Goal: Information Seeking & Learning: Learn about a topic

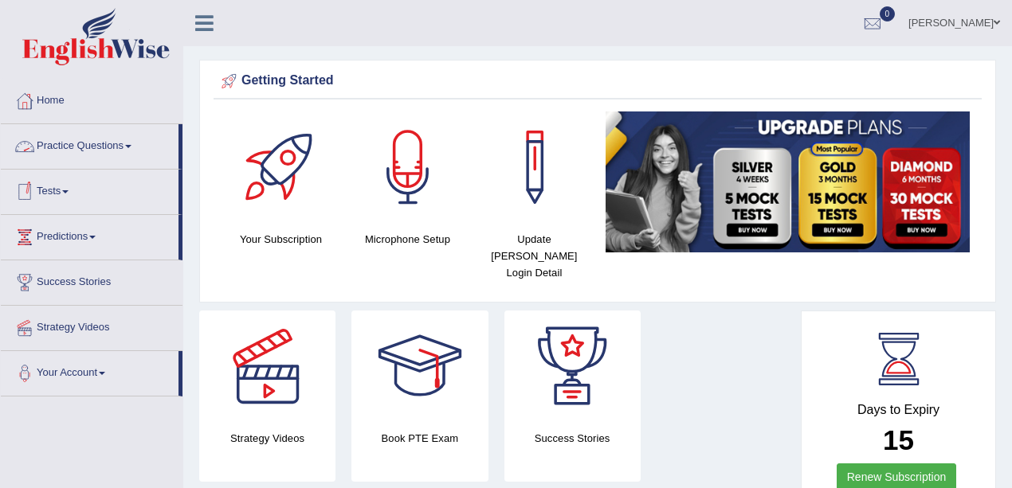
click at [84, 161] on link "Practice Questions" at bounding box center [90, 144] width 178 height 40
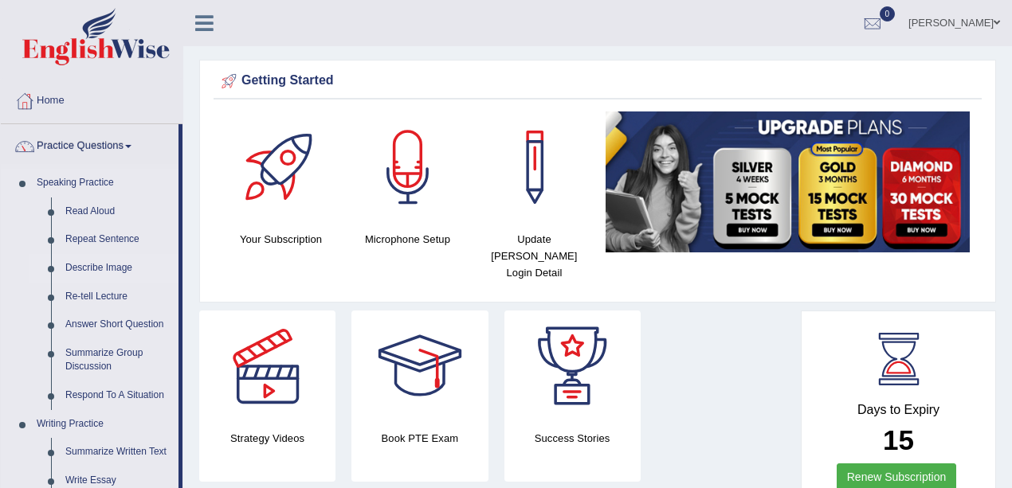
click at [99, 260] on link "Describe Image" at bounding box center [118, 268] width 120 height 29
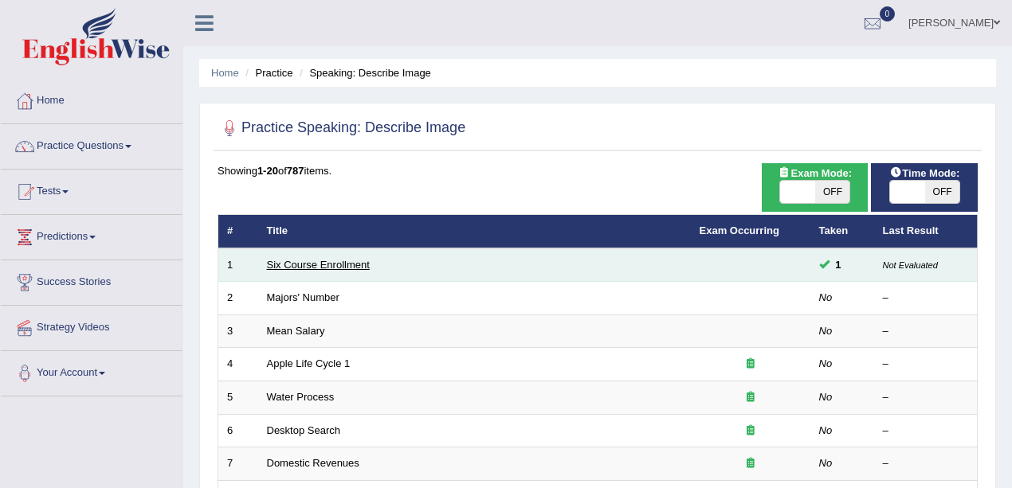
click at [292, 261] on link "Six Course Enrollment" at bounding box center [318, 265] width 103 height 12
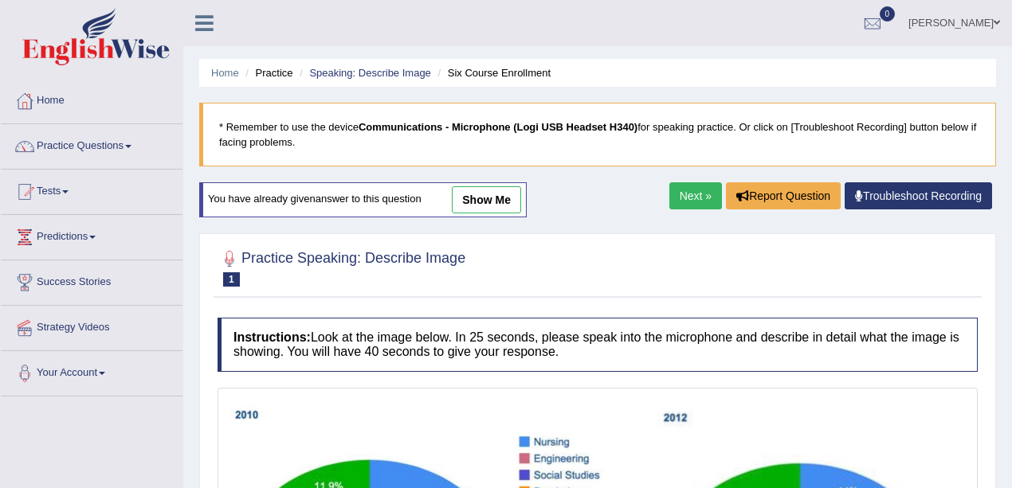
drag, startPoint x: 500, startPoint y: 203, endPoint x: 407, endPoint y: 325, distance: 153.4
click at [501, 204] on link "show me" at bounding box center [486, 199] width 69 height 27
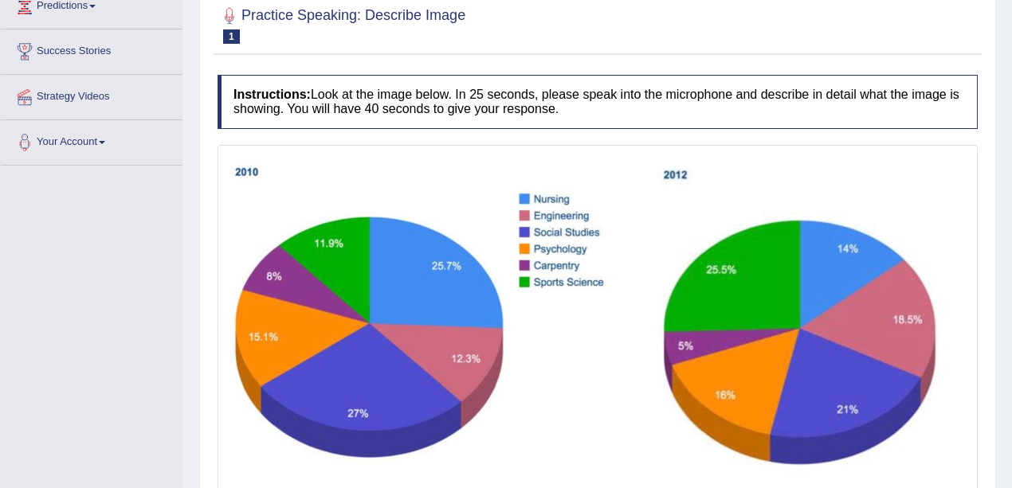
scroll to position [159, 0]
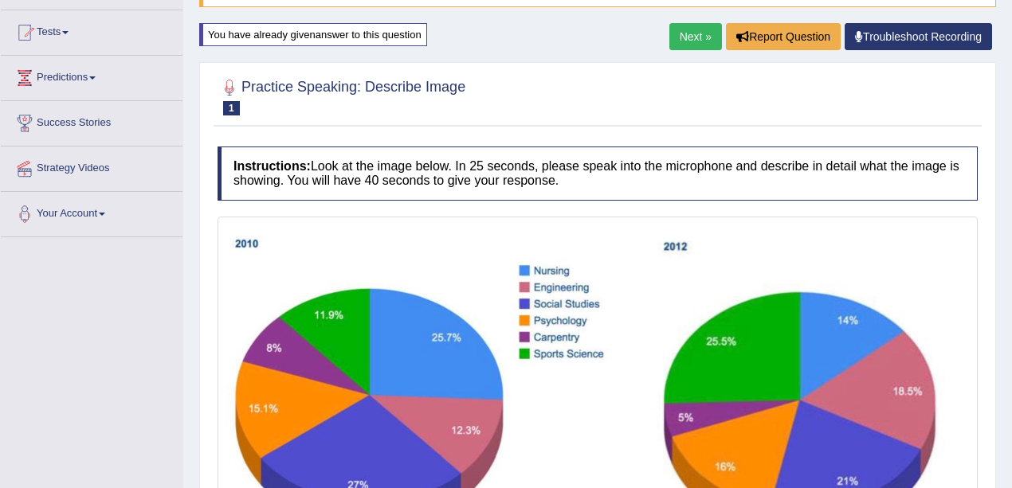
click at [699, 38] on link "Next »" at bounding box center [695, 36] width 53 height 27
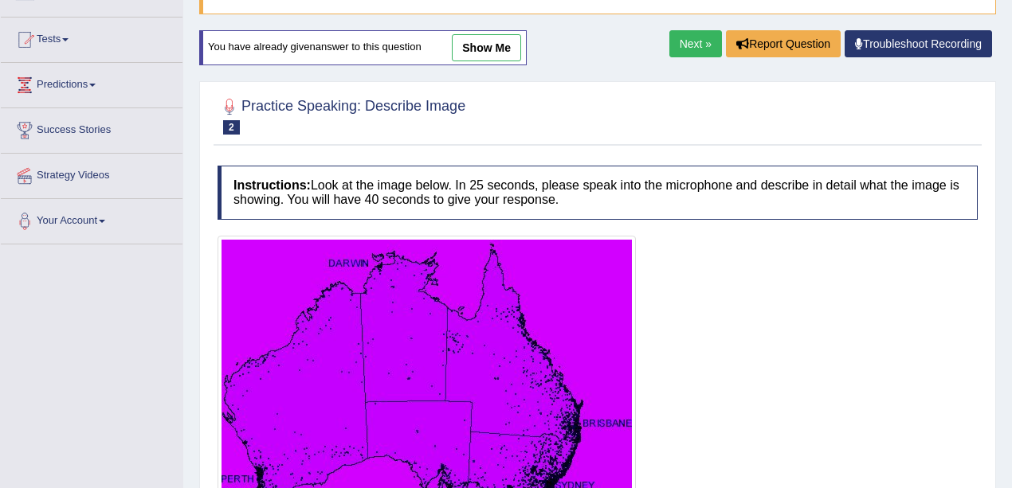
scroll to position [106, 0]
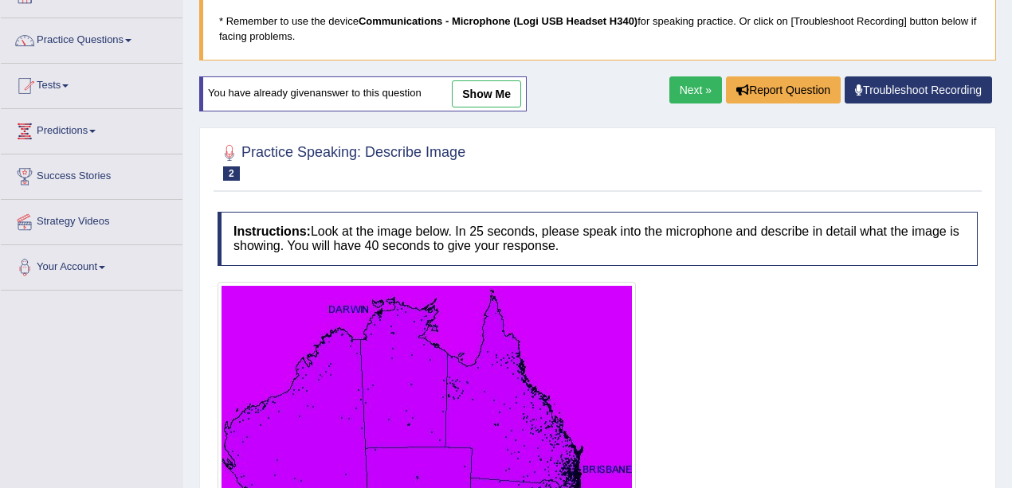
click at [508, 91] on link "show me" at bounding box center [486, 93] width 69 height 27
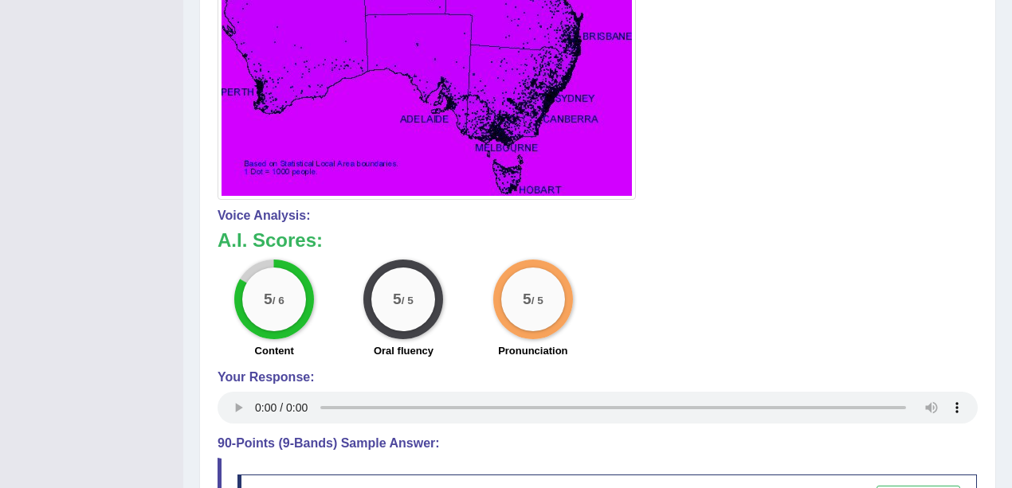
scroll to position [546, 0]
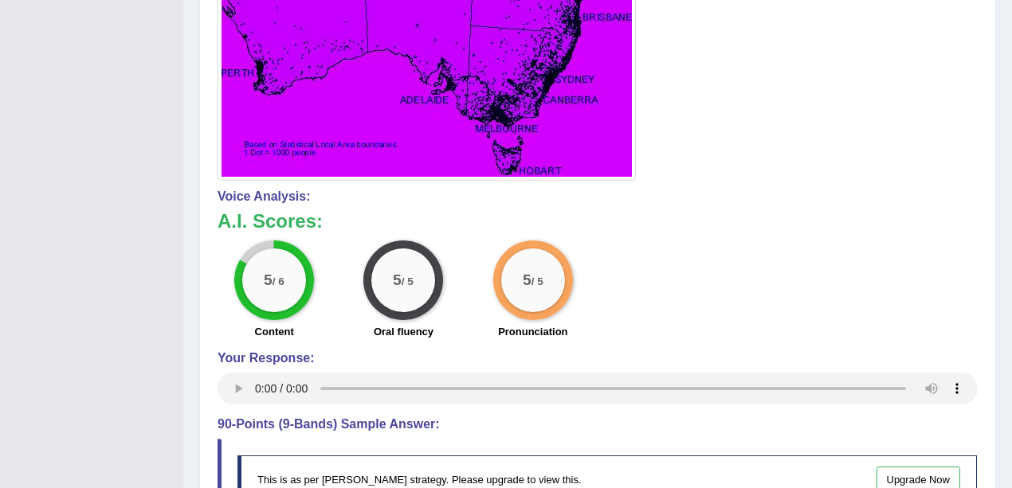
click at [236, 373] on div "Your Response:" at bounding box center [597, 380] width 760 height 58
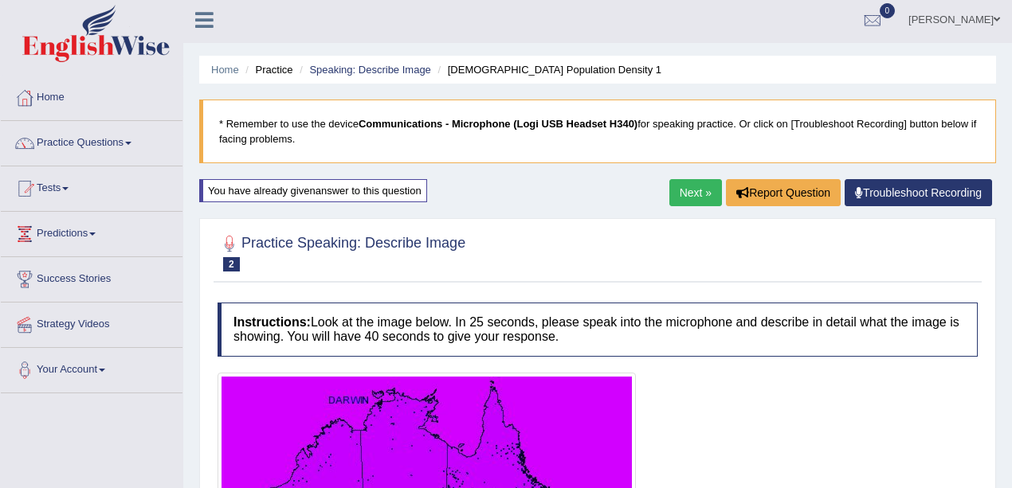
scroll to position [0, 0]
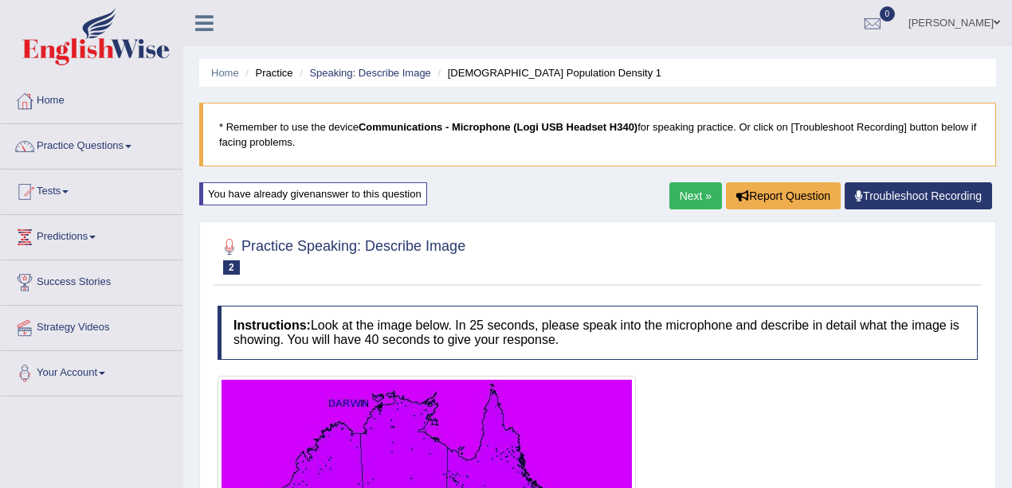
click at [681, 194] on link "Next »" at bounding box center [695, 195] width 53 height 27
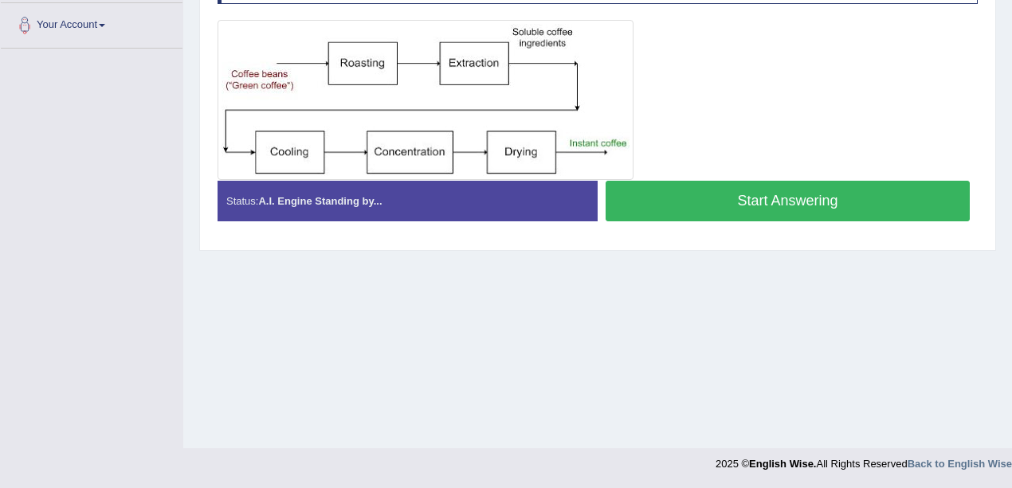
scroll to position [83, 0]
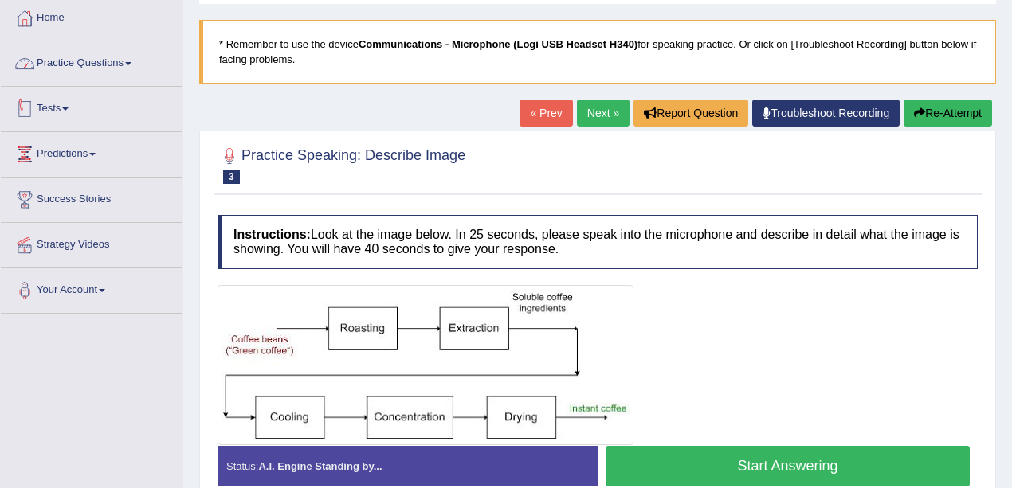
click at [22, 70] on div at bounding box center [25, 64] width 24 height 24
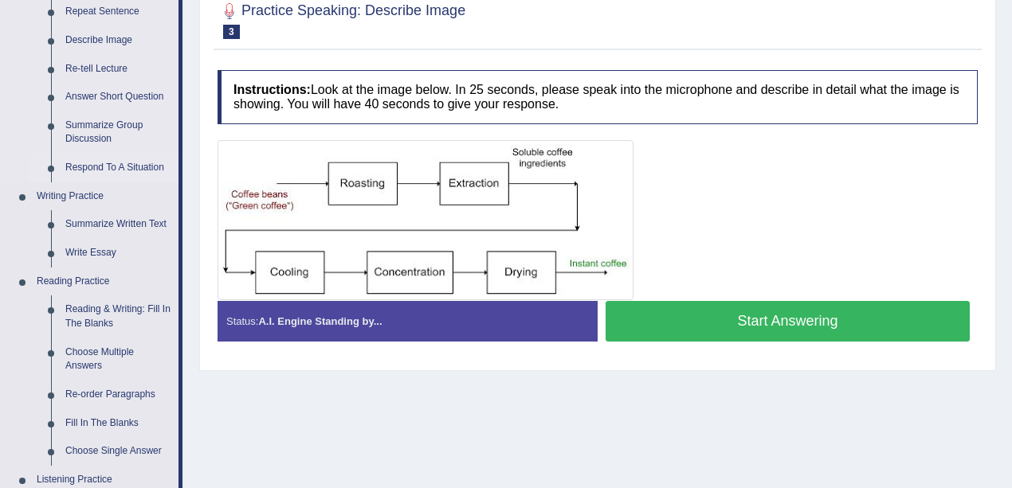
scroll to position [135, 0]
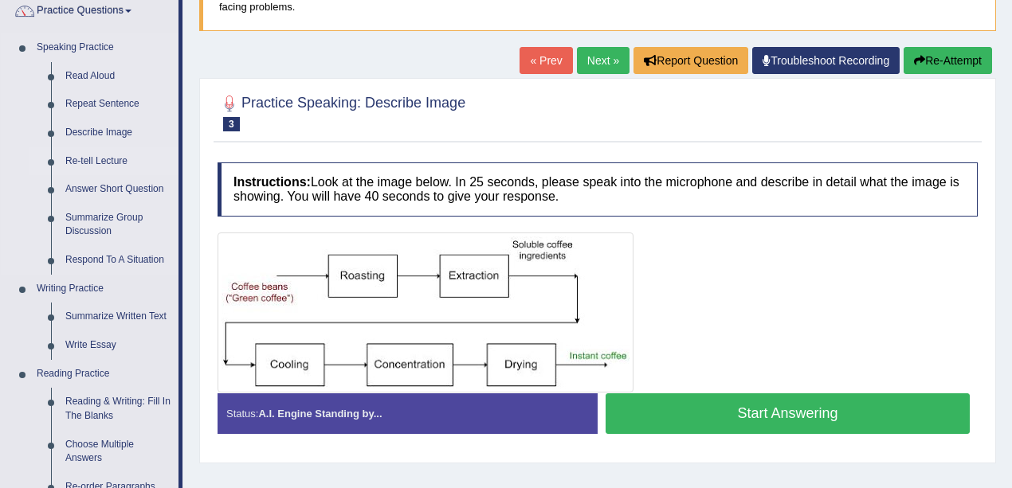
click at [115, 166] on link "Re-tell Lecture" at bounding box center [118, 161] width 120 height 29
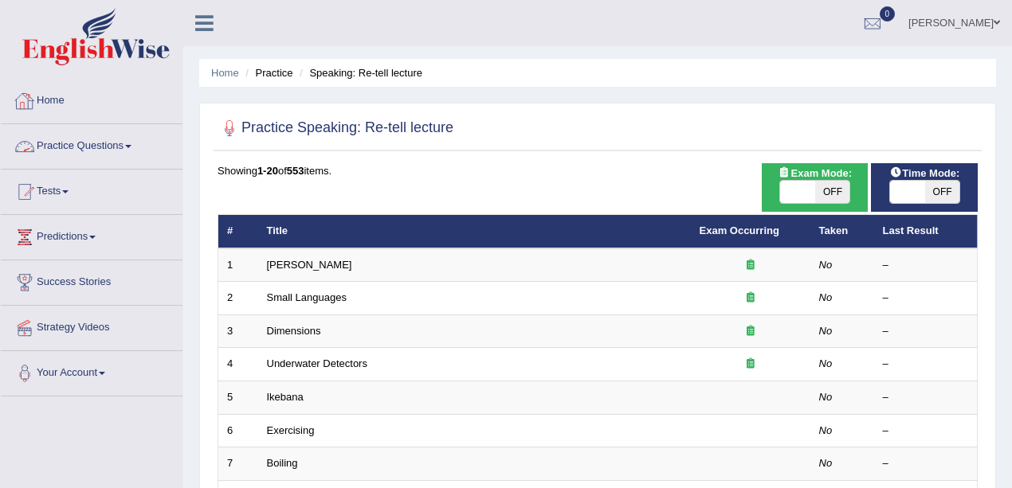
click at [324, 259] on link "Amory Lovins" at bounding box center [309, 265] width 85 height 12
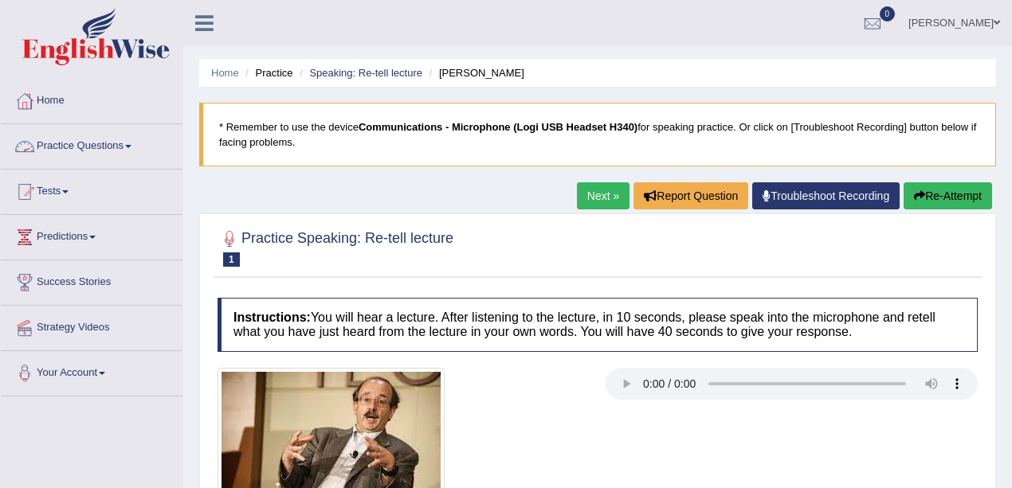
click at [94, 143] on link "Practice Questions" at bounding box center [92, 144] width 182 height 40
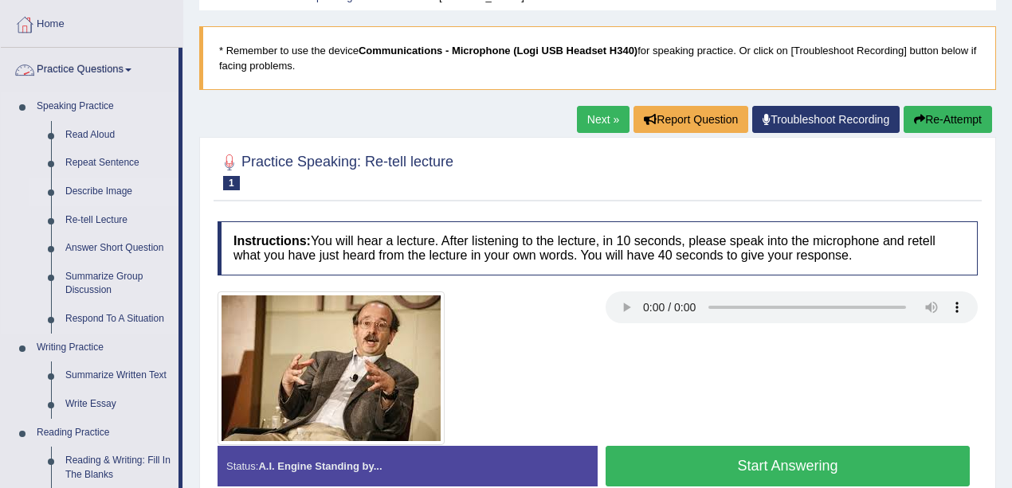
scroll to position [159, 0]
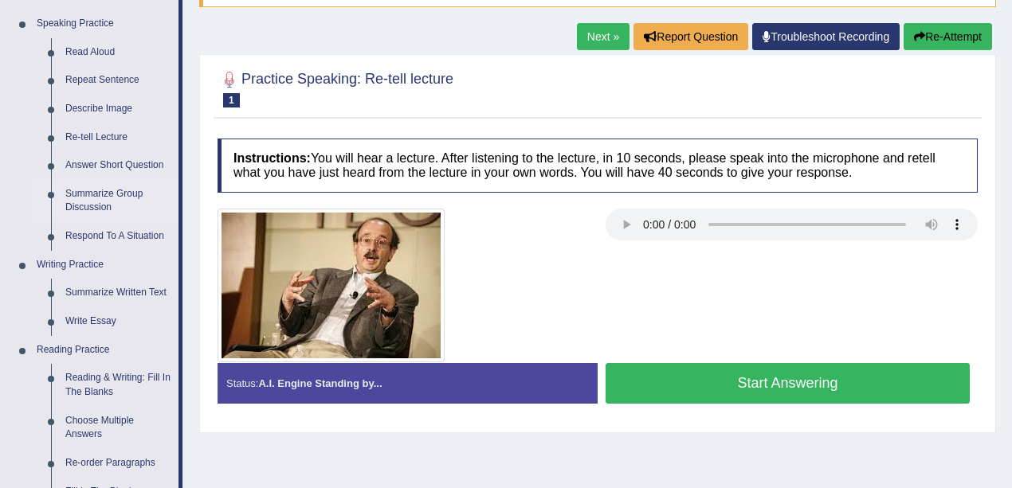
click at [44, 198] on li "Summarize Group Discussion" at bounding box center [103, 201] width 149 height 42
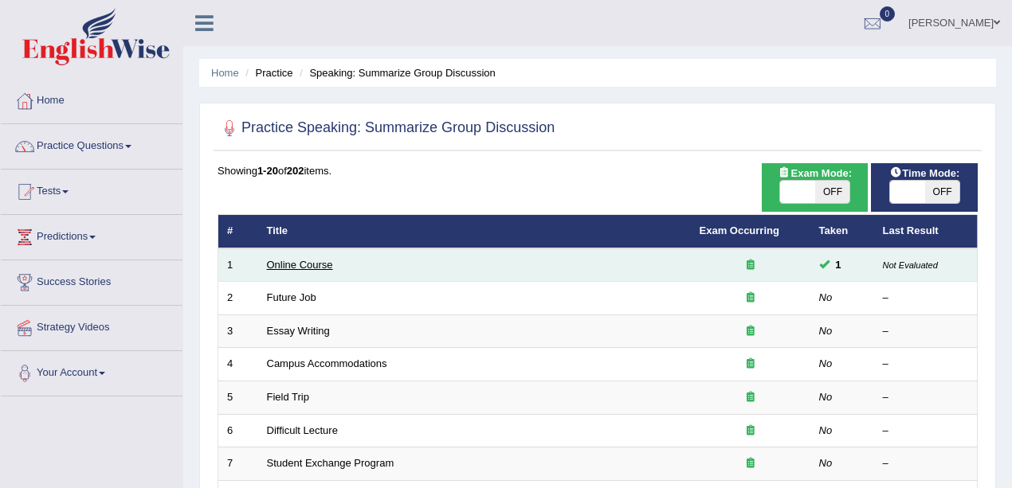
click at [300, 259] on link "Online Course" at bounding box center [300, 265] width 66 height 12
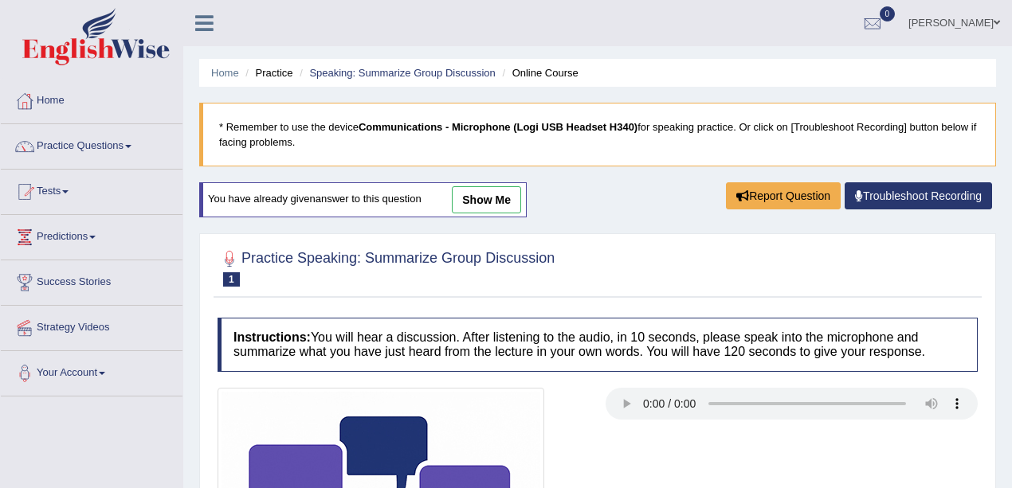
click at [476, 206] on link "show me" at bounding box center [486, 199] width 69 height 27
click at [482, 70] on link "Speaking: Summarize Group Discussion" at bounding box center [402, 73] width 186 height 12
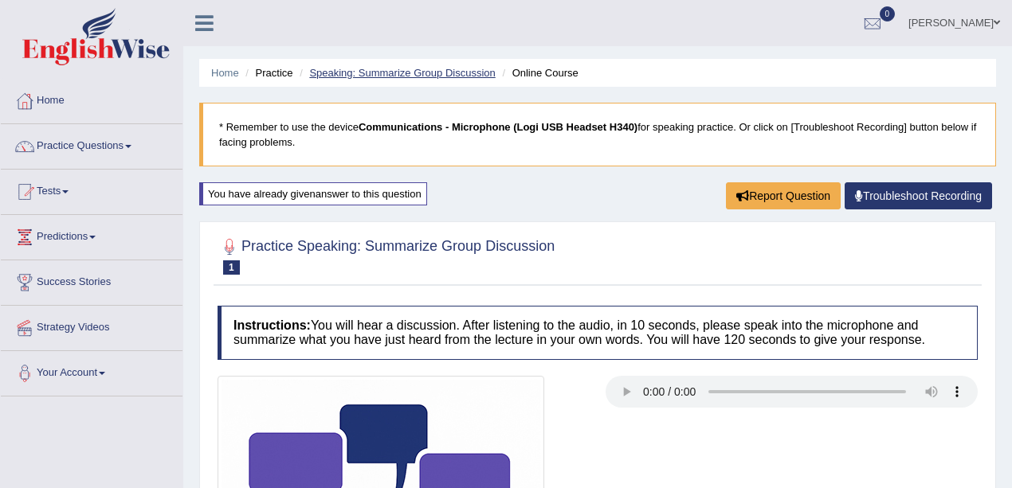
scroll to position [116, 0]
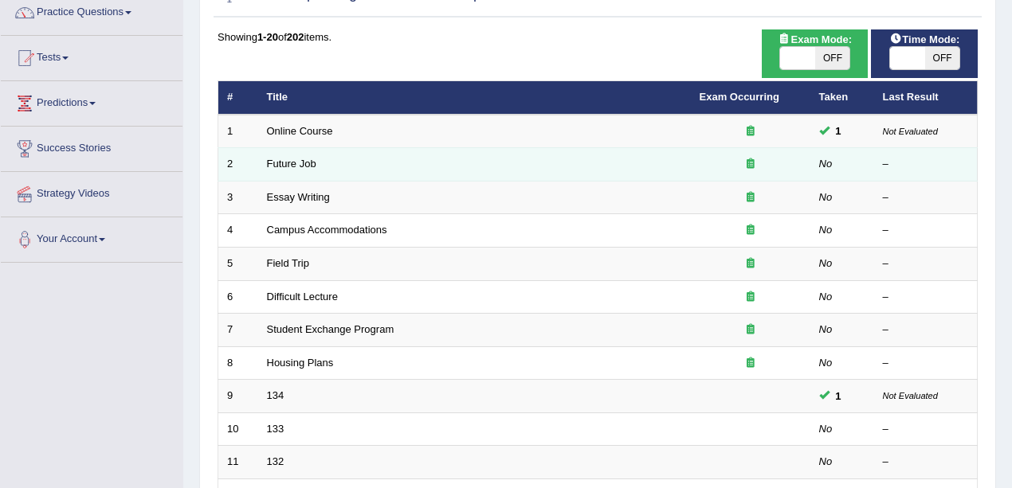
scroll to position [53, 0]
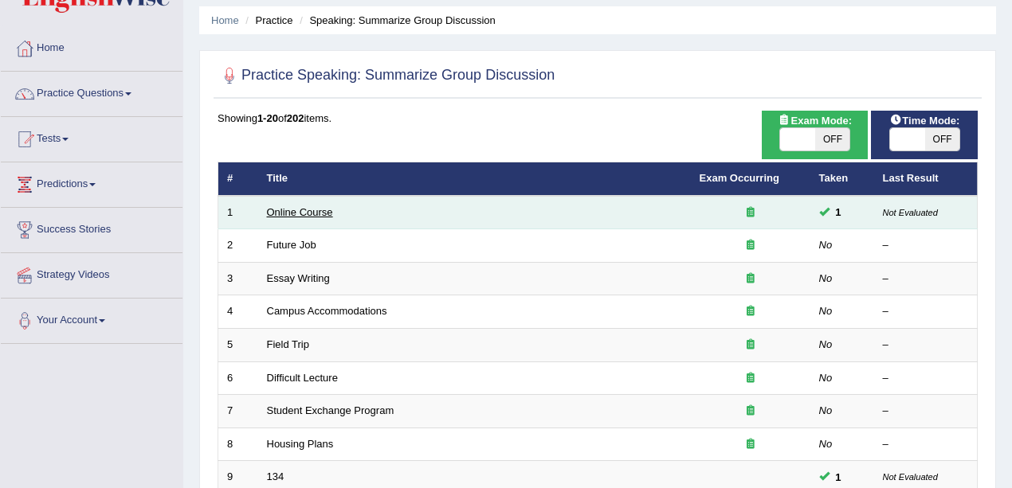
click at [296, 207] on link "Online Course" at bounding box center [300, 212] width 66 height 12
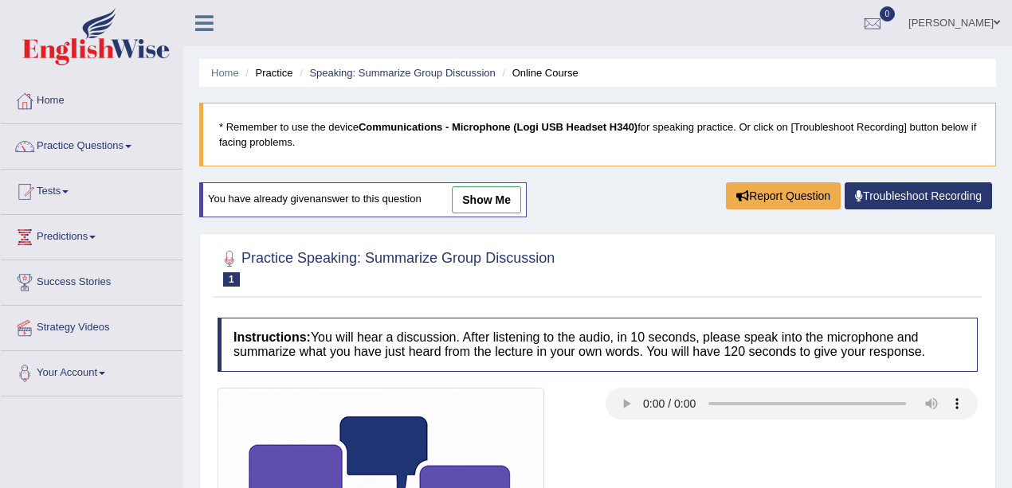
click at [476, 186] on link "show me" at bounding box center [486, 199] width 69 height 27
click at [476, 202] on div "Home Practice Speaking: Summarize Group Discussion Online Course * Remember to …" at bounding box center [597, 424] width 828 height 848
click at [486, 140] on blockquote "* Remember to use the device Communications - Microphone (Logi USB Headset H340…" at bounding box center [597, 135] width 797 height 64
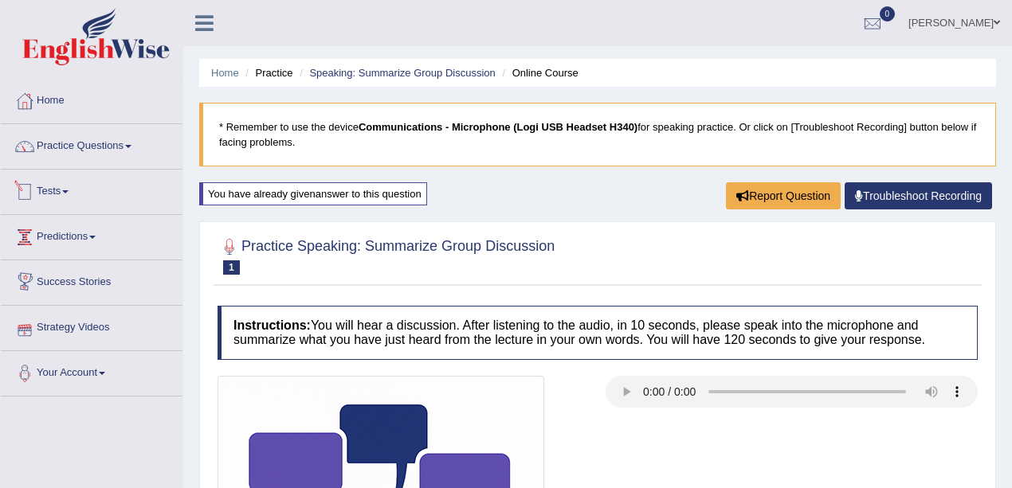
click at [84, 124] on link "Practice Questions" at bounding box center [92, 144] width 182 height 40
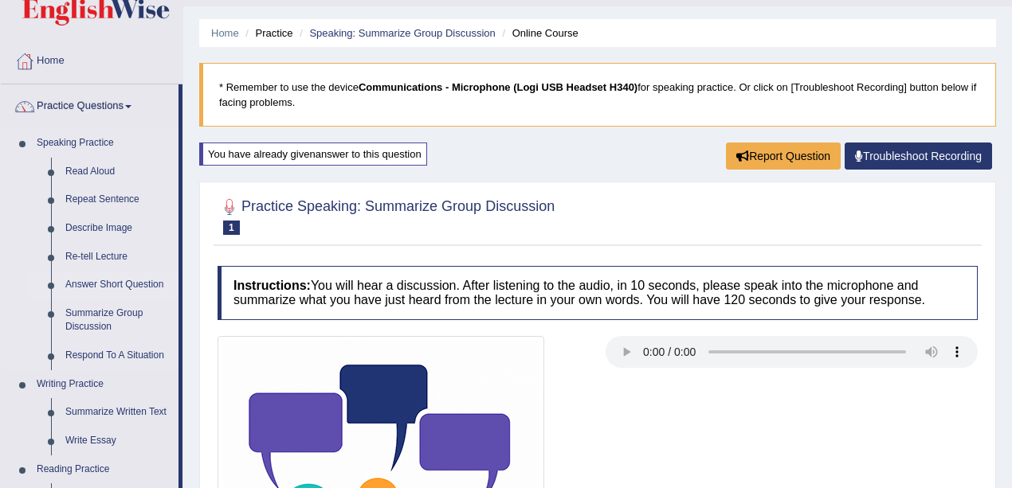
scroll to position [106, 0]
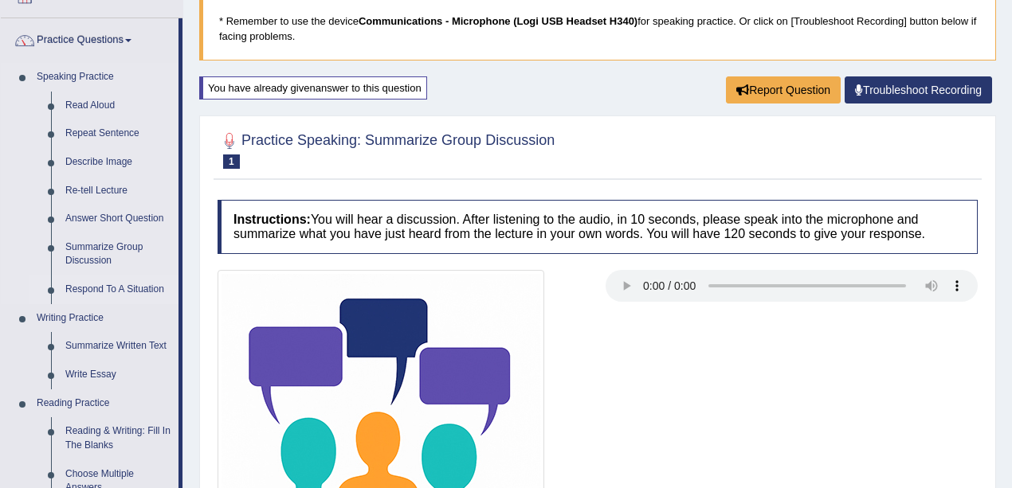
click at [128, 296] on link "Respond To A Situation" at bounding box center [118, 290] width 120 height 29
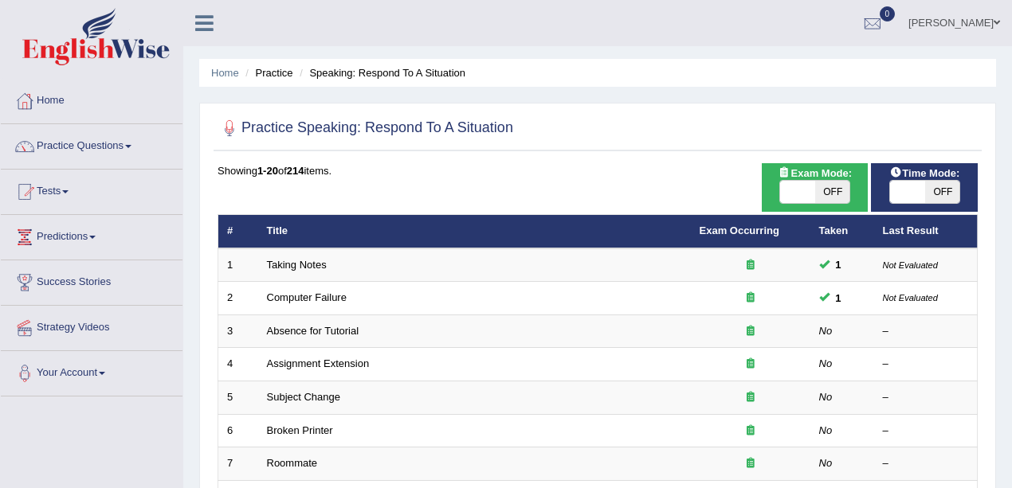
click at [306, 264] on link "Taking Notes" at bounding box center [297, 265] width 60 height 12
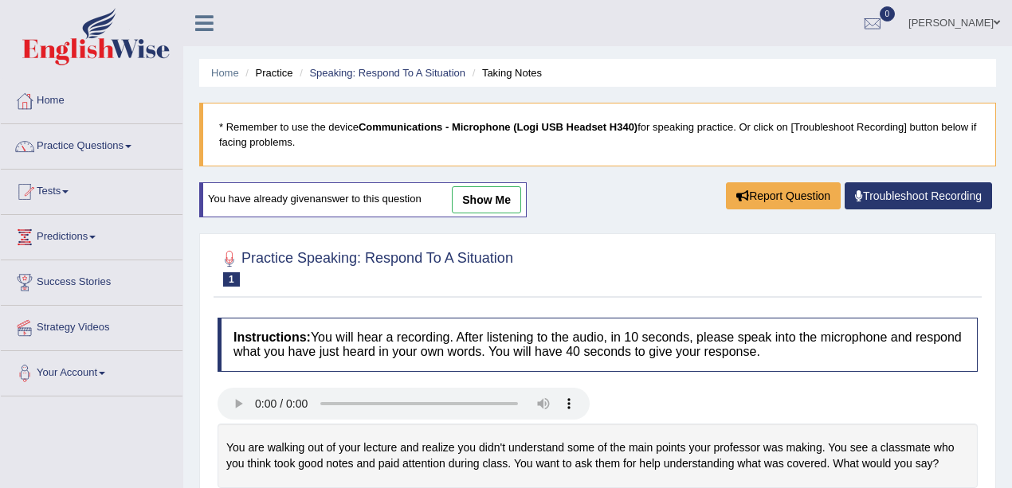
click at [487, 194] on link "show me" at bounding box center [486, 199] width 69 height 27
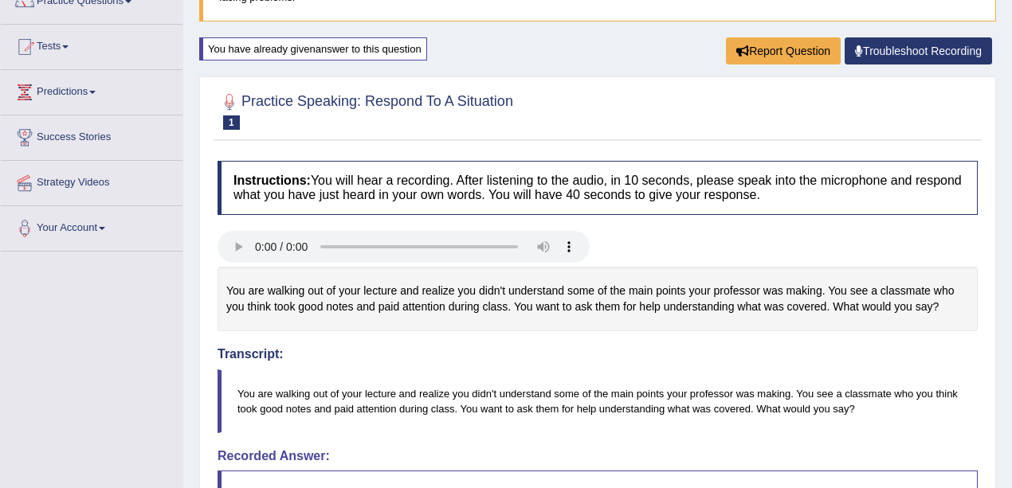
scroll to position [53, 0]
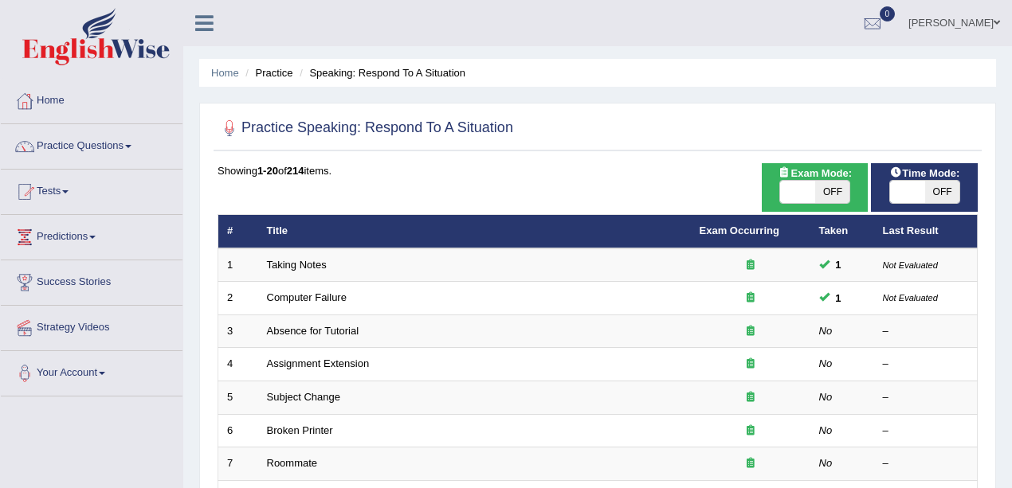
click at [320, 296] on link "Computer Failure" at bounding box center [307, 298] width 80 height 12
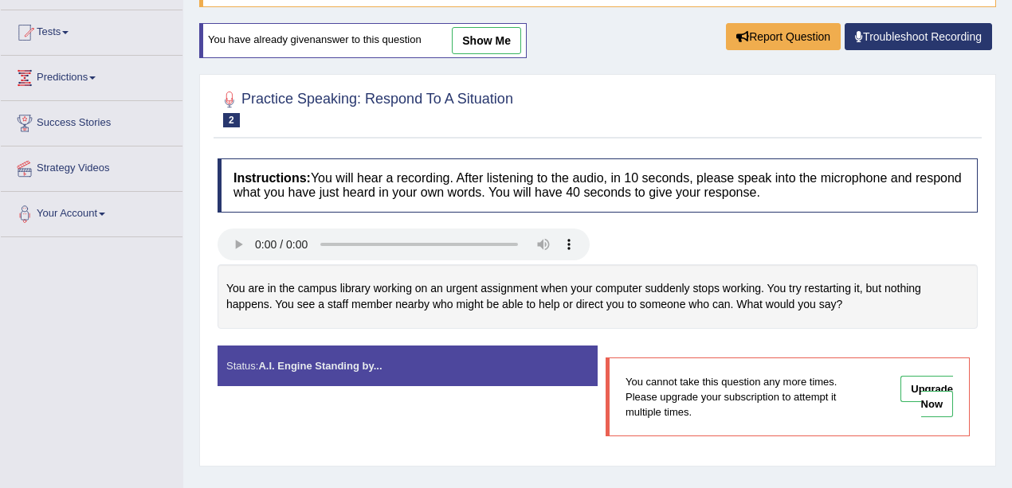
click at [495, 39] on link "show me" at bounding box center [486, 40] width 69 height 27
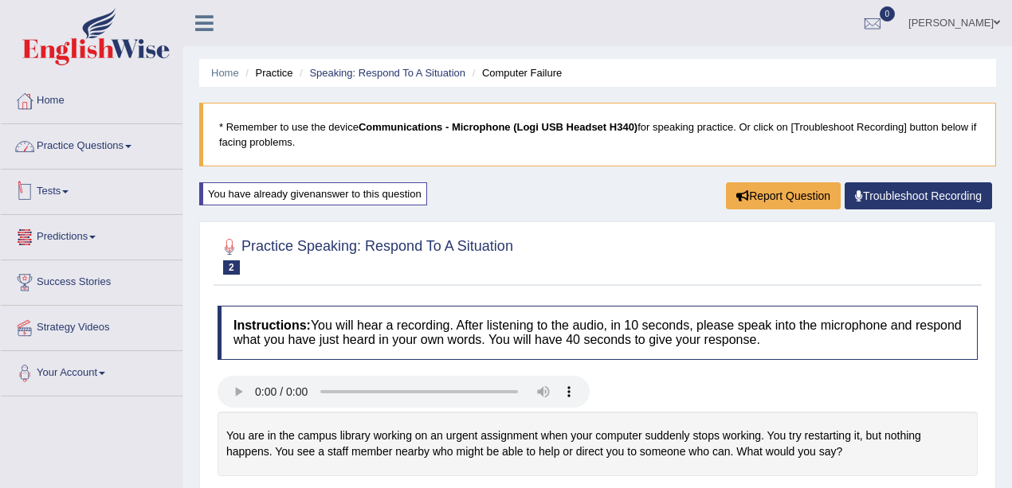
click at [105, 155] on link "Practice Questions" at bounding box center [92, 144] width 182 height 40
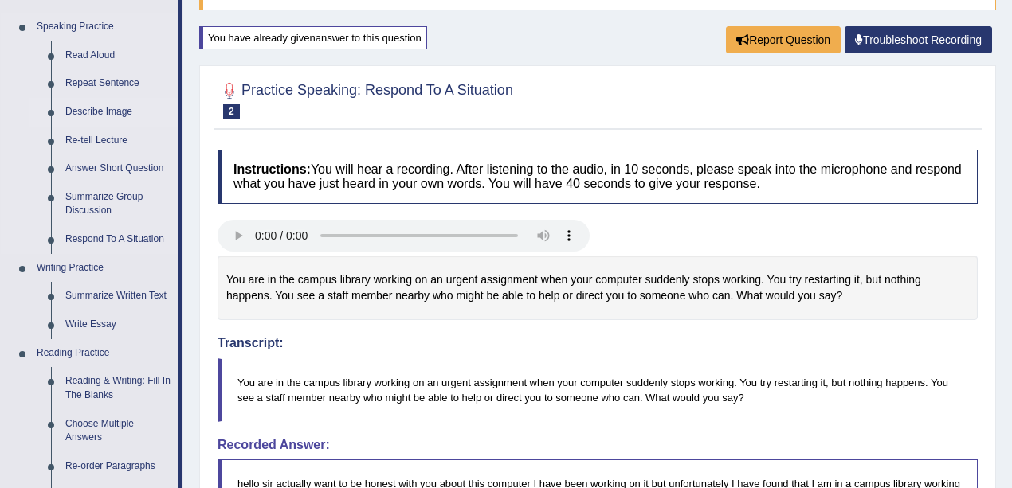
scroll to position [212, 0]
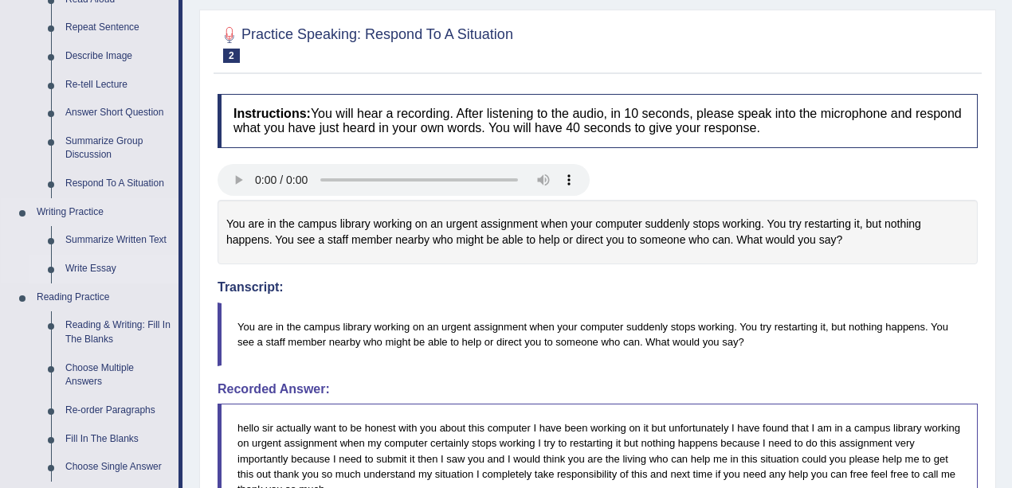
click at [84, 272] on link "Write Essay" at bounding box center [118, 269] width 120 height 29
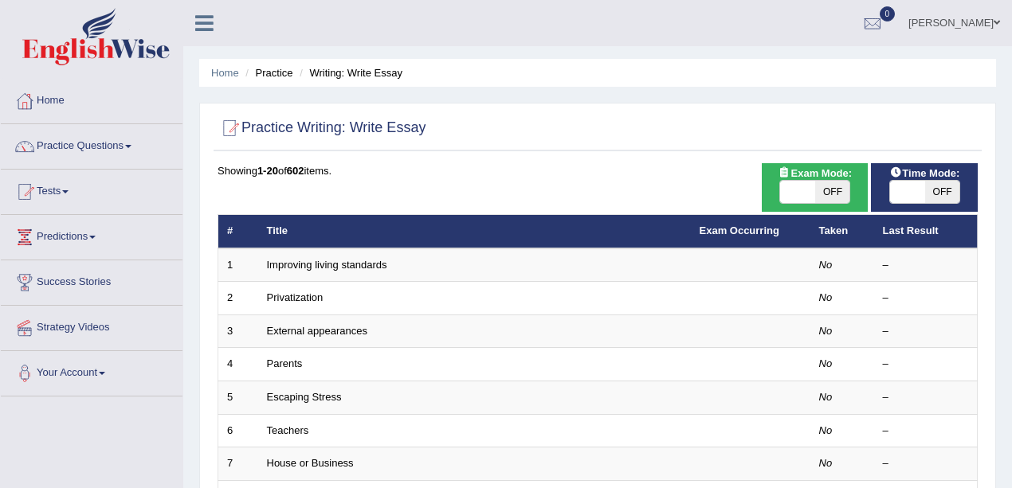
click at [356, 268] on link "Improving living standards" at bounding box center [327, 265] width 120 height 12
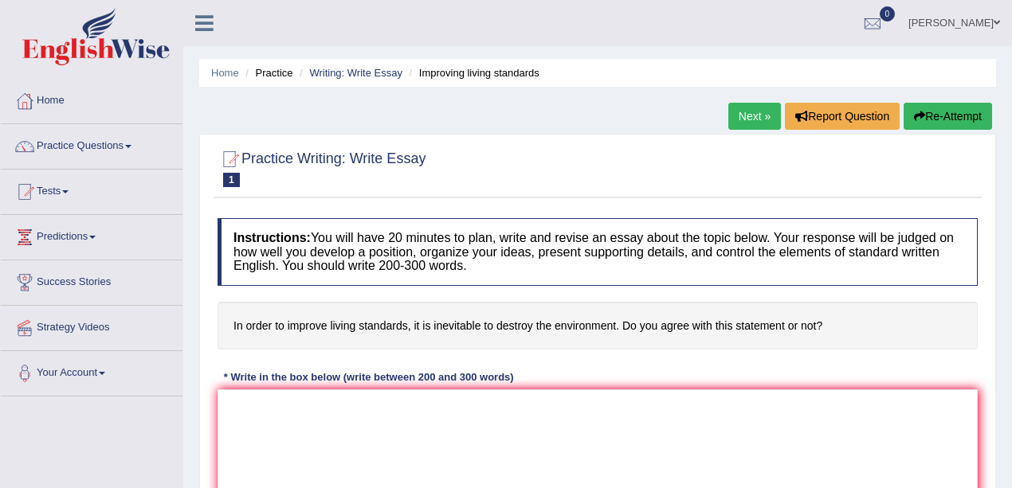
click at [774, 97] on div "Home Practice Writing: Write Essay Improving living standards Next » Report Que…" at bounding box center [597, 398] width 828 height 797
click at [761, 110] on link "Next »" at bounding box center [754, 116] width 53 height 27
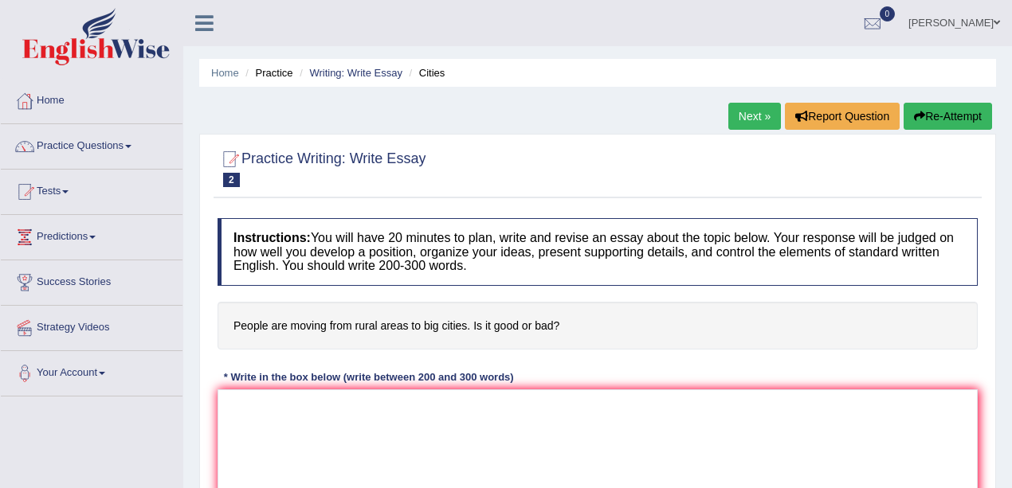
click at [761, 110] on link "Next »" at bounding box center [754, 116] width 53 height 27
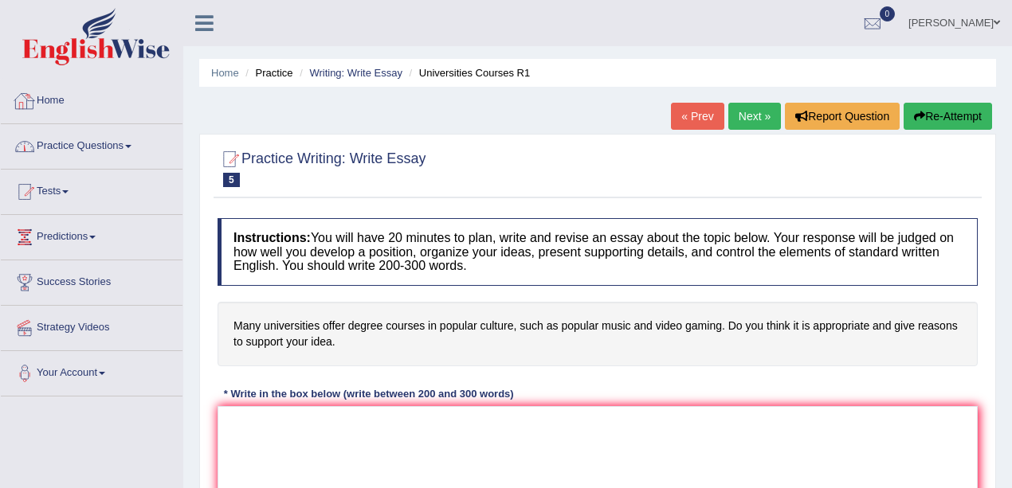
click at [41, 127] on link "Practice Questions" at bounding box center [92, 144] width 182 height 40
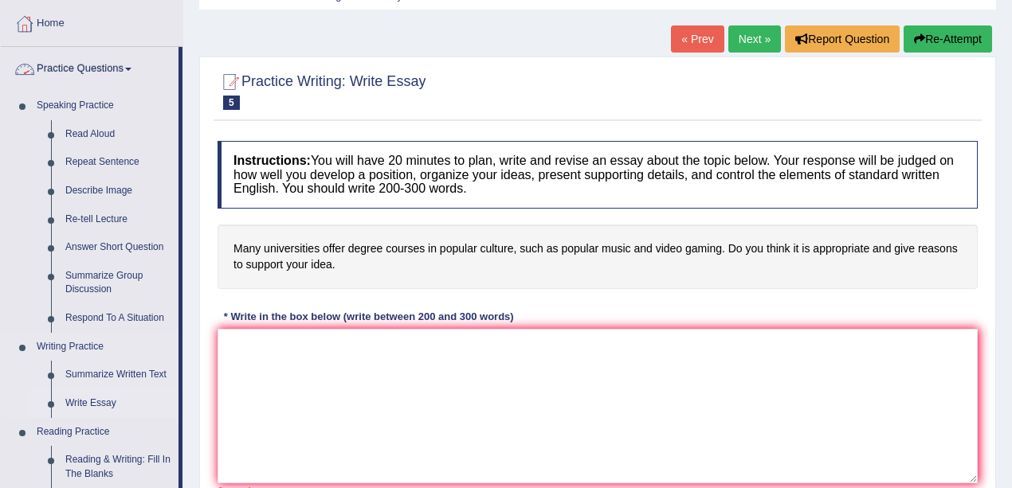
scroll to position [159, 0]
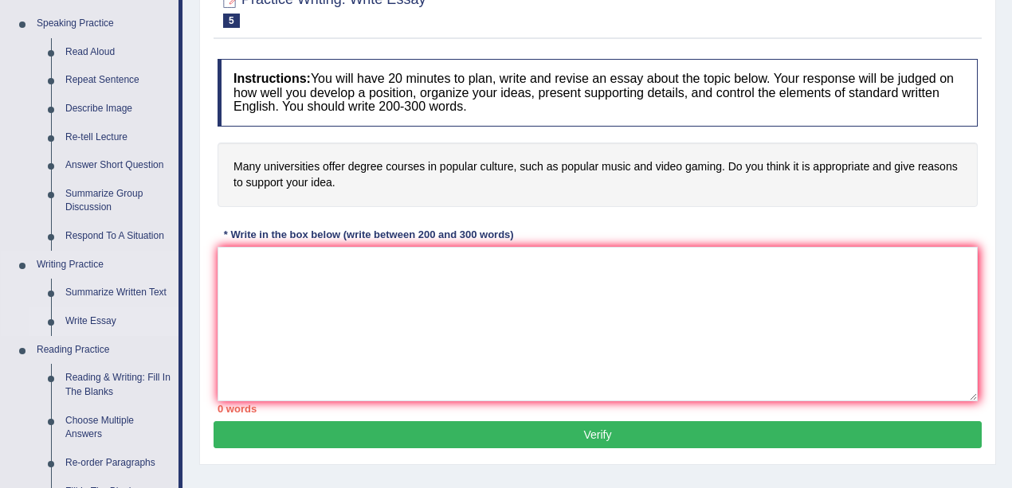
click at [103, 312] on link "Write Essay" at bounding box center [118, 321] width 120 height 29
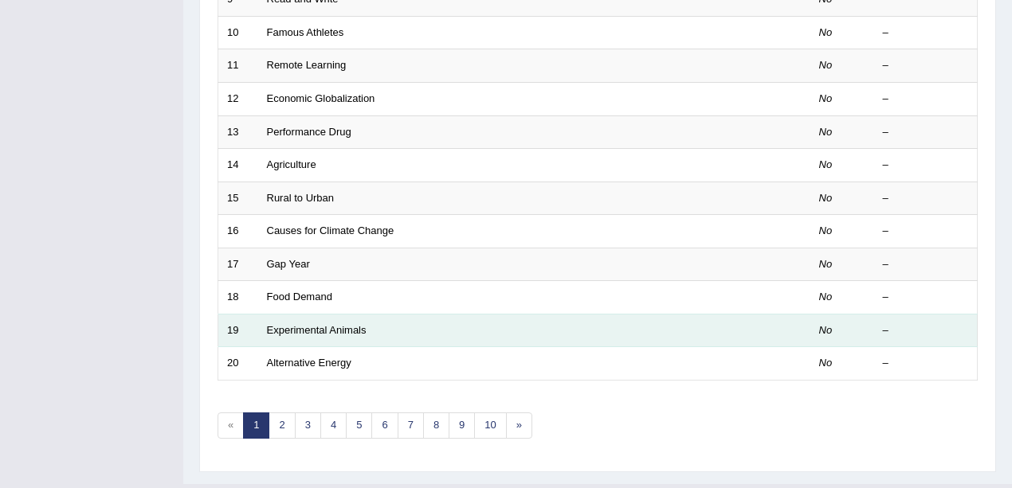
scroll to position [559, 0]
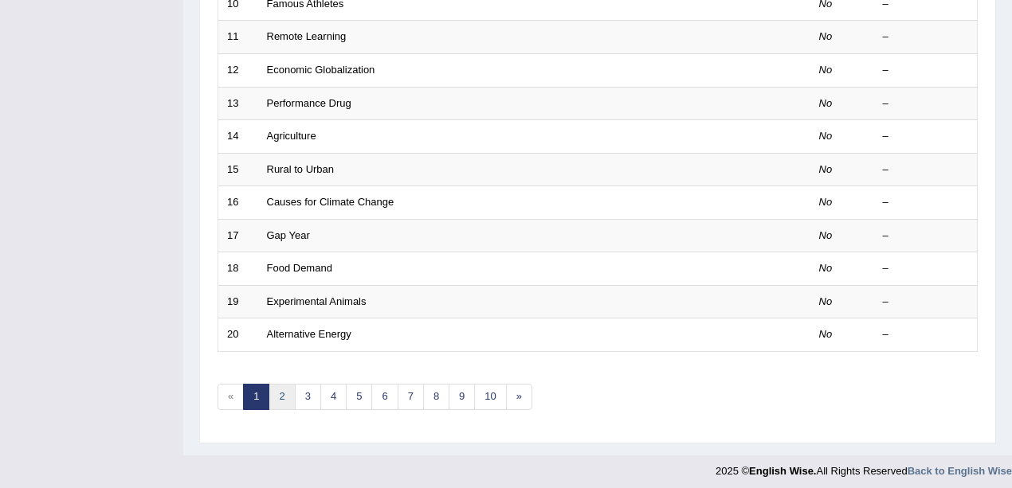
click at [274, 390] on link "2" at bounding box center [281, 397] width 26 height 26
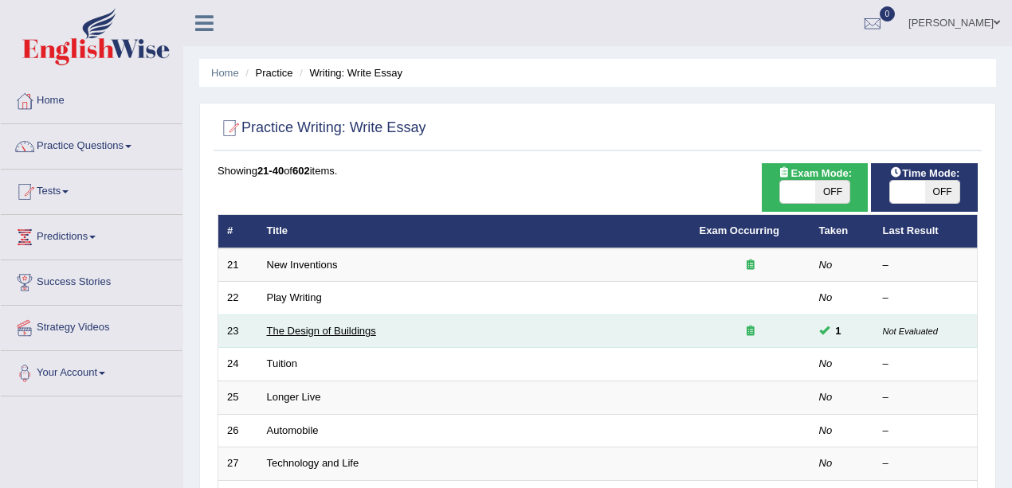
click at [302, 327] on link "The Design of Buildings" at bounding box center [321, 331] width 109 height 12
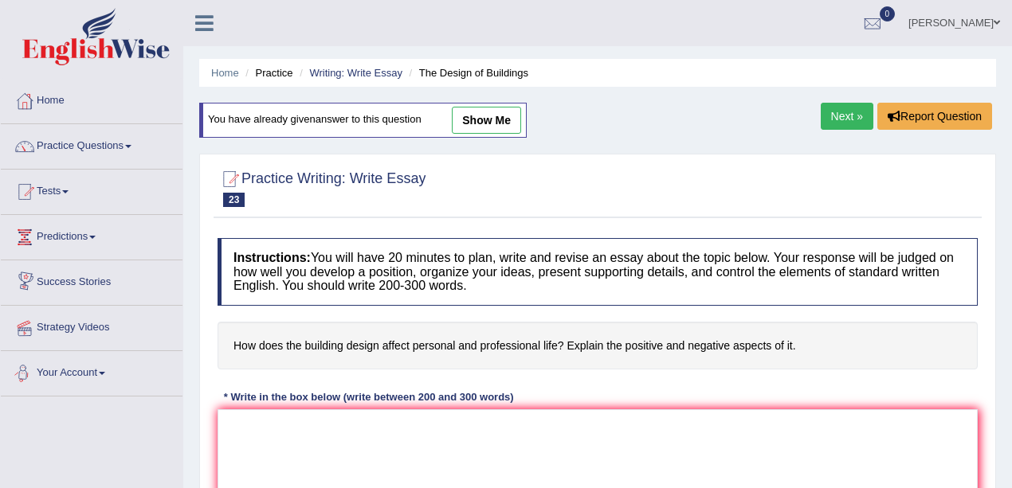
click at [488, 128] on link "show me" at bounding box center [486, 120] width 69 height 27
type textarea "The growing influence of the design of the building has sparked various deabtes…"
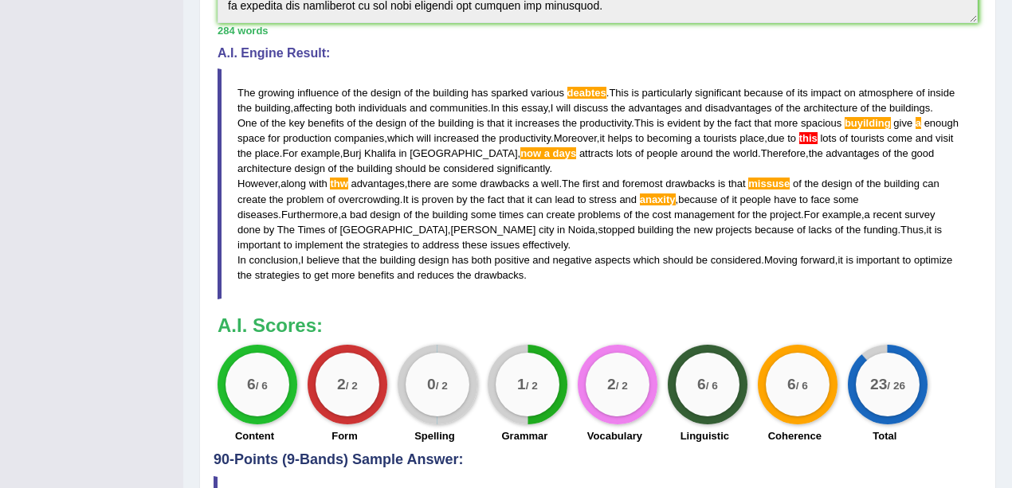
scroll to position [531, 0]
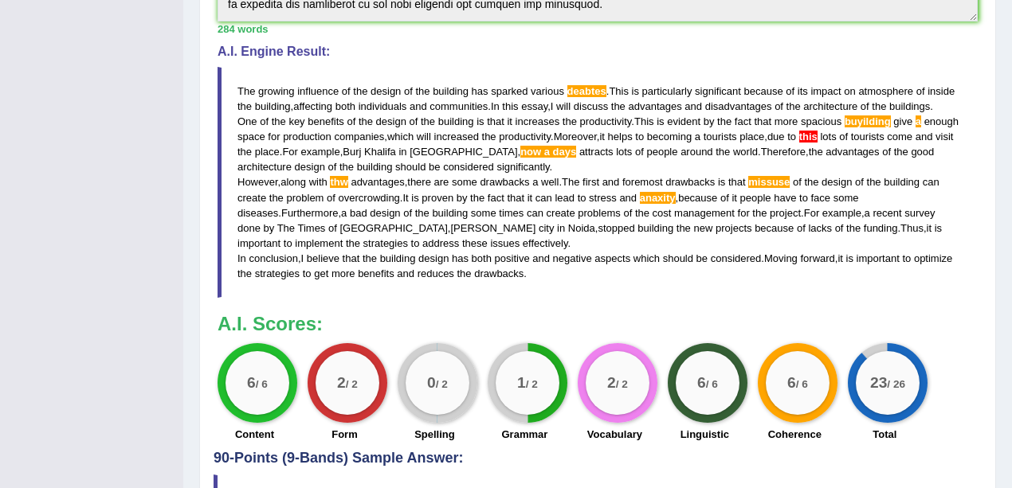
drag, startPoint x: 277, startPoint y: 193, endPoint x: 391, endPoint y: 190, distance: 114.0
click at [391, 190] on blockquote "The growing influence of the design of the building has sparked various deabtes…" at bounding box center [597, 182] width 760 height 231
drag, startPoint x: 290, startPoint y: 190, endPoint x: 401, endPoint y: 189, distance: 111.5
click at [401, 189] on blockquote "The growing influence of the design of the building has sparked various deabtes…" at bounding box center [597, 182] width 760 height 231
drag, startPoint x: 665, startPoint y: 134, endPoint x: 800, endPoint y: 131, distance: 134.7
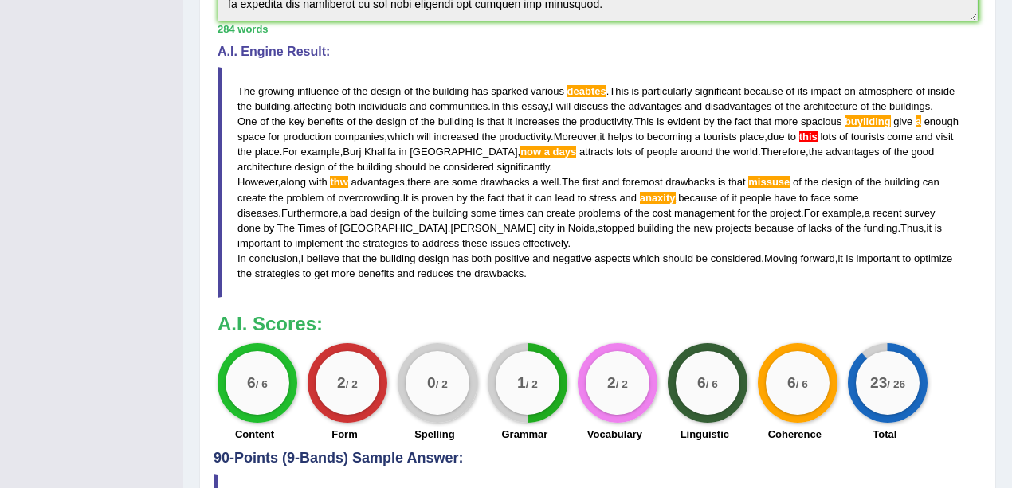
click at [800, 131] on blockquote "The growing influence of the design of the building has sparked various deabtes…" at bounding box center [597, 182] width 760 height 231
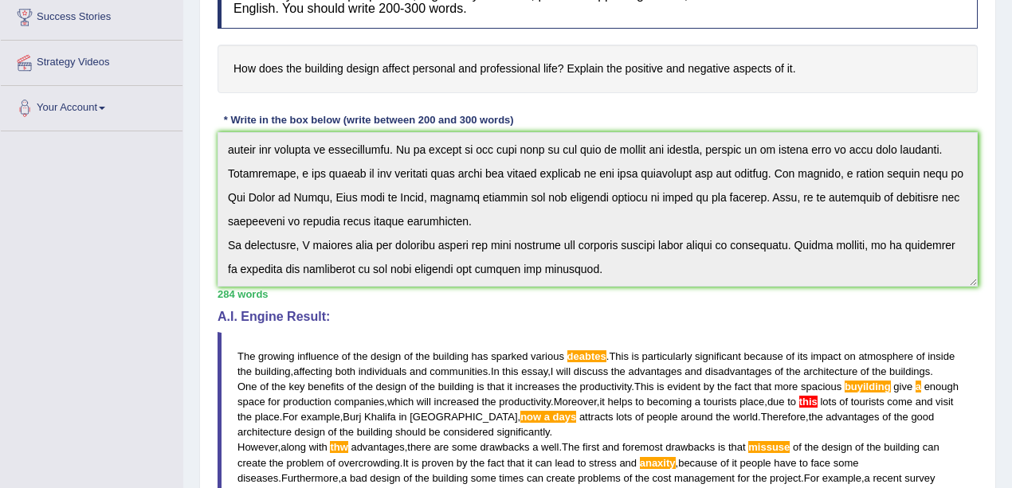
scroll to position [0, 0]
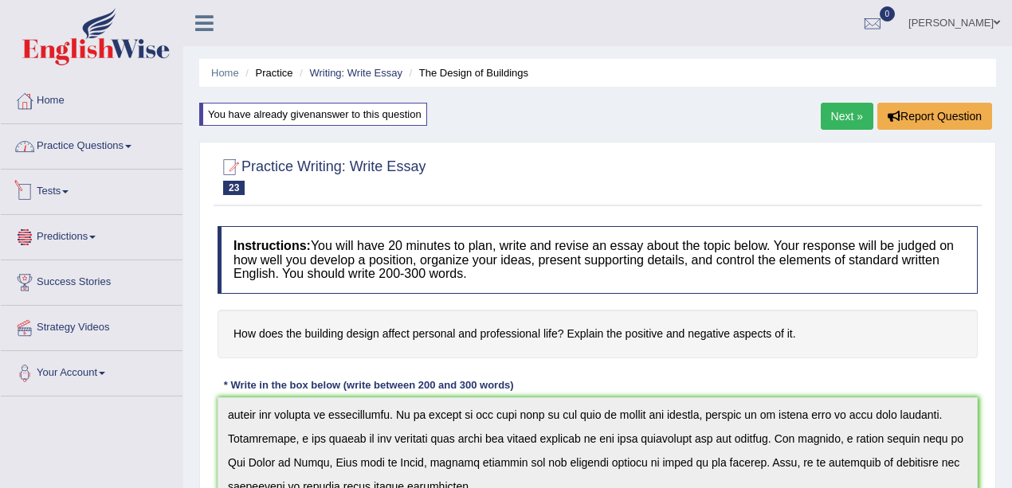
click at [49, 146] on link "Practice Questions" at bounding box center [92, 144] width 182 height 40
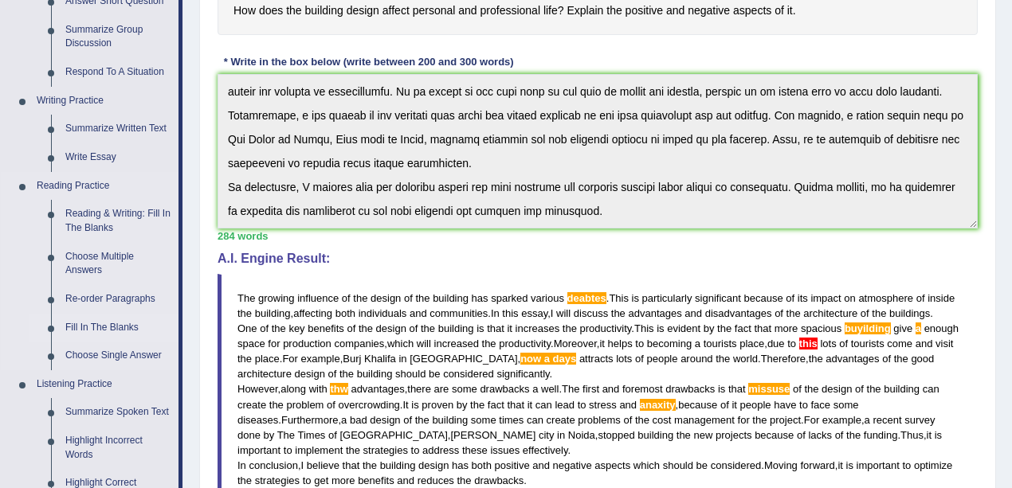
scroll to position [265, 0]
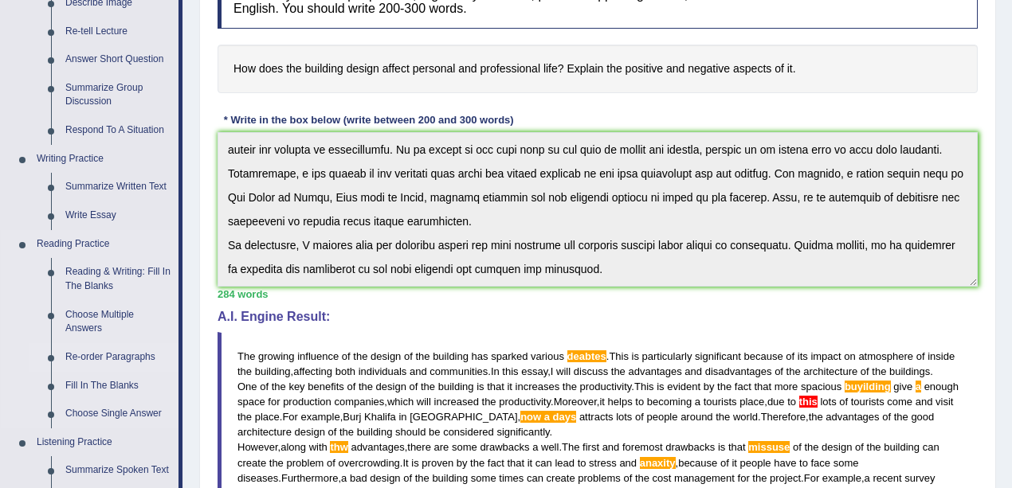
click at [102, 349] on link "Re-order Paragraphs" at bounding box center [118, 357] width 120 height 29
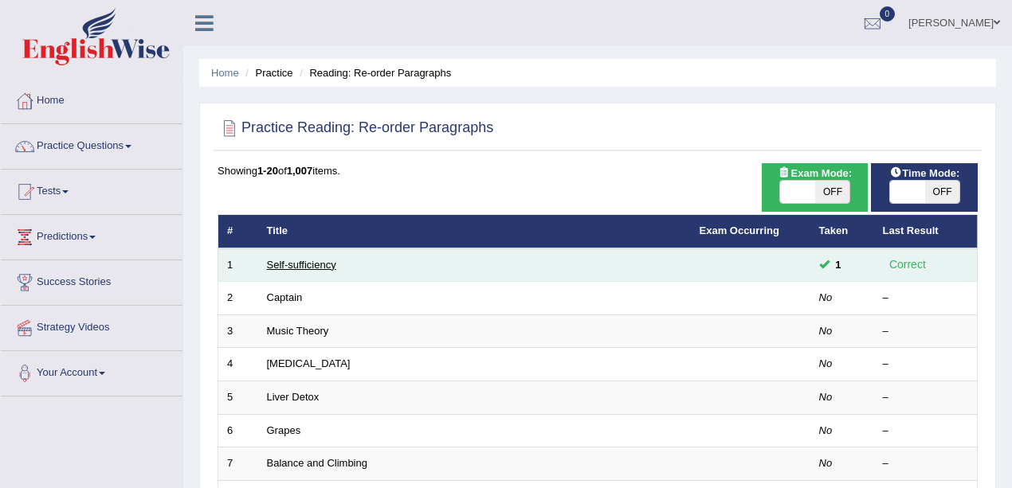
click at [290, 264] on link "Self-sufficiency" at bounding box center [301, 265] width 69 height 12
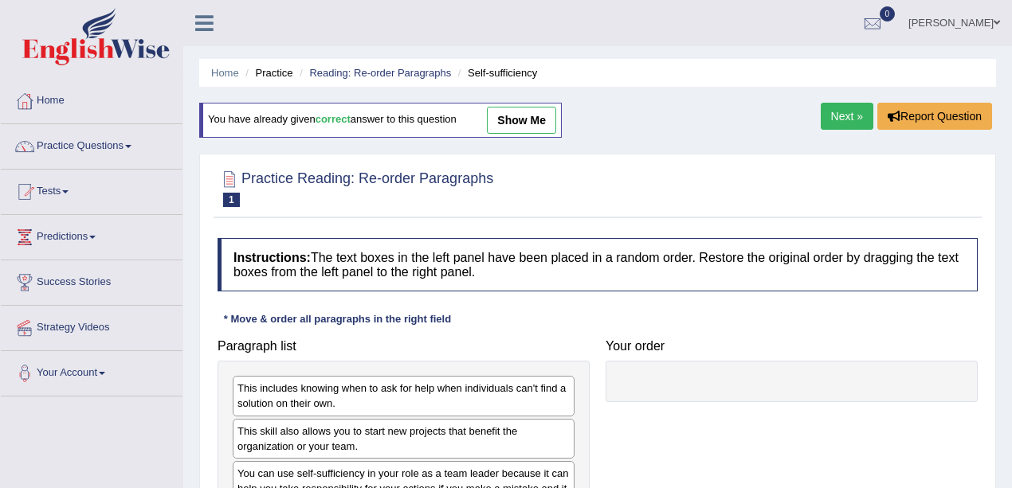
click at [556, 115] on link "show me" at bounding box center [521, 120] width 69 height 27
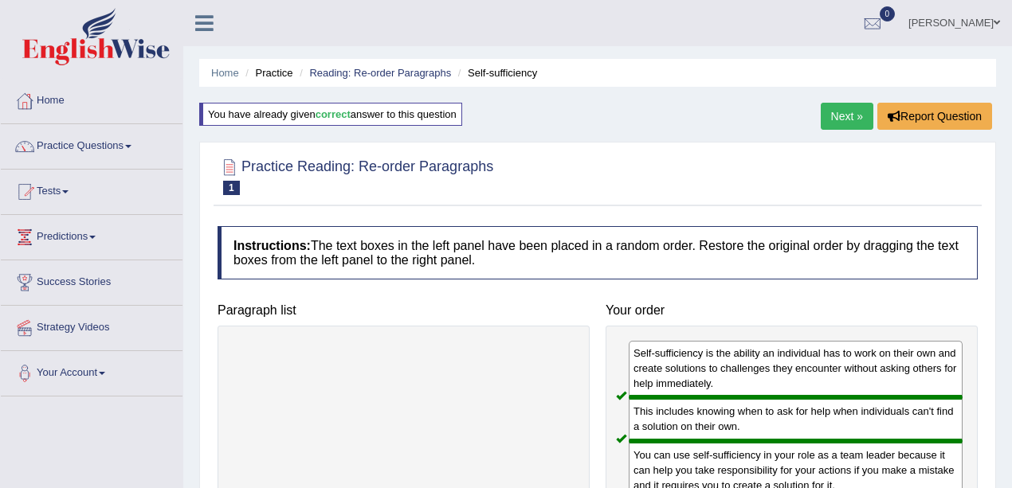
click at [854, 116] on link "Next »" at bounding box center [846, 116] width 53 height 27
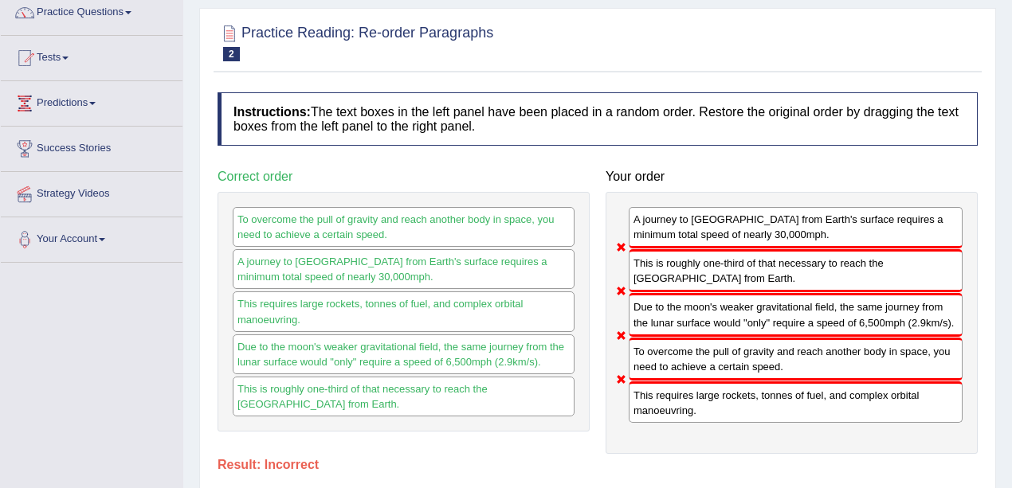
scroll to position [159, 0]
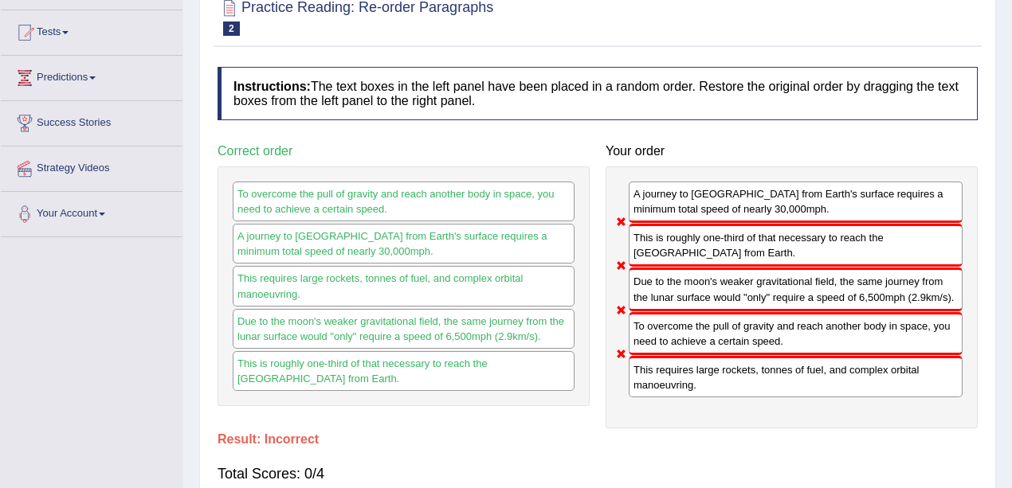
drag, startPoint x: 676, startPoint y: 344, endPoint x: 789, endPoint y: 349, distance: 114.0
click at [789, 349] on div "To overcome the pull of gravity and reach another body in space, you need to ac…" at bounding box center [796, 333] width 334 height 43
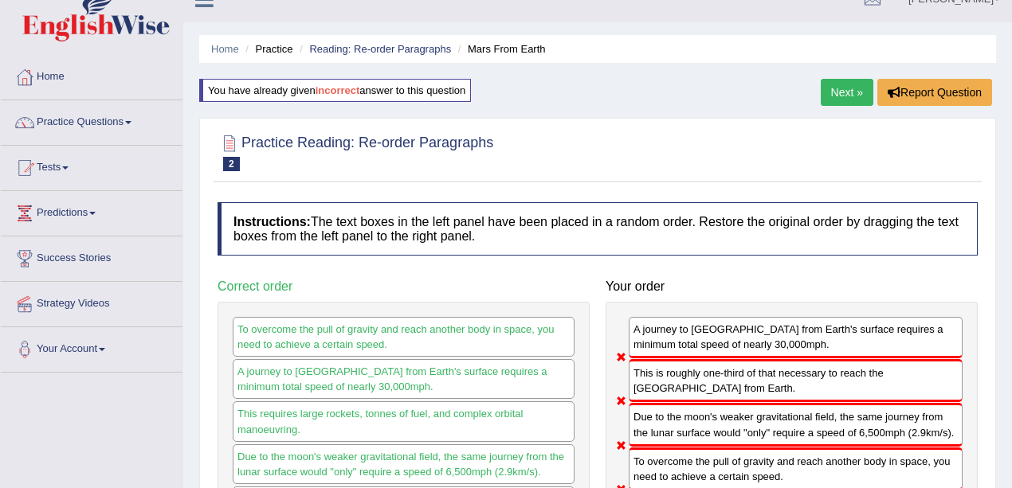
scroll to position [0, 0]
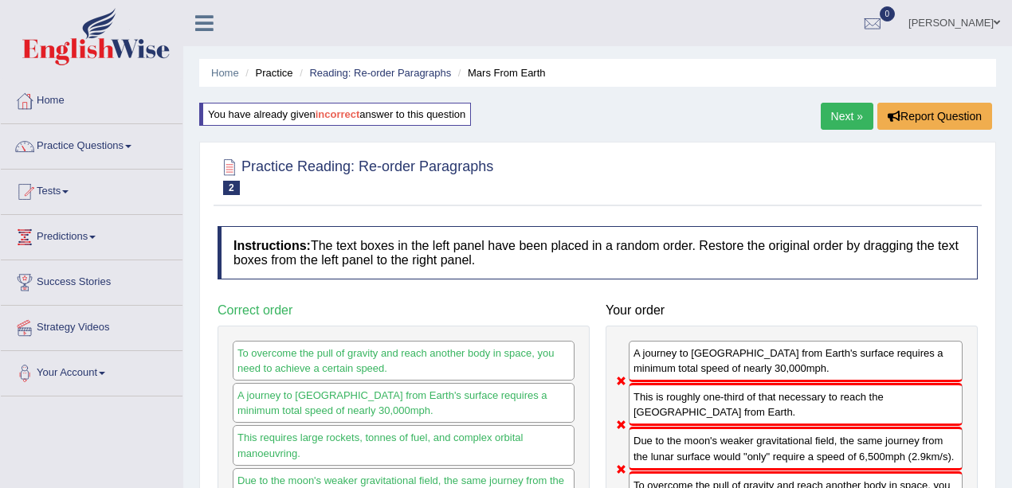
click at [852, 104] on link "Next »" at bounding box center [846, 116] width 53 height 27
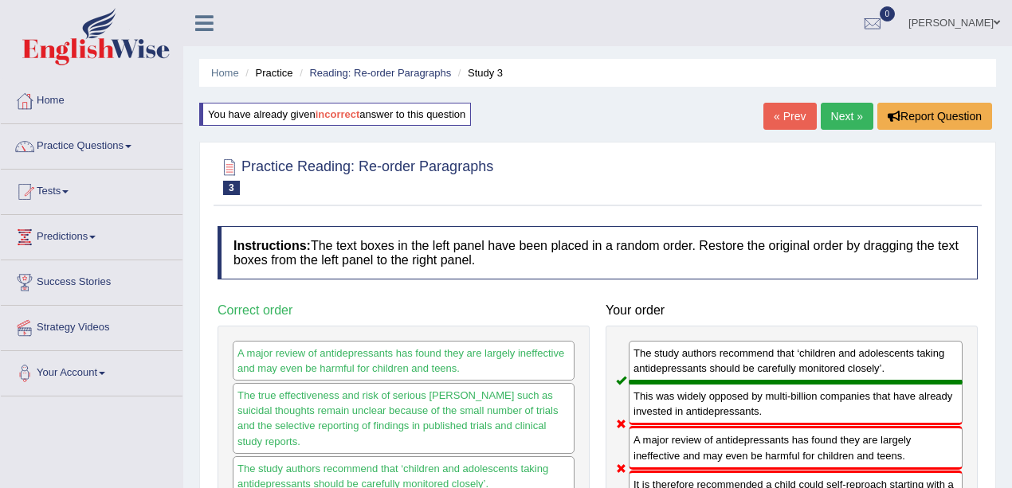
click at [852, 116] on link "Next »" at bounding box center [846, 116] width 53 height 27
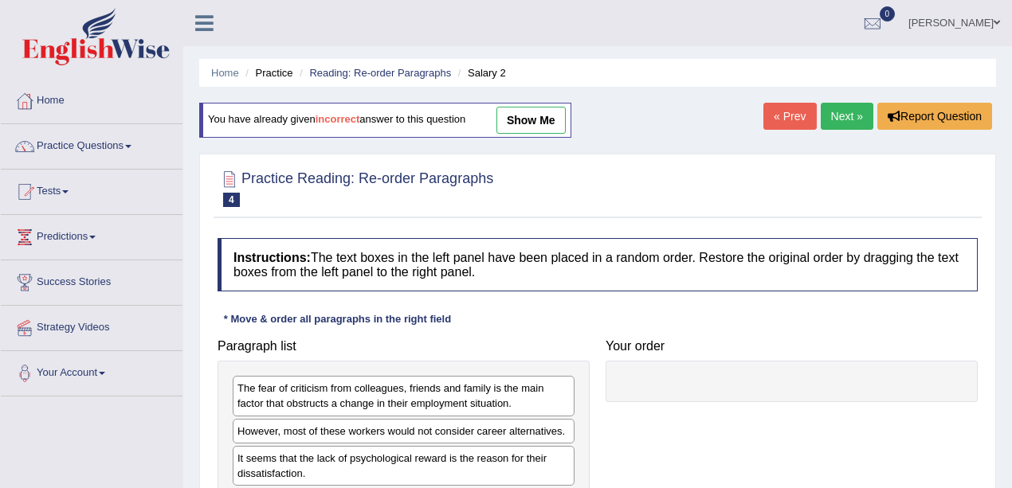
click at [520, 134] on div "You have already given incorrect answer to this question show me" at bounding box center [385, 120] width 372 height 35
click at [521, 123] on link "show me" at bounding box center [530, 120] width 69 height 27
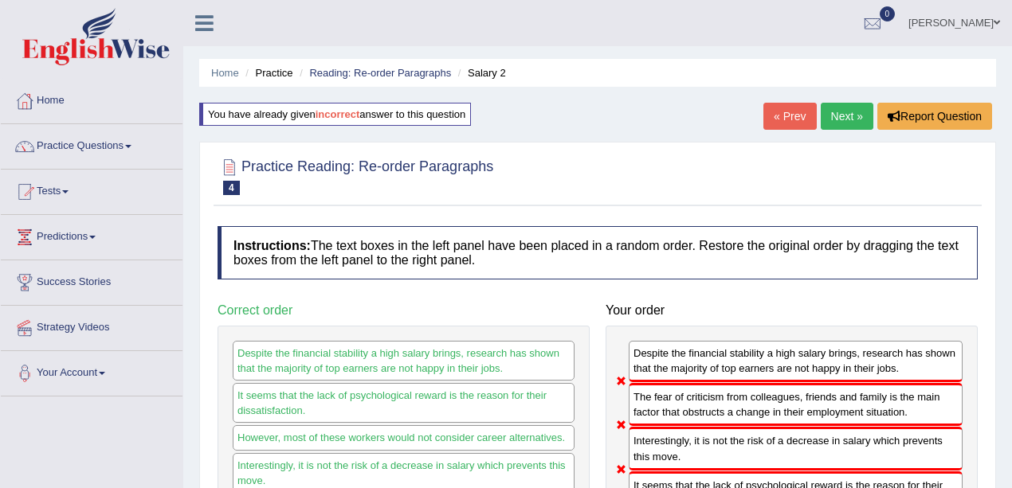
click at [789, 92] on div "Home Practice Reading: Re-order Paragraphs Salary 2 You have already given inco…" at bounding box center [597, 492] width 828 height 984
click at [856, 116] on link "Next »" at bounding box center [846, 116] width 53 height 27
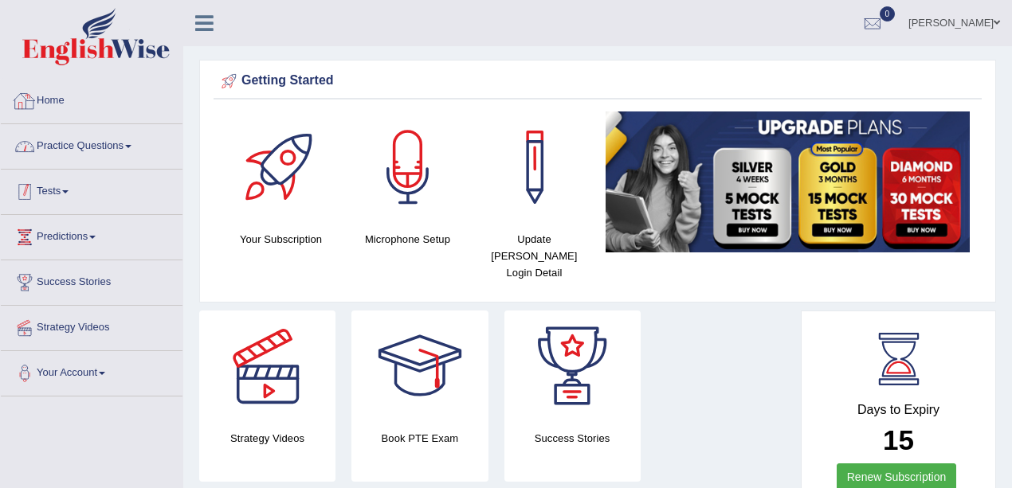
click at [92, 150] on link "Practice Questions" at bounding box center [92, 144] width 182 height 40
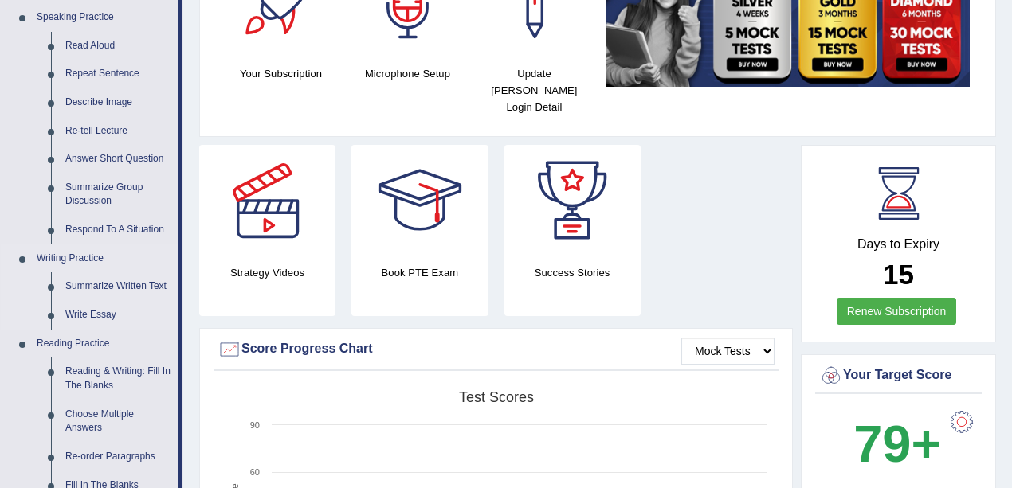
scroll to position [212, 0]
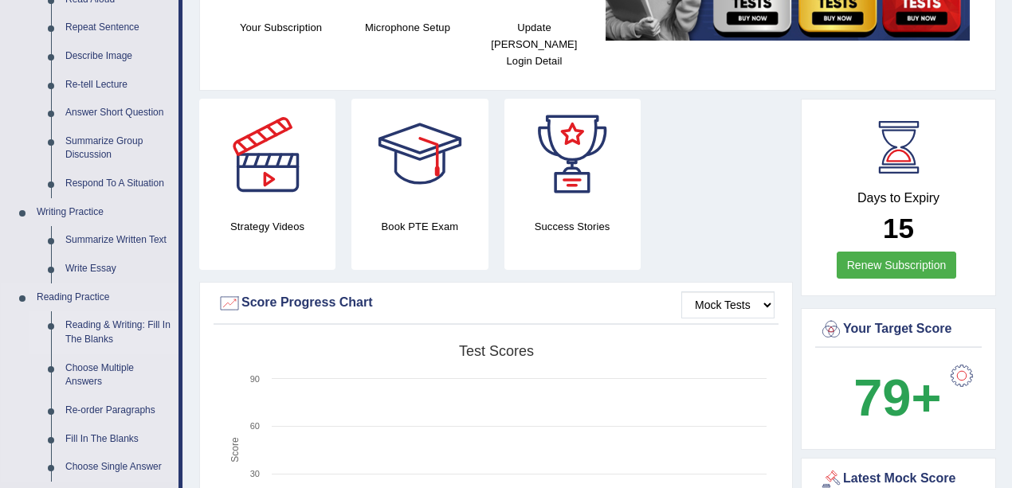
click at [113, 331] on link "Reading & Writing: Fill In The Blanks" at bounding box center [118, 332] width 120 height 42
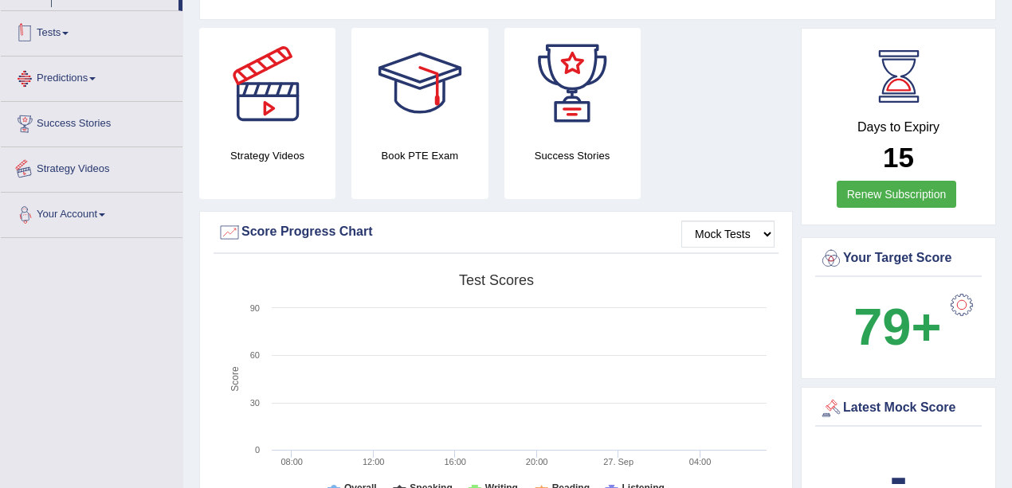
scroll to position [392, 0]
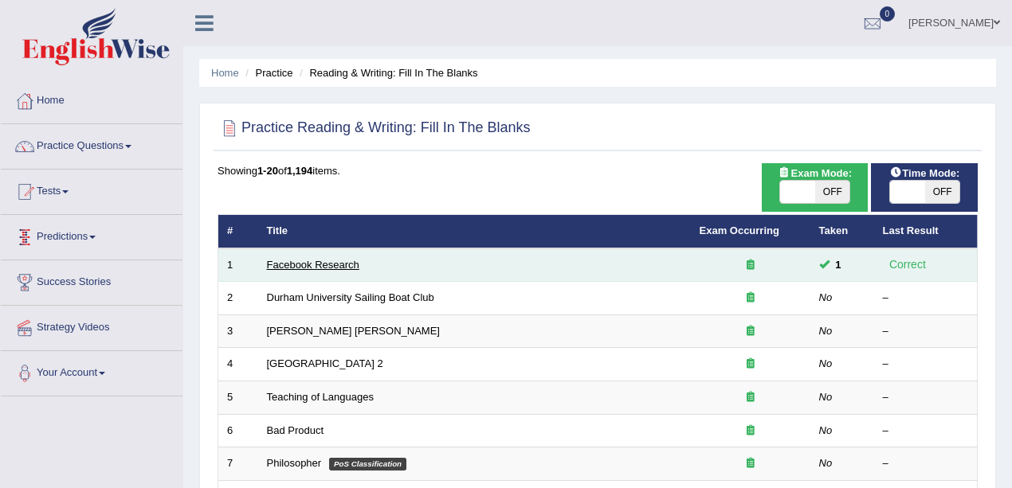
click at [318, 264] on link "Facebook Research" at bounding box center [313, 265] width 92 height 12
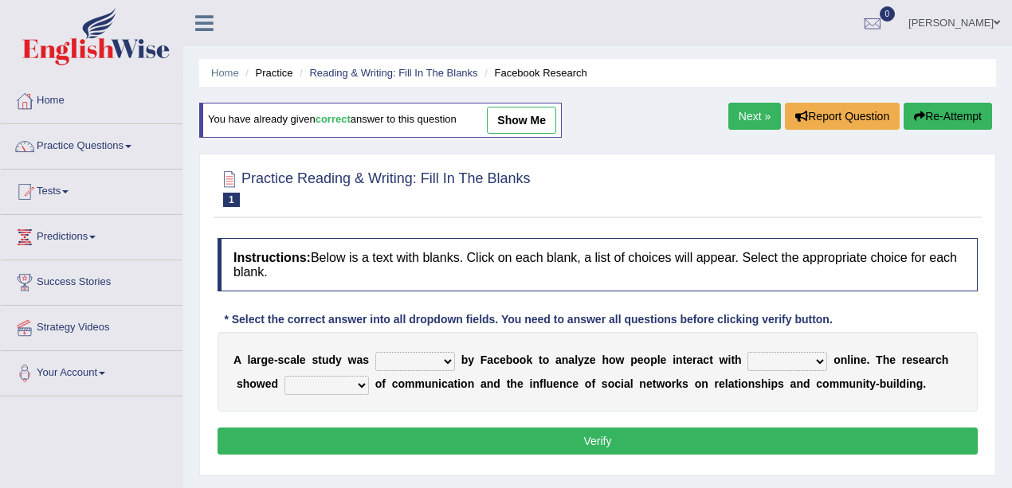
click at [518, 123] on link "show me" at bounding box center [521, 120] width 69 height 27
select select "made"
select select "each other"
select select "patterns"
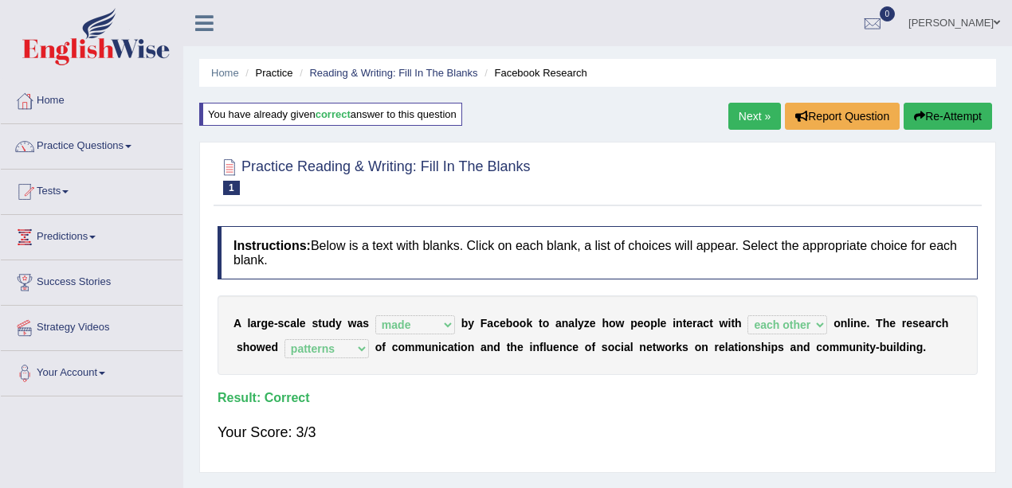
click at [741, 118] on link "Next »" at bounding box center [754, 116] width 53 height 27
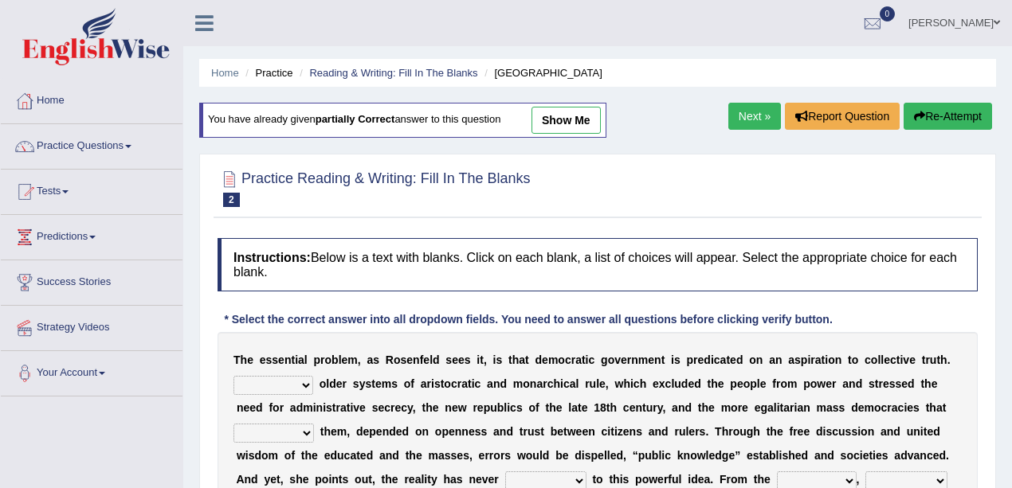
click at [589, 111] on link "show me" at bounding box center [565, 120] width 69 height 27
select select "Like"
select select "grated"
select select "stood up"
select select "outset"
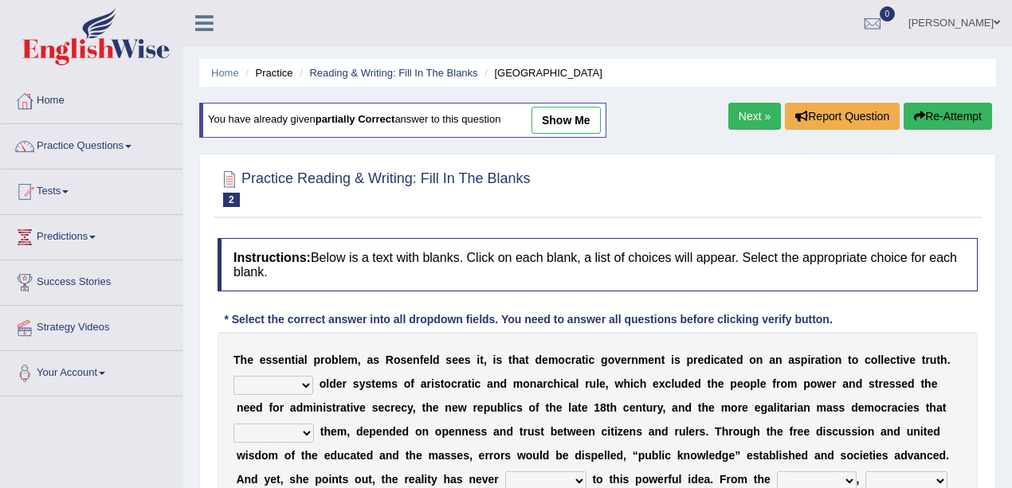
select select "democratic"
select select "practice"
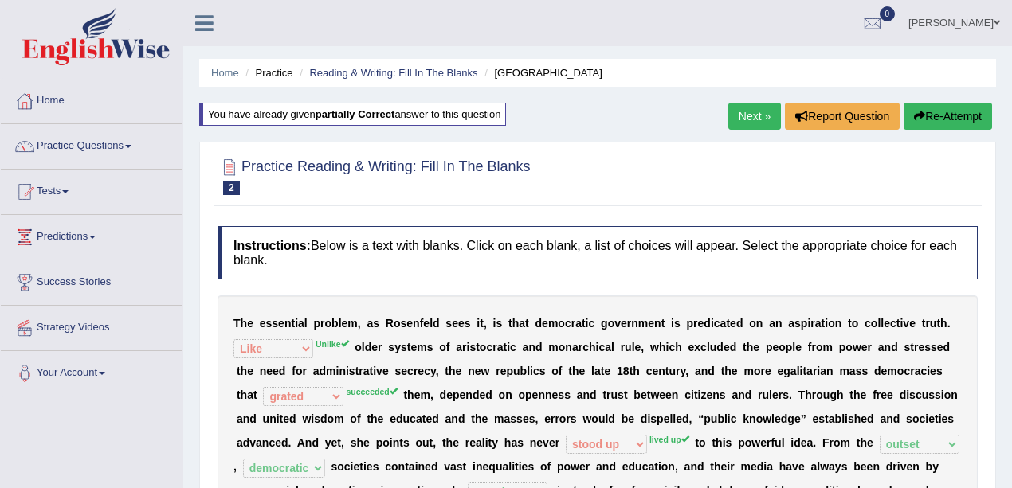
click at [750, 123] on link "Next »" at bounding box center [754, 116] width 53 height 27
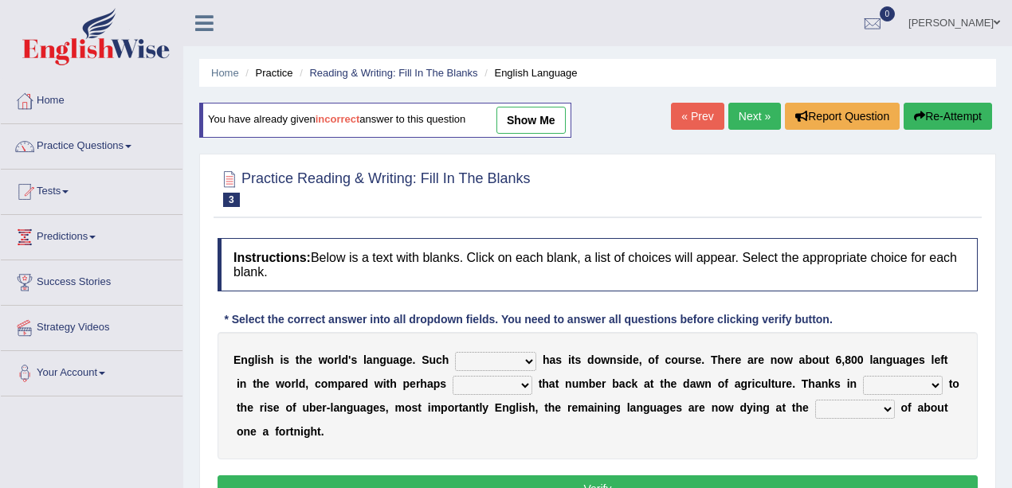
click at [538, 123] on link "show me" at bounding box center [530, 120] width 69 height 27
select select "subject"
select select "rise"
select select "rare"
select select "state"
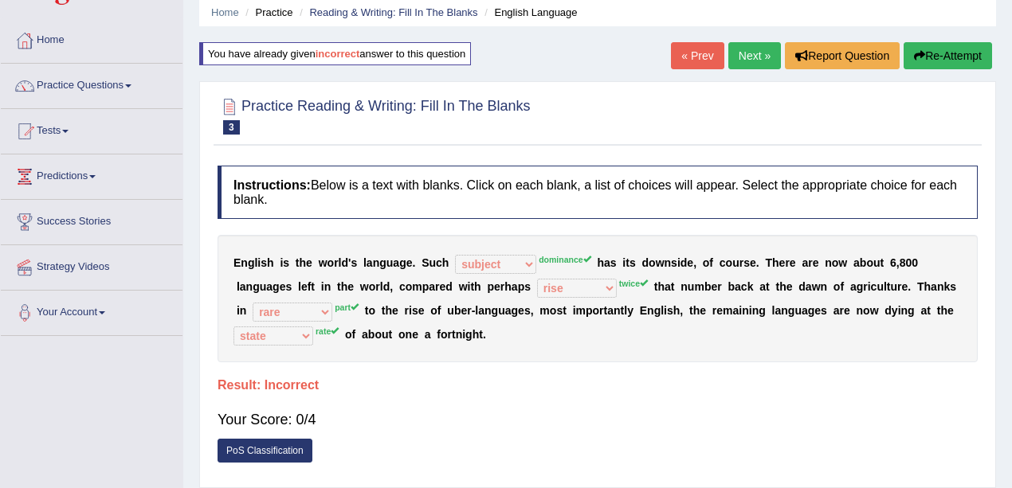
scroll to position [106, 0]
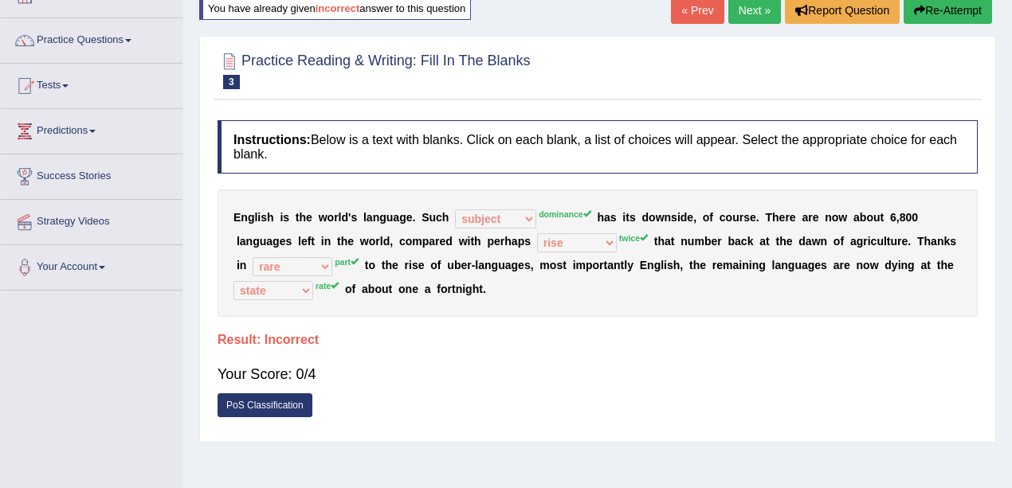
click at [972, 9] on button "Re-Attempt" at bounding box center [947, 10] width 88 height 27
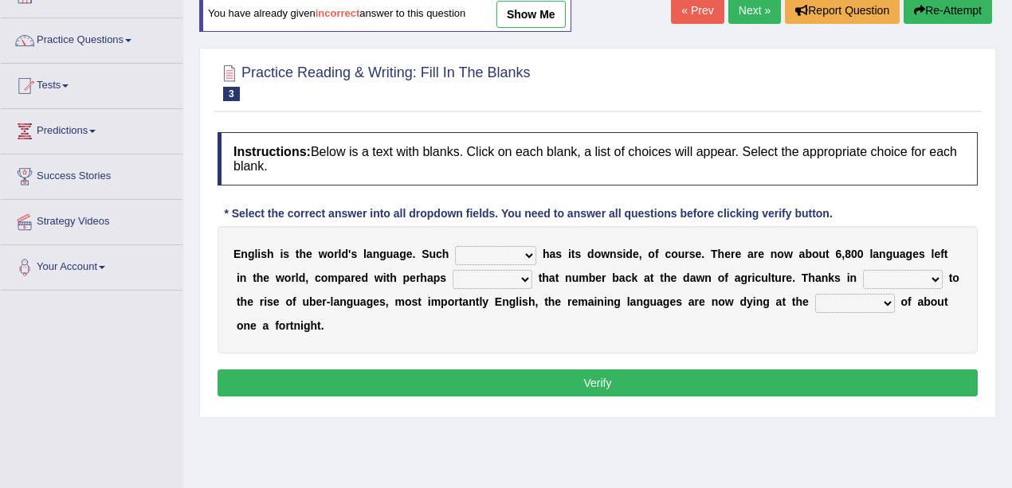
click at [489, 281] on select "rise twice firstly never" at bounding box center [492, 279] width 80 height 19
select select "twice"
click at [452, 270] on select "rise twice firstly never" at bounding box center [492, 279] width 80 height 19
click at [857, 311] on div "E n g l i s h i s t h e w o r l d ' s l a n g u a g e . S u c h power idea subj…" at bounding box center [597, 289] width 760 height 127
click at [857, 305] on select "state rate wait great" at bounding box center [855, 303] width 80 height 19
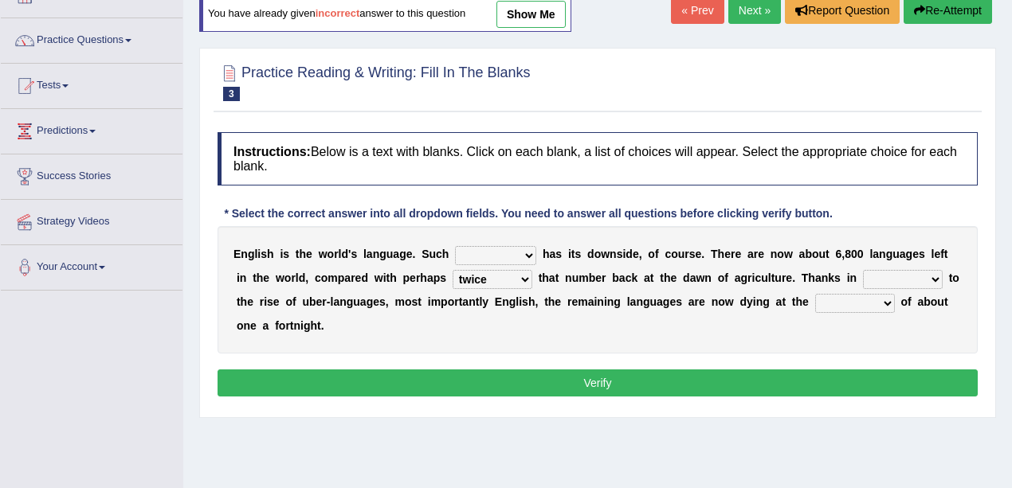
select select "rate"
click at [815, 294] on select "state rate wait great" at bounding box center [855, 303] width 80 height 19
click at [495, 260] on select "power idea subject dominance" at bounding box center [495, 255] width 81 height 19
select select "dominance"
click at [455, 246] on select "power idea subject dominance" at bounding box center [495, 255] width 81 height 19
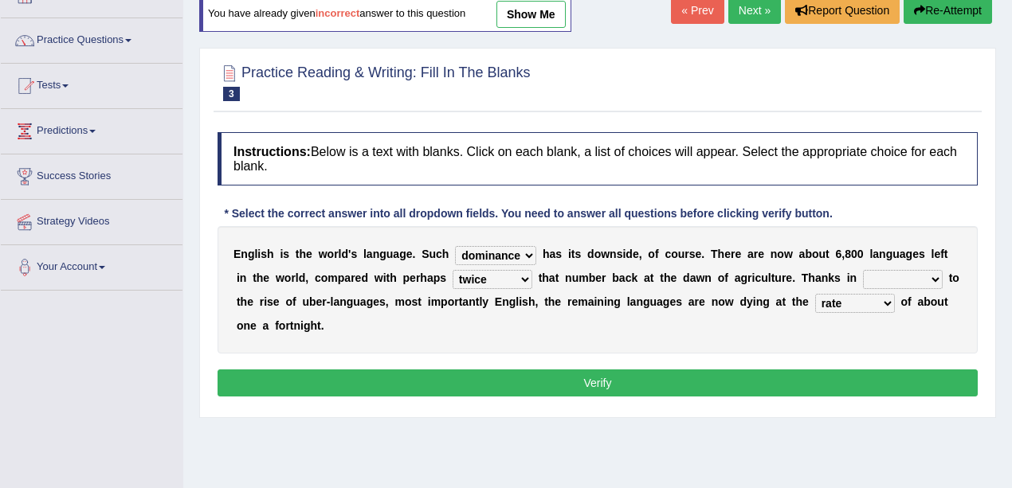
click at [875, 287] on div "E n g l i s h i s t h e w o r l d ' s l a n g u a g e . S u c h power idea subj…" at bounding box center [597, 289] width 760 height 127
click at [894, 280] on select "rare start part bother" at bounding box center [903, 279] width 80 height 19
select select "part"
click at [863, 270] on select "rare start part bother" at bounding box center [903, 279] width 80 height 19
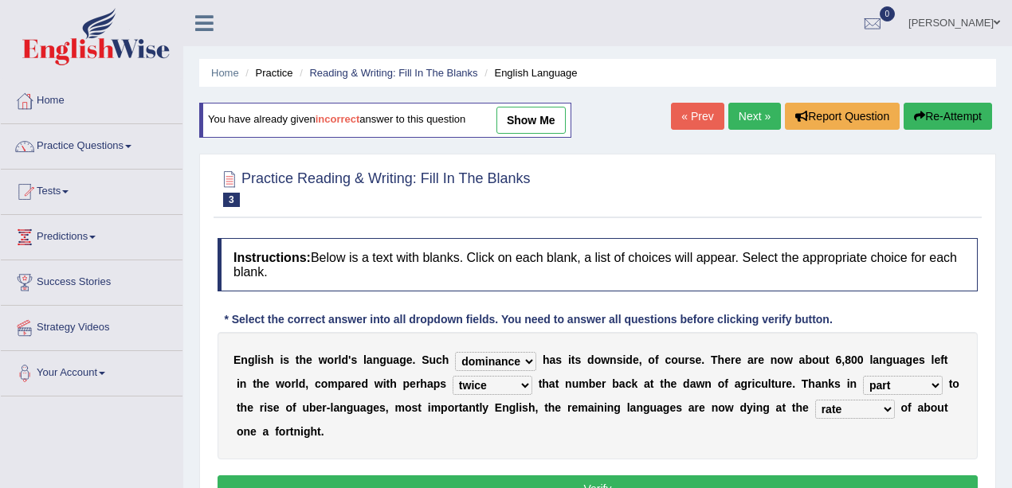
click at [748, 112] on link "Next »" at bounding box center [754, 116] width 53 height 27
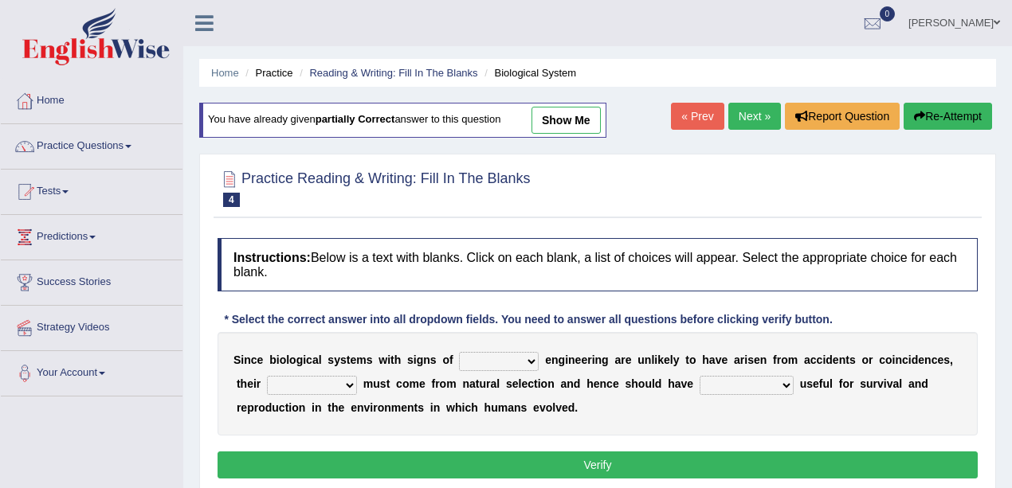
click at [596, 128] on link "show me" at bounding box center [565, 120] width 69 height 27
select select "complex"
select select "presence"
select select "cultures"
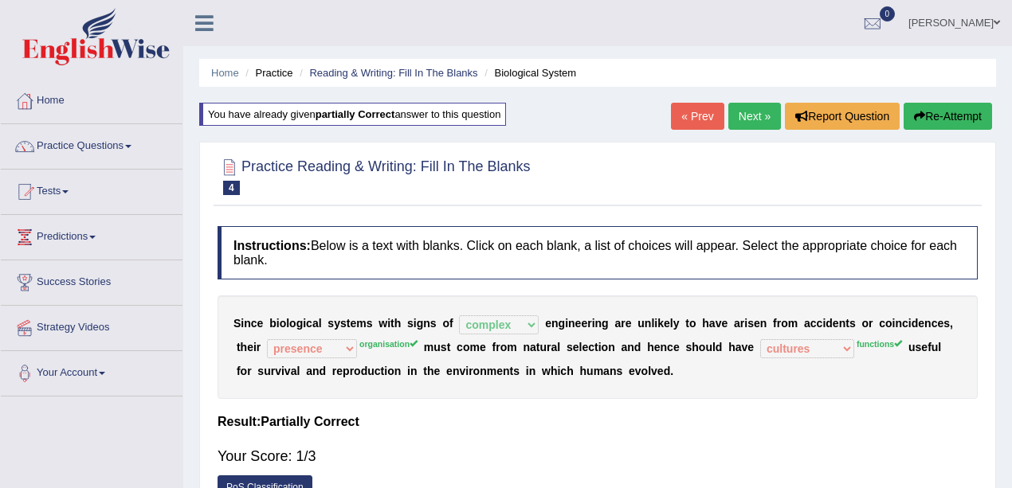
click at [914, 118] on icon "button" at bounding box center [919, 116] width 11 height 11
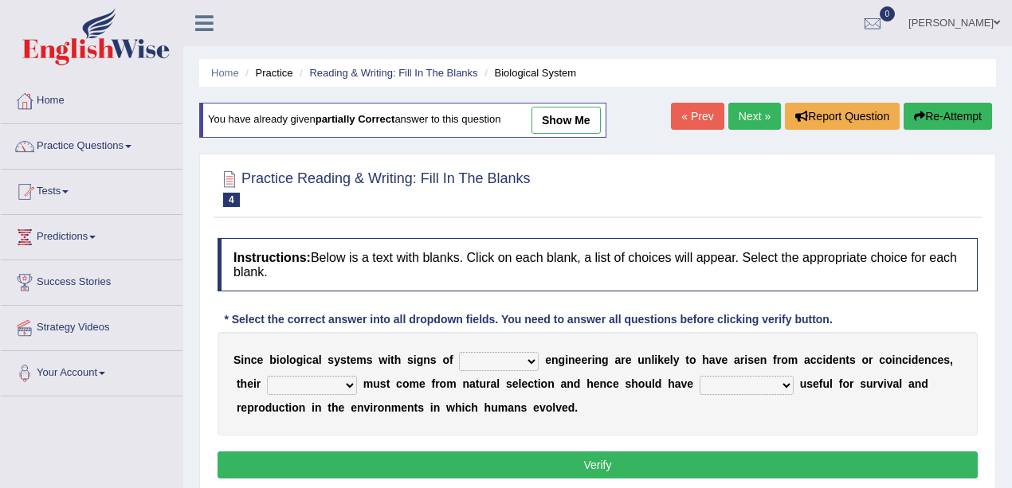
click at [733, 386] on select "functions cultures samples introductions" at bounding box center [746, 385] width 94 height 19
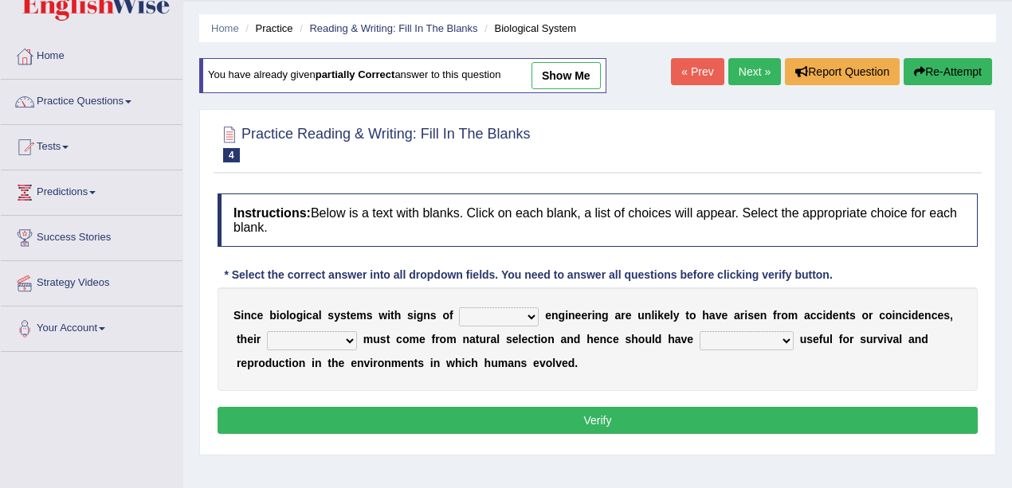
scroll to position [106, 0]
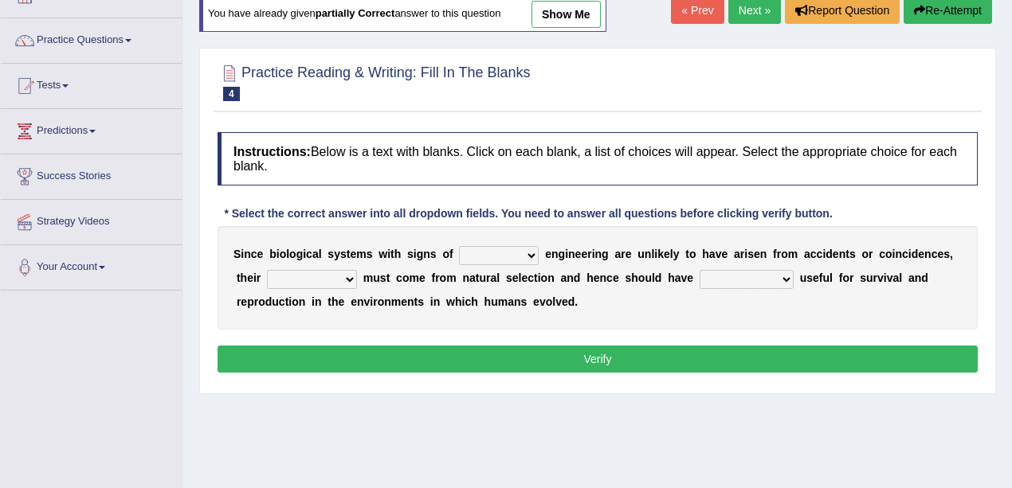
click at [757, 282] on select "functions cultures samples introductions" at bounding box center [746, 279] width 94 height 19
select select "functions"
click at [699, 270] on select "functions cultures samples introductions" at bounding box center [746, 279] width 94 height 19
click at [752, 16] on link "Next »" at bounding box center [754, 10] width 53 height 27
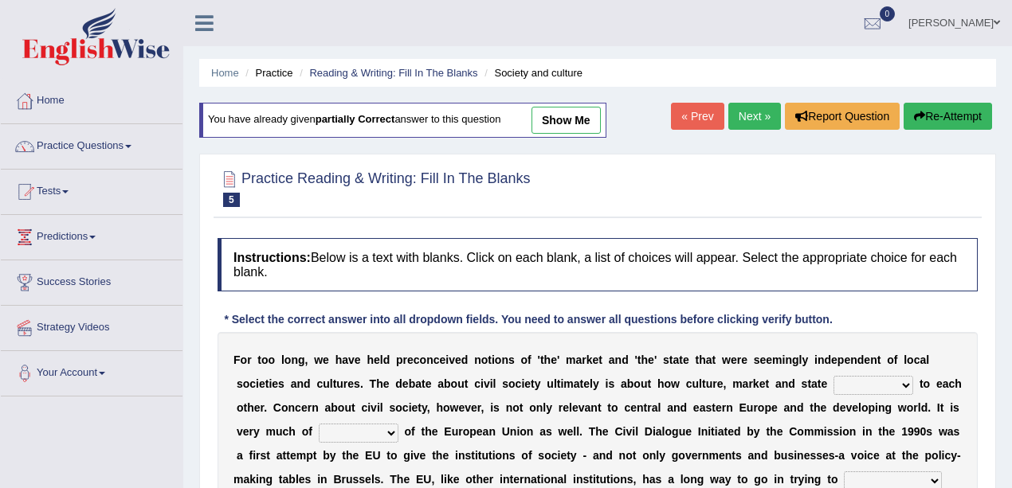
click at [594, 131] on link "show me" at bounding box center [565, 120] width 69 height 27
select select "relate"
select select "interest"
select select "indulge"
select select "expression"
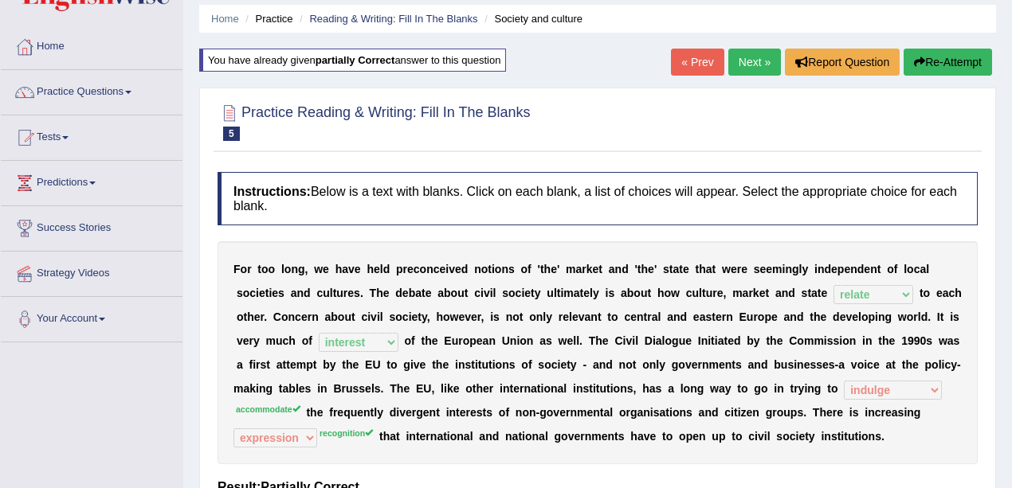
scroll to position [106, 0]
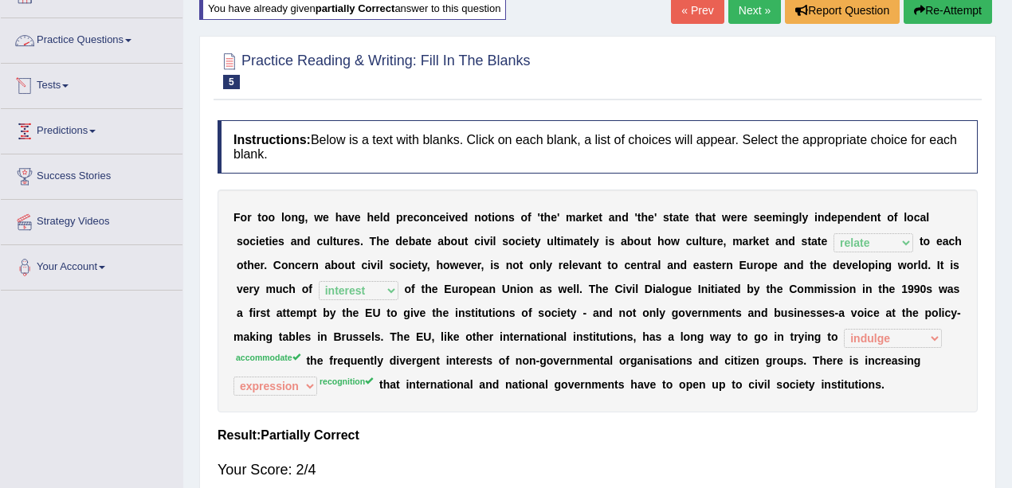
click at [83, 42] on link "Practice Questions" at bounding box center [92, 38] width 182 height 40
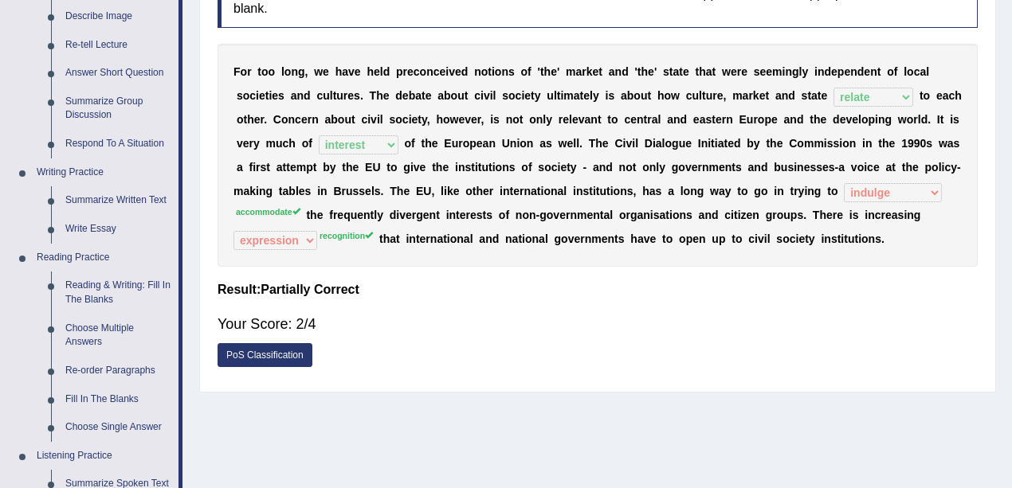
scroll to position [319, 0]
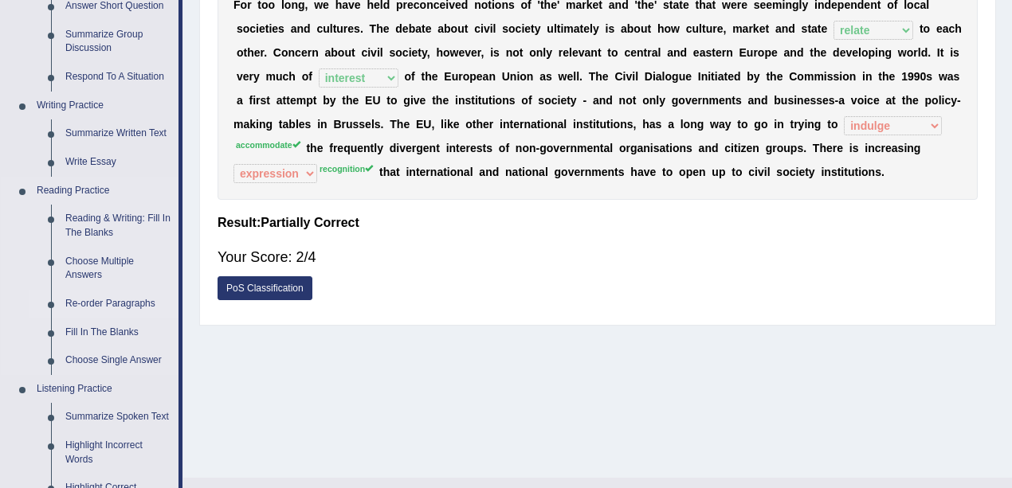
click at [112, 303] on link "Re-order Paragraphs" at bounding box center [118, 304] width 120 height 29
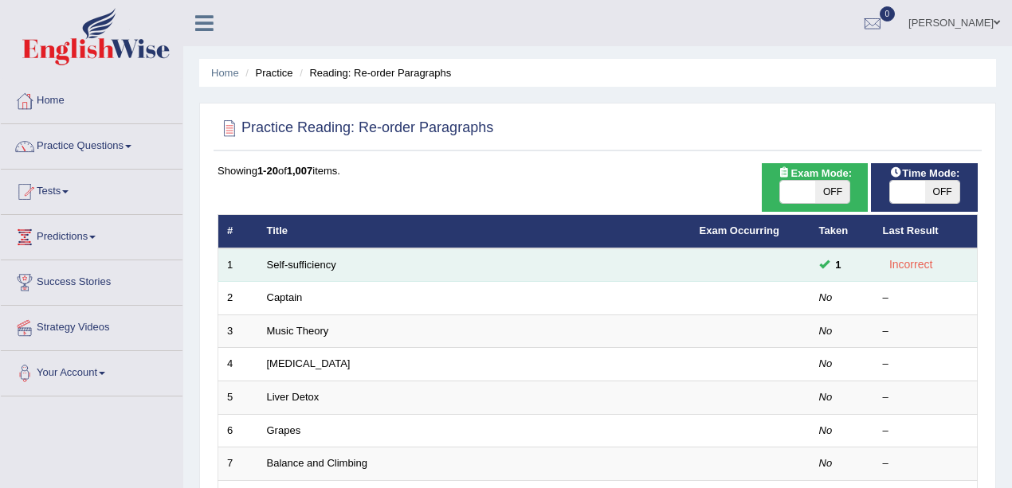
click at [303, 271] on td "Self-sufficiency" at bounding box center [474, 265] width 433 height 33
click at [305, 264] on link "Self-sufficiency" at bounding box center [301, 265] width 69 height 12
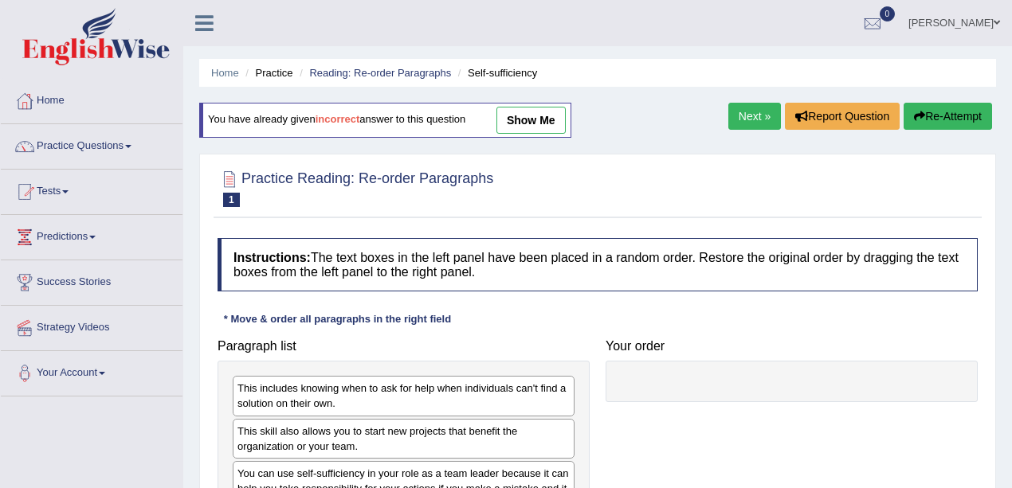
click at [547, 114] on link "show me" at bounding box center [530, 120] width 69 height 27
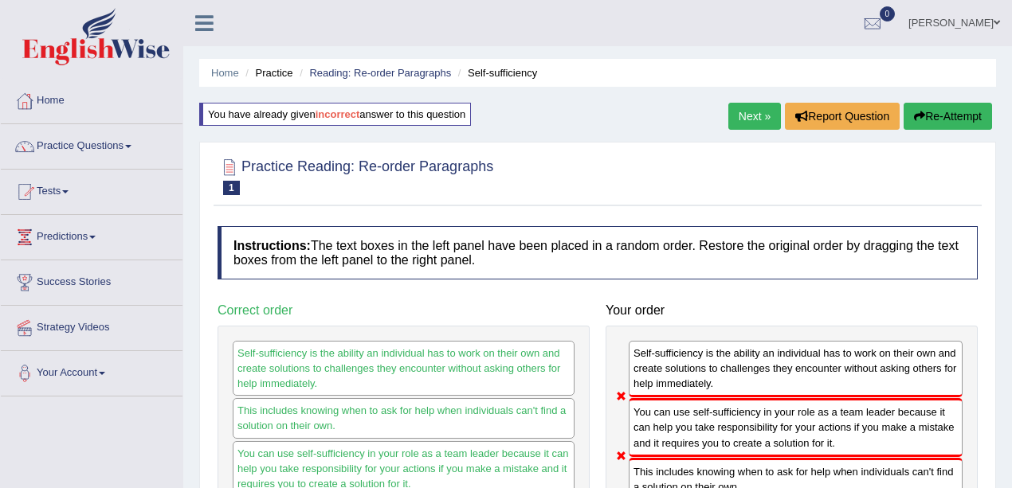
click at [757, 108] on link "Next »" at bounding box center [754, 116] width 53 height 27
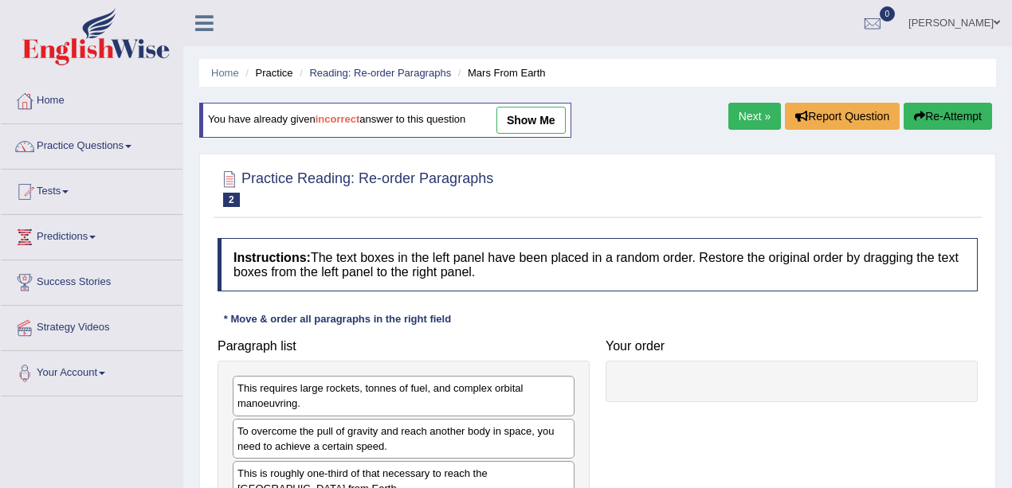
click at [552, 122] on link "show me" at bounding box center [530, 120] width 69 height 27
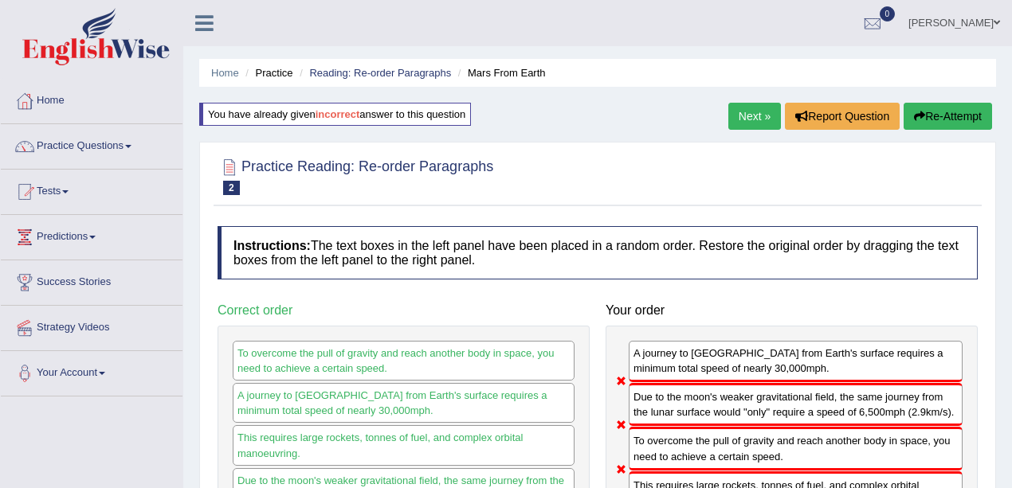
click at [760, 106] on link "Next »" at bounding box center [754, 116] width 53 height 27
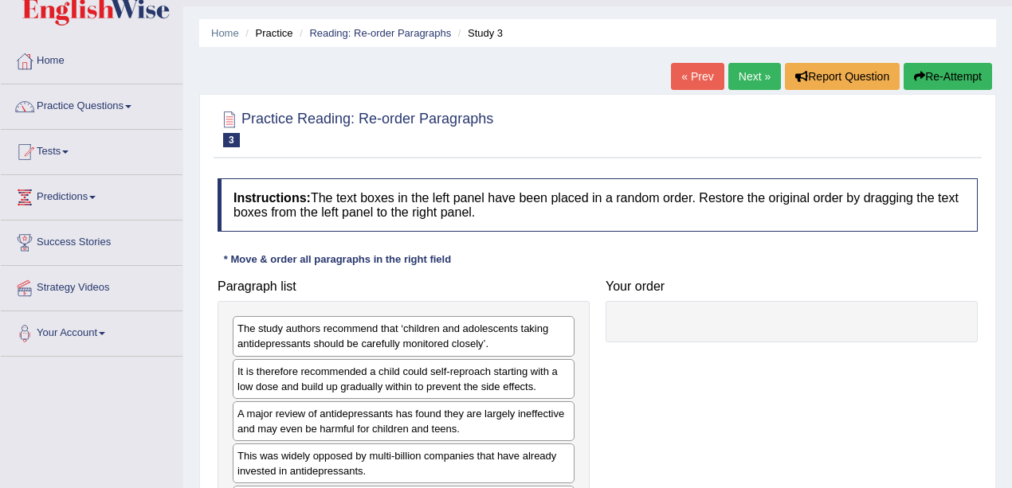
scroll to position [106, 0]
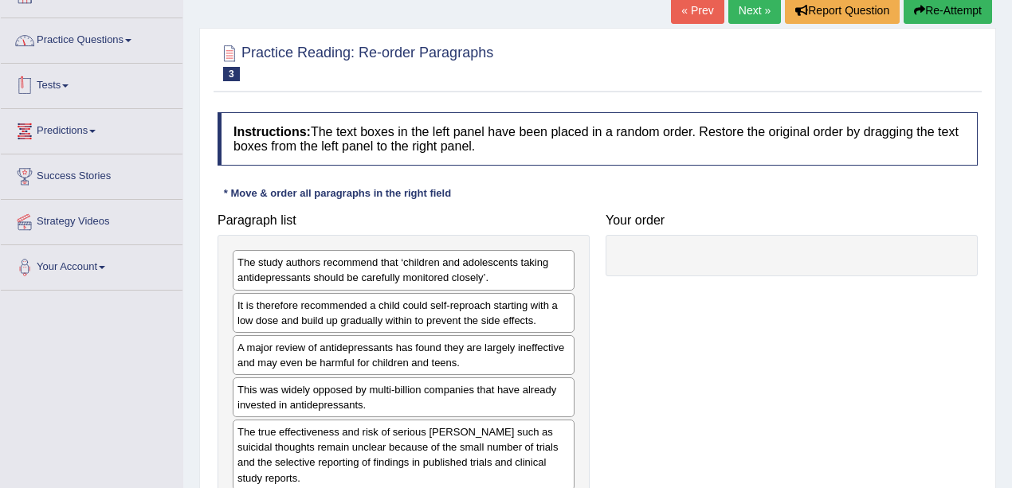
click at [65, 37] on link "Practice Questions" at bounding box center [92, 38] width 182 height 40
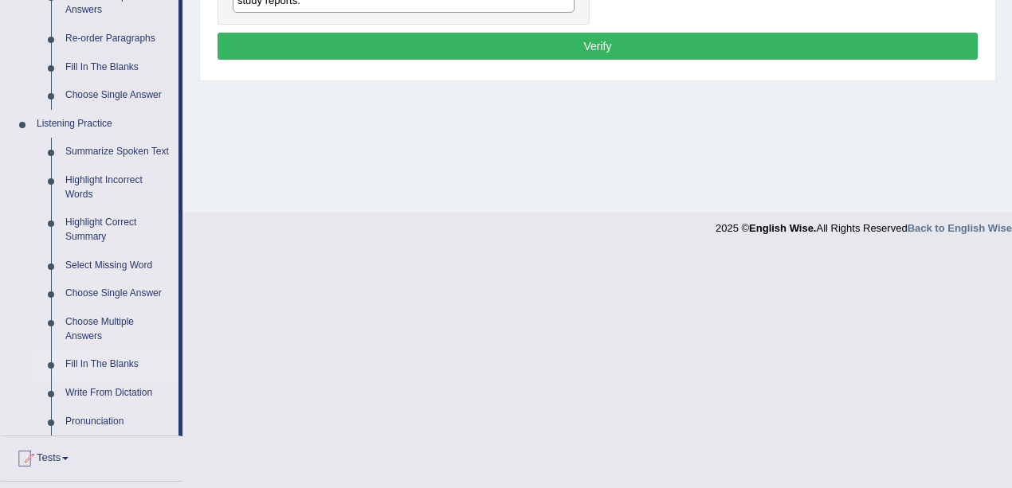
scroll to position [690, 0]
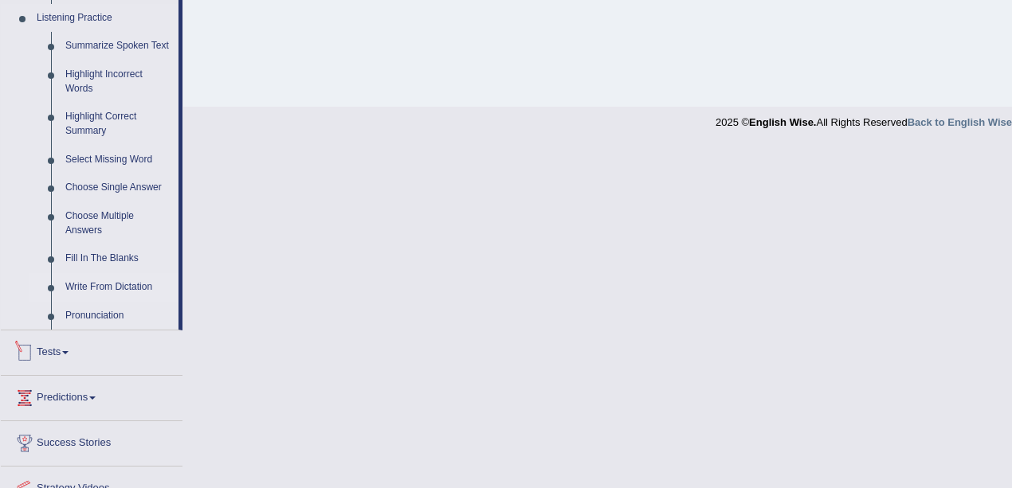
click at [102, 284] on link "Write From Dictation" at bounding box center [118, 287] width 120 height 29
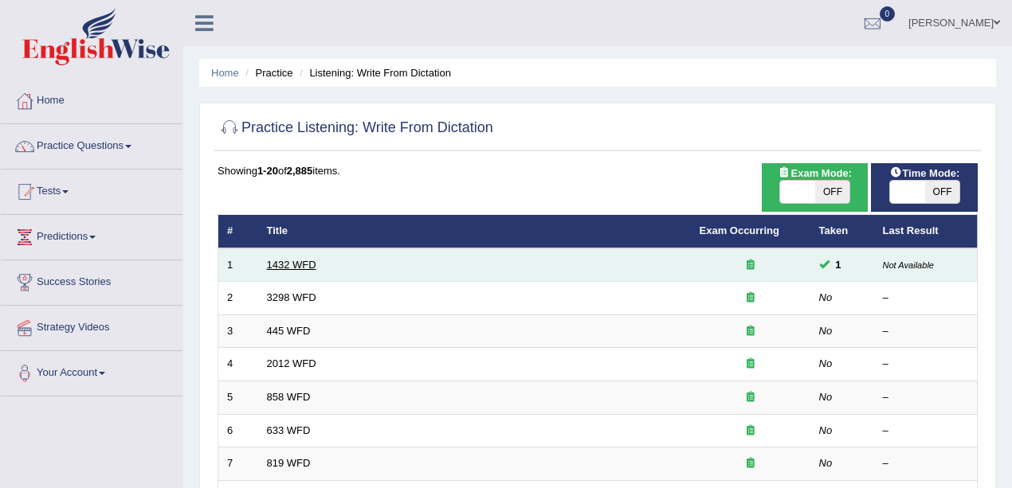
click at [296, 263] on link "1432 WFD" at bounding box center [291, 265] width 49 height 12
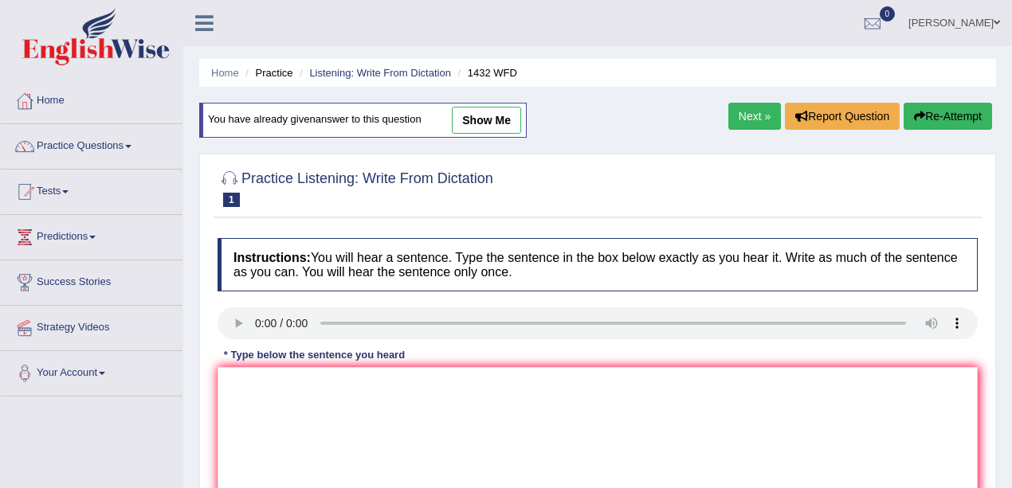
click at [499, 127] on link "show me" at bounding box center [486, 120] width 69 height 27
type textarea "More physical activity activities is benifical to your health."
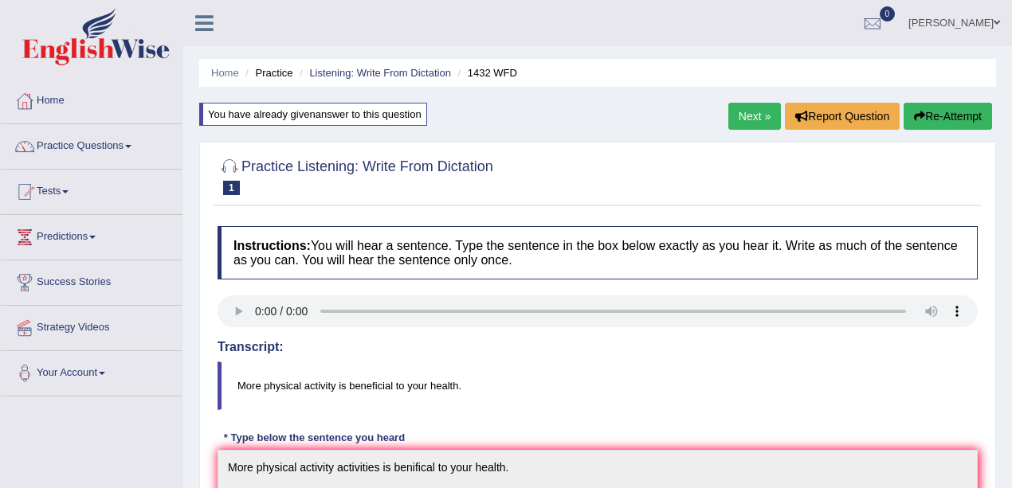
click at [735, 112] on link "Next »" at bounding box center [754, 116] width 53 height 27
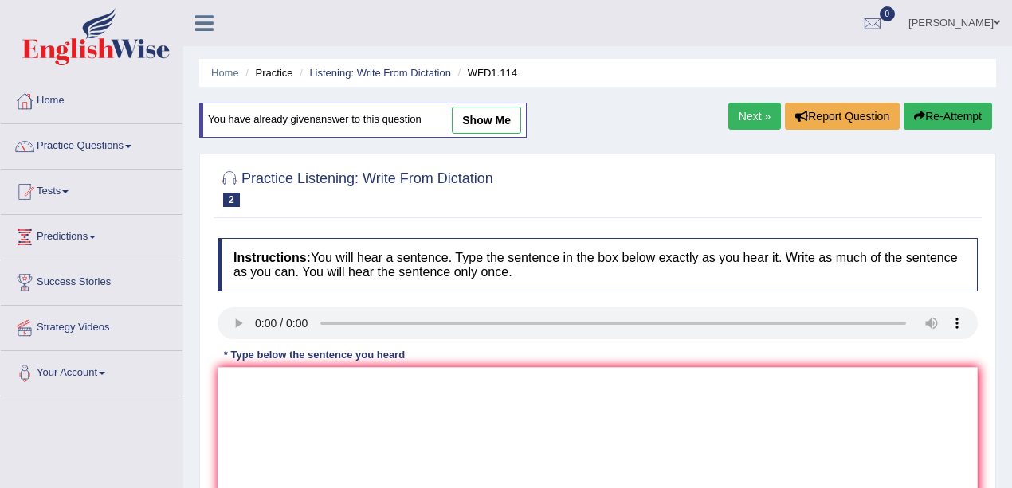
click at [499, 118] on link "show me" at bounding box center [486, 120] width 69 height 27
type textarea "The author early more is less philosphical more experimental."
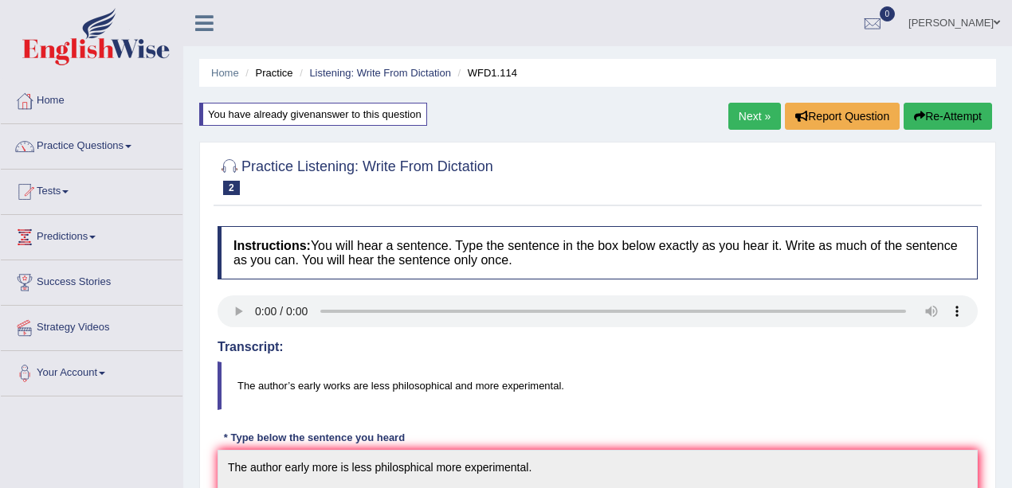
click at [747, 127] on link "Next »" at bounding box center [754, 116] width 53 height 27
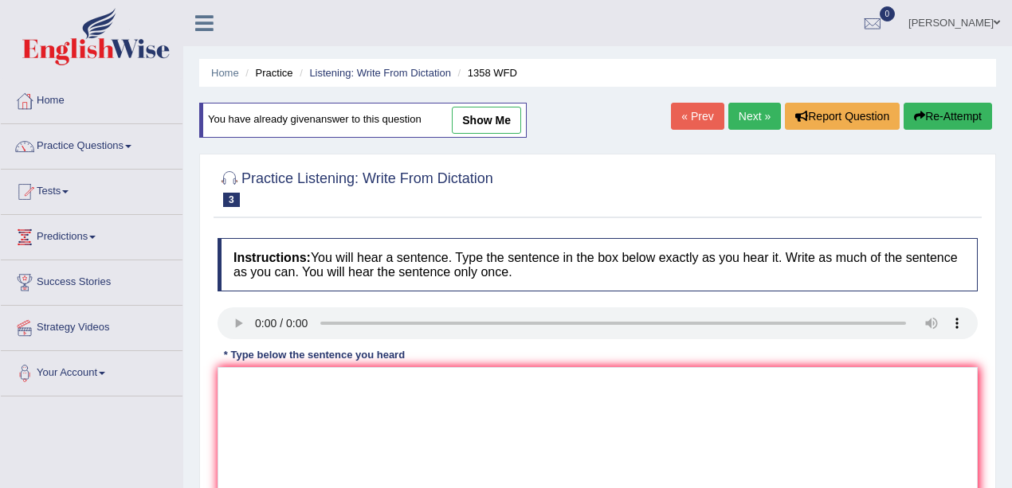
click at [472, 123] on link "show me" at bounding box center [486, 120] width 69 height 27
type textarea "Communication skills is very important in recent years."
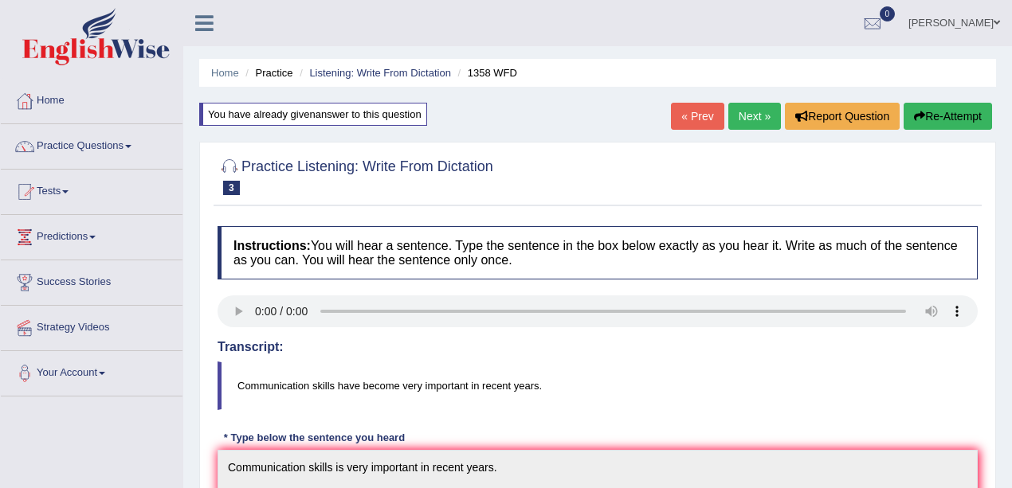
click at [738, 119] on link "Next »" at bounding box center [754, 116] width 53 height 27
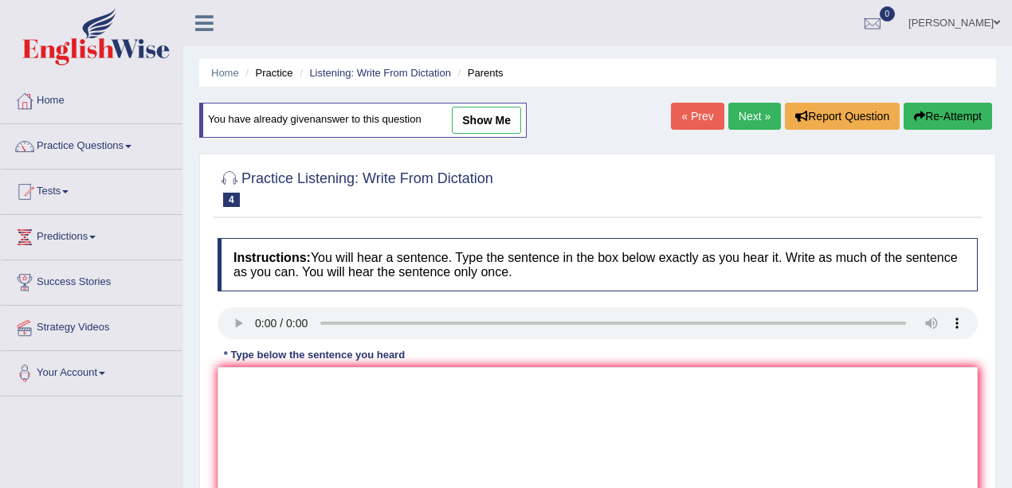
click at [495, 118] on link "show me" at bounding box center [486, 120] width 69 height 27
type textarea "Parents [DATE] involved in education of their children."
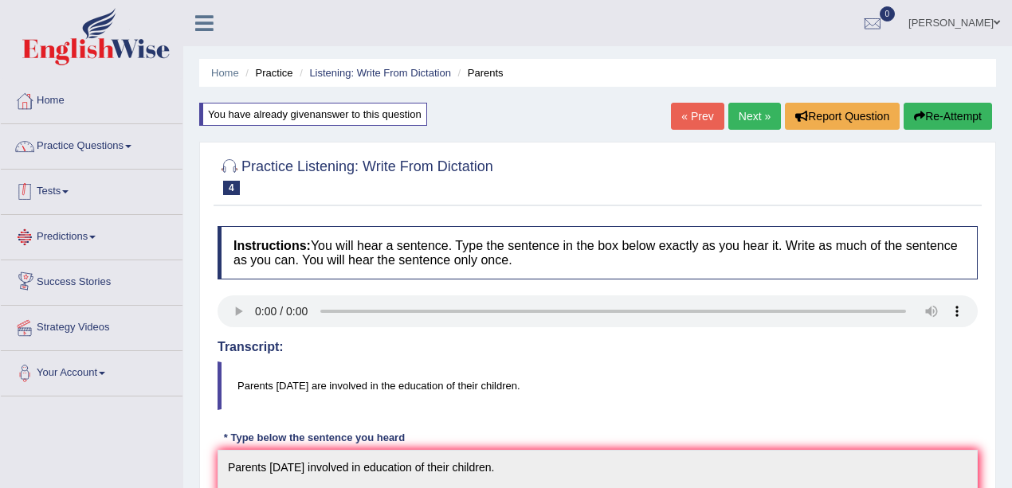
click at [91, 157] on link "Practice Questions" at bounding box center [92, 144] width 182 height 40
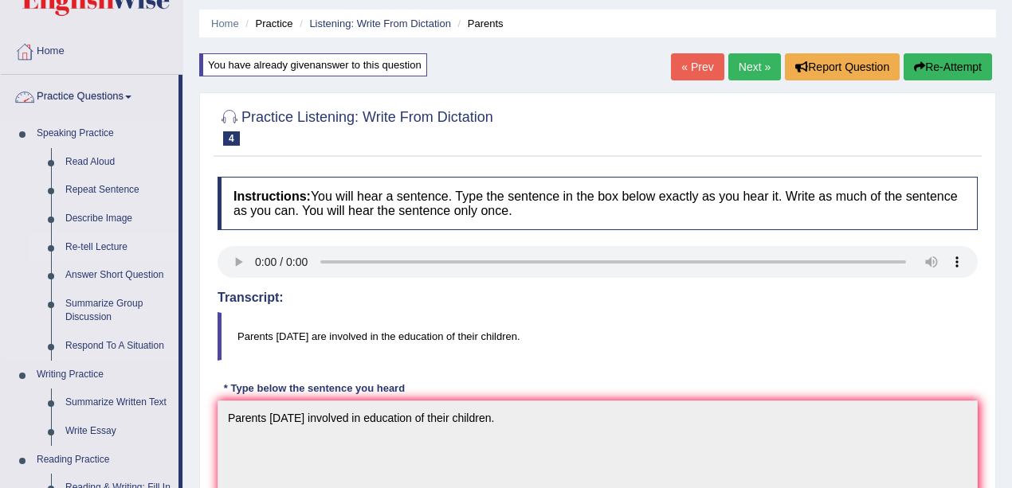
scroll to position [106, 0]
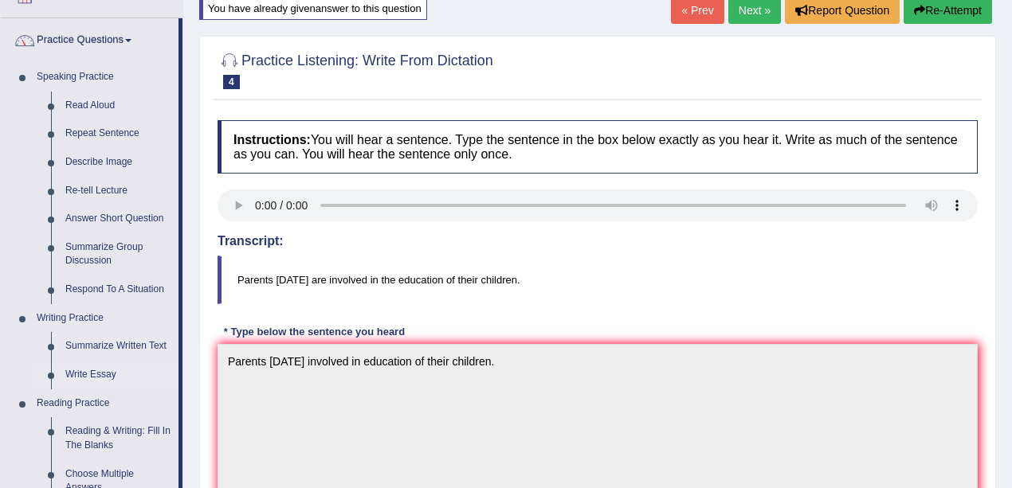
click at [89, 376] on link "Write Essay" at bounding box center [118, 375] width 120 height 29
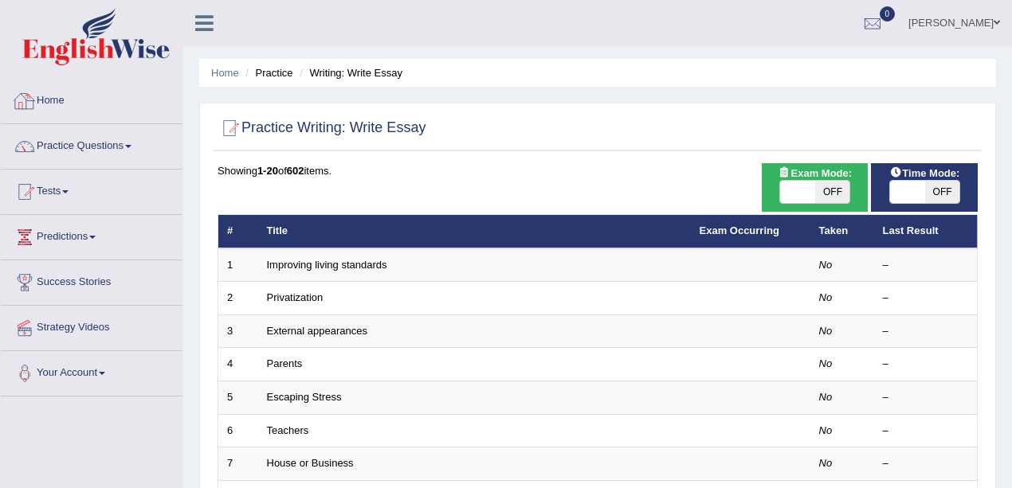
click at [85, 105] on link "Home" at bounding box center [92, 99] width 182 height 40
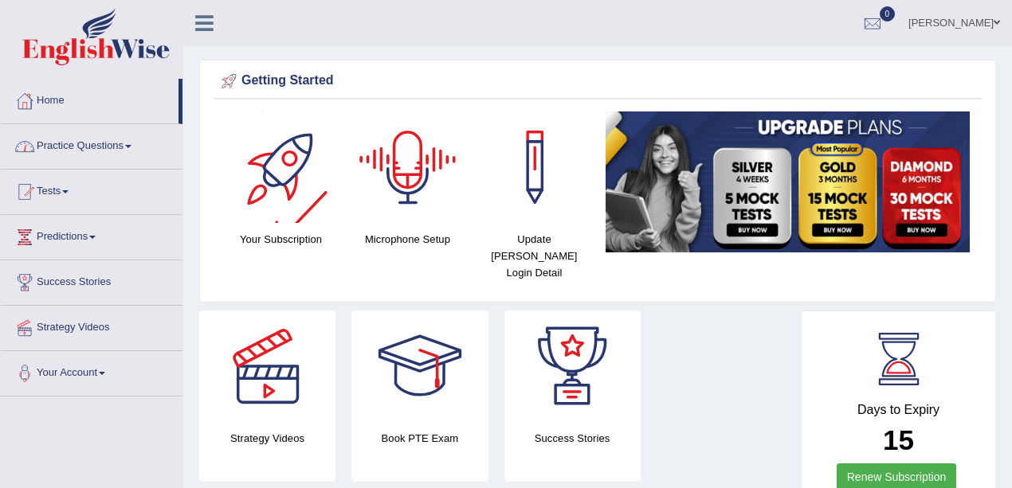
click at [72, 151] on link "Practice Questions" at bounding box center [92, 144] width 182 height 40
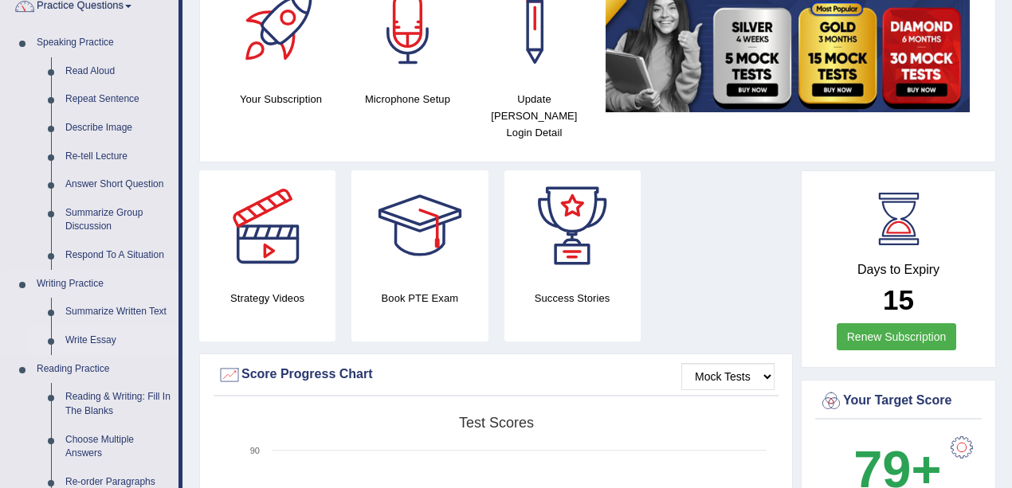
scroll to position [159, 0]
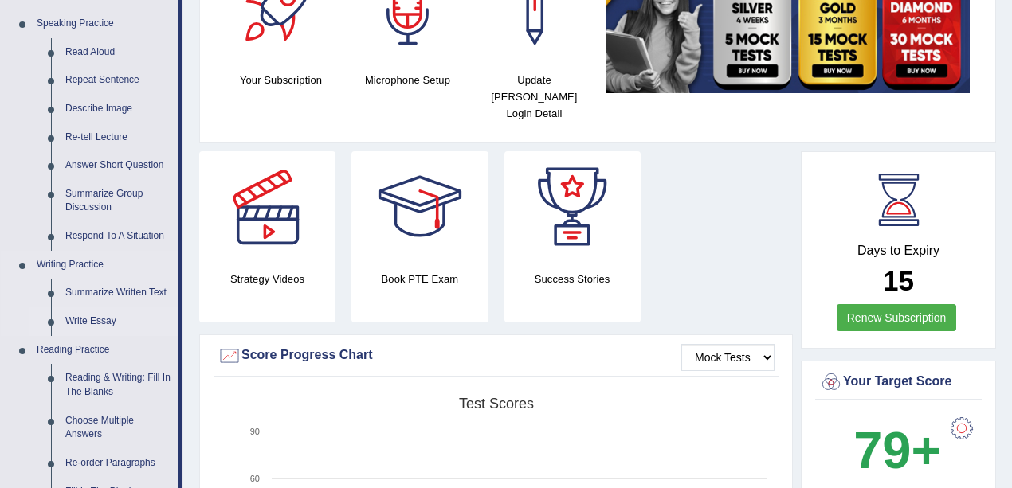
click at [101, 317] on link "Write Essay" at bounding box center [118, 321] width 120 height 29
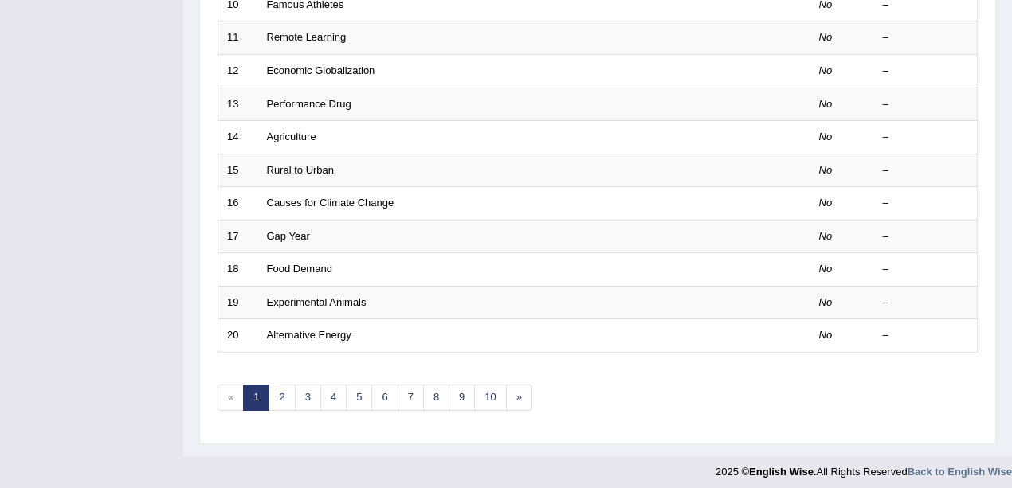
scroll to position [559, 0]
click at [280, 395] on link "2" at bounding box center [281, 397] width 26 height 26
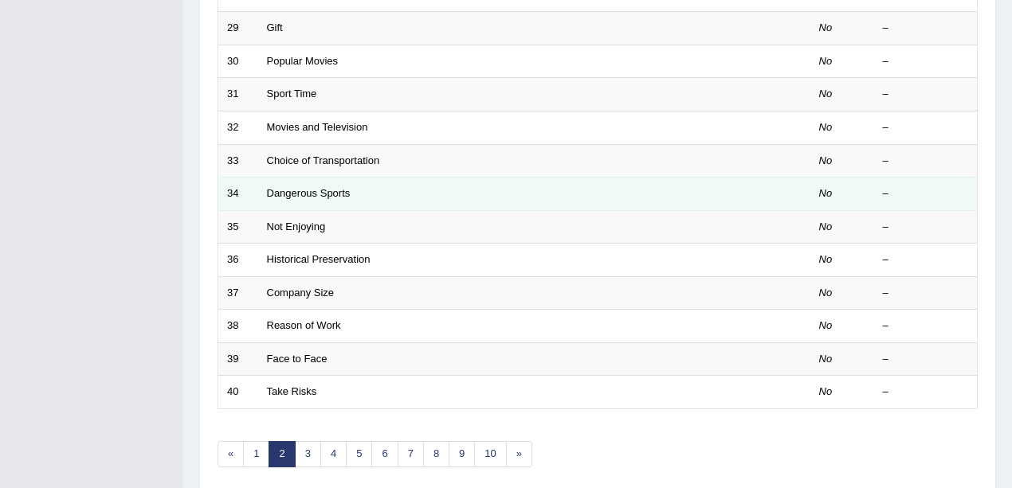
scroll to position [559, 0]
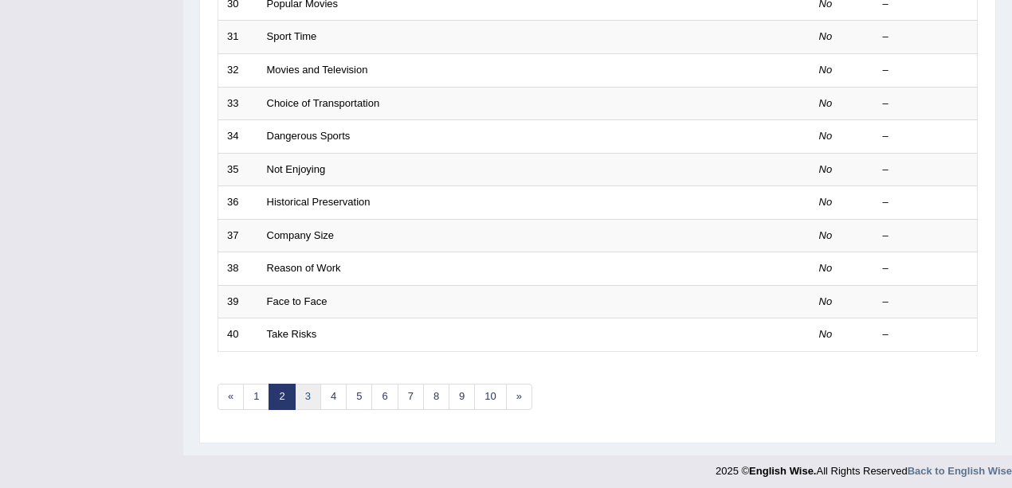
click at [306, 400] on link "3" at bounding box center [308, 397] width 26 height 26
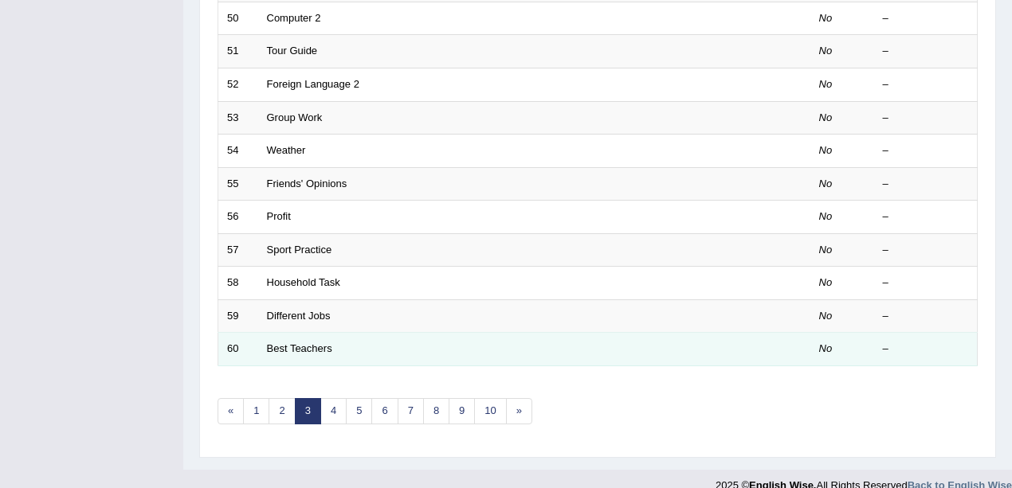
scroll to position [559, 0]
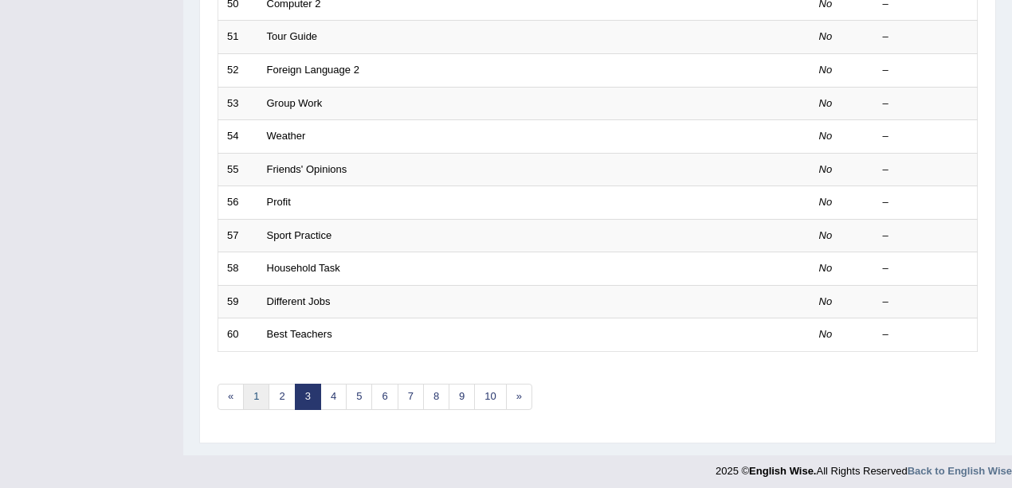
click at [258, 398] on link "1" at bounding box center [256, 397] width 26 height 26
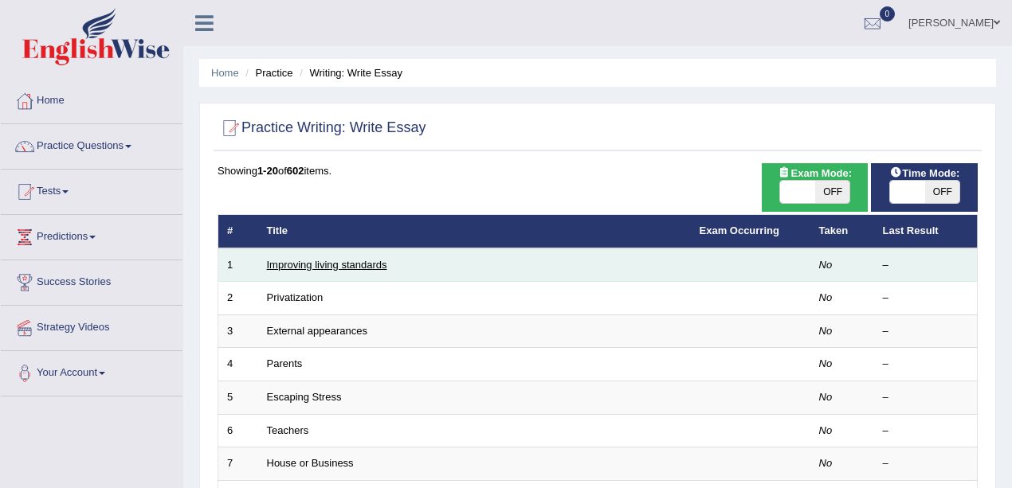
click at [353, 265] on link "Improving living standards" at bounding box center [327, 265] width 120 height 12
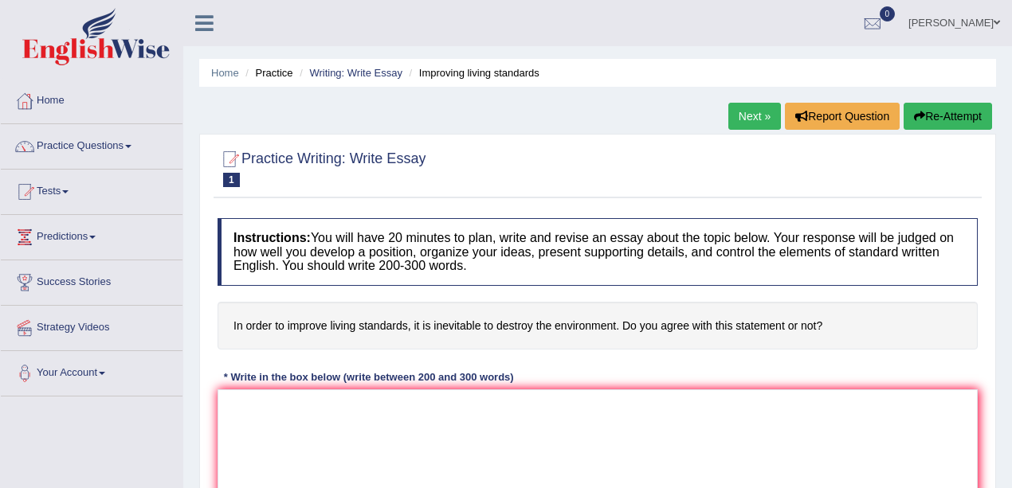
click at [748, 109] on link "Next »" at bounding box center [754, 116] width 53 height 27
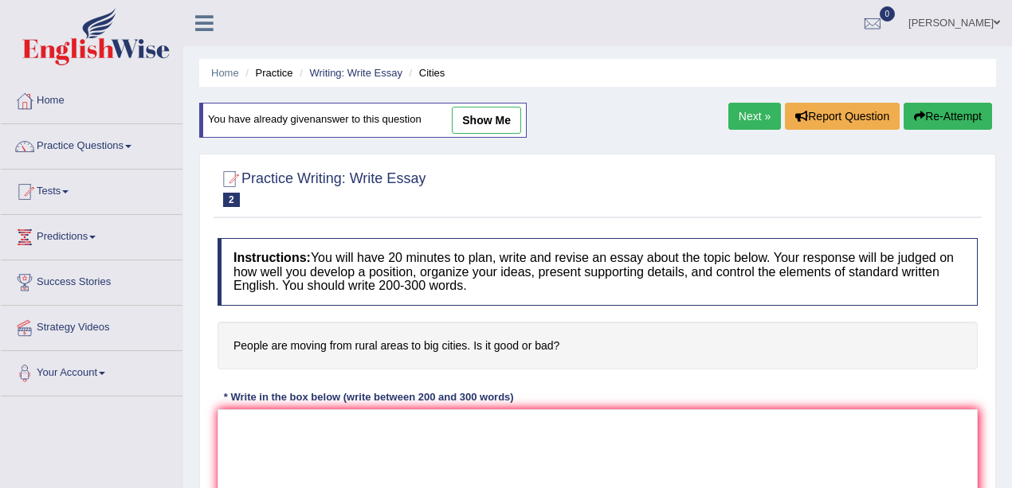
click at [467, 116] on link "show me" at bounding box center [486, 120] width 69 height 27
type textarea "The essay will contribute ideas and opinion, which including the bright side of…"
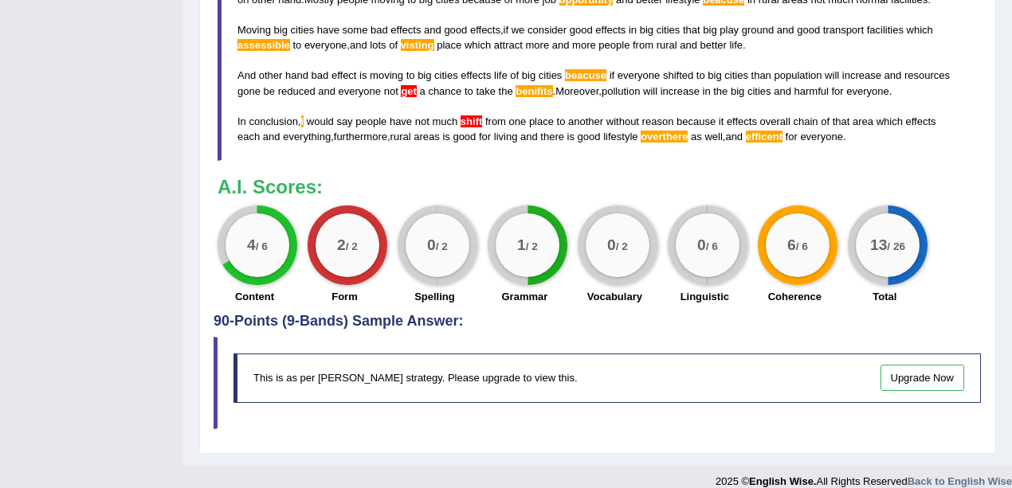
scroll to position [478, 0]
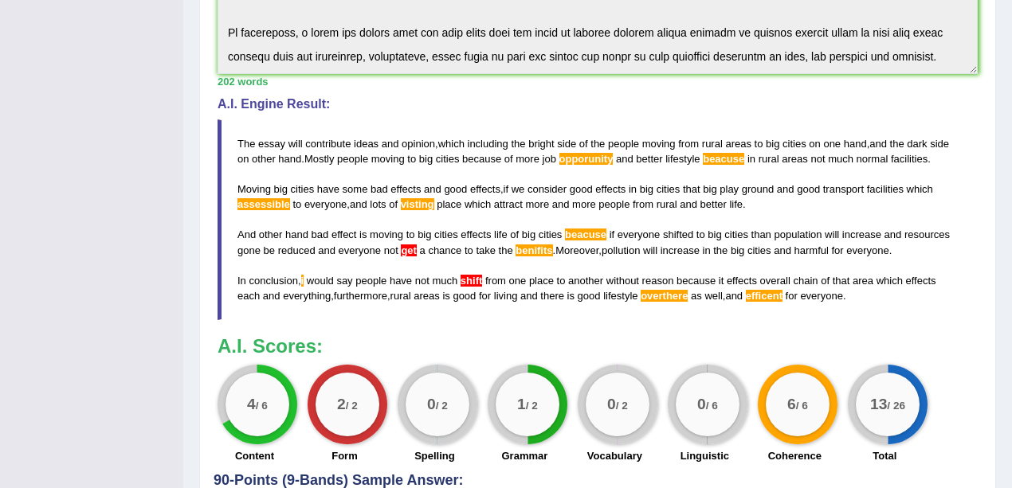
drag, startPoint x: 690, startPoint y: 397, endPoint x: 765, endPoint y: 401, distance: 75.0
click at [765, 401] on div "4 / 6 Content 2 / 2 Form 0 / 2 Spelling 1 / 2 Grammar 0 / 2 Vocabulary 0 / 6 Li…" at bounding box center [598, 416] width 776 height 103
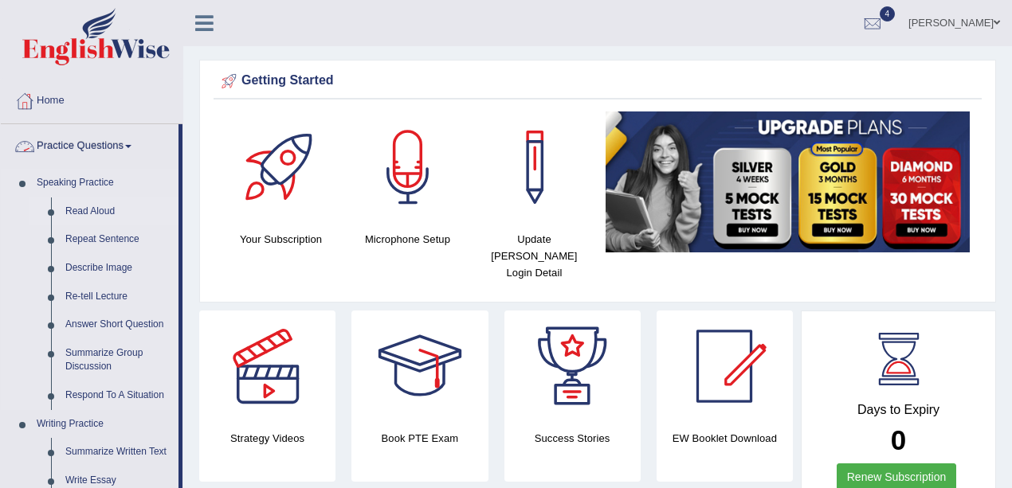
click at [102, 213] on link "Read Aloud" at bounding box center [118, 212] width 120 height 29
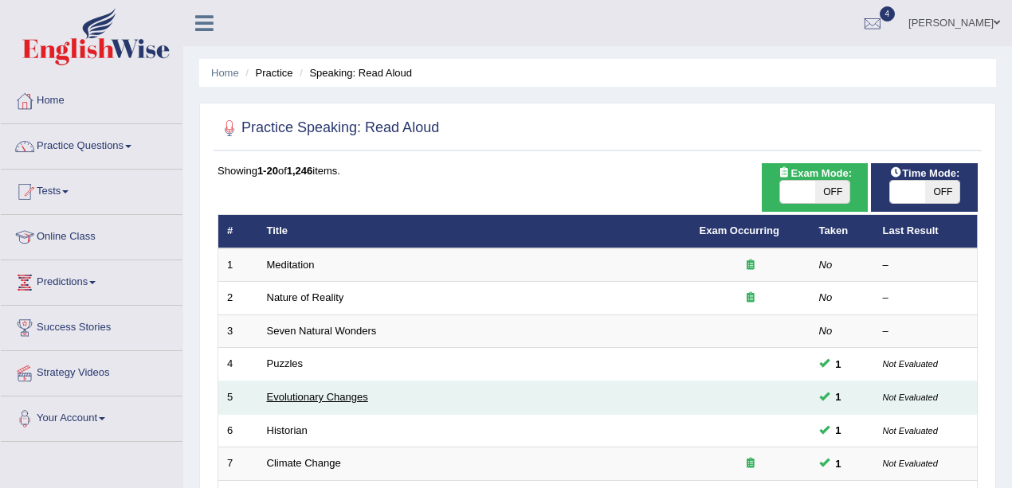
click at [315, 391] on link "Evolutionary Changes" at bounding box center [317, 397] width 101 height 12
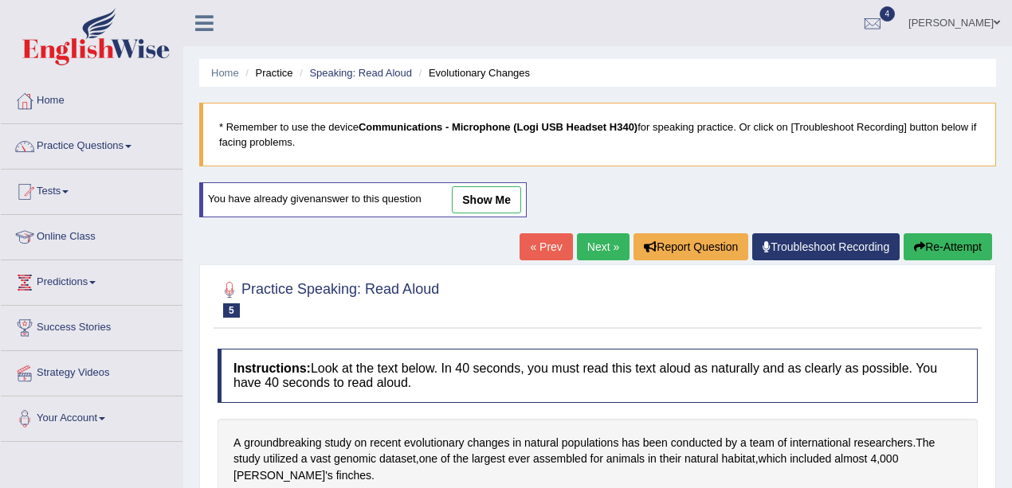
click at [468, 209] on link "show me" at bounding box center [486, 199] width 69 height 27
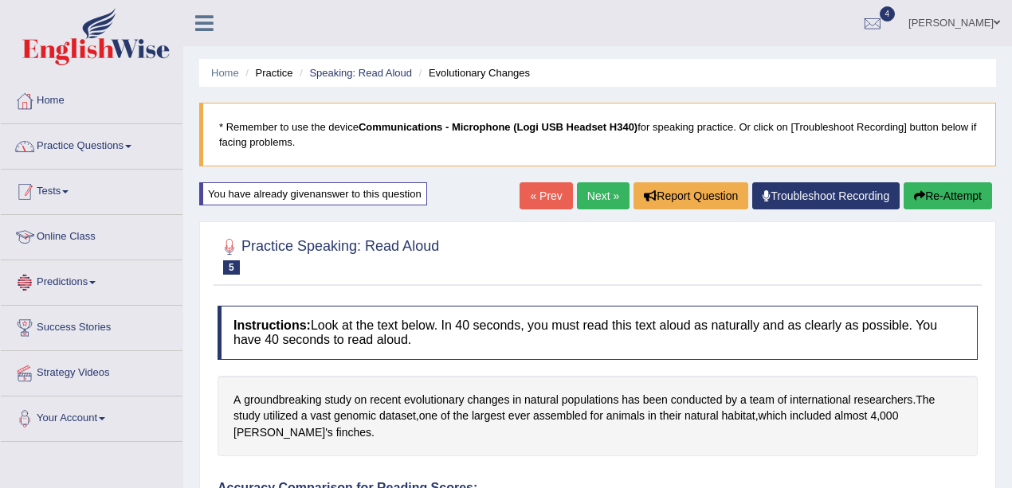
click at [108, 140] on link "Practice Questions" at bounding box center [92, 144] width 182 height 40
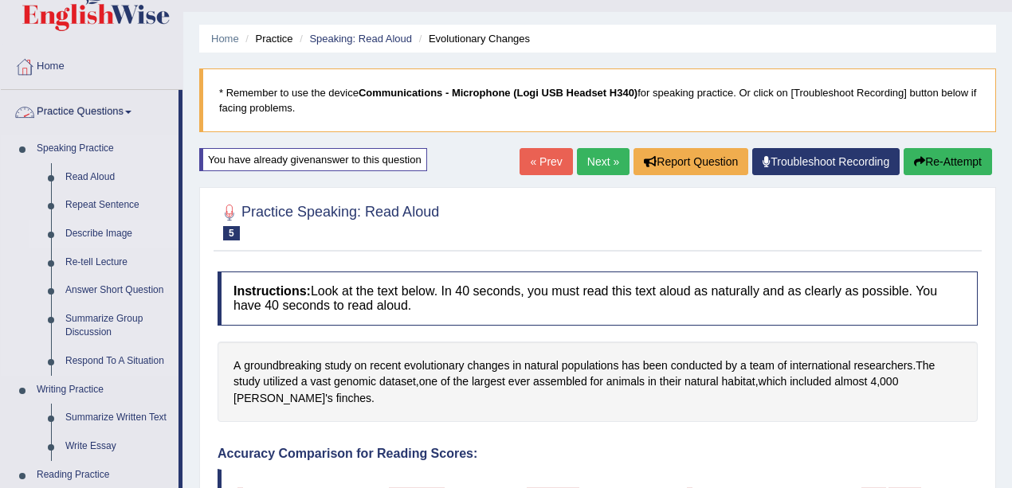
scroll to position [53, 0]
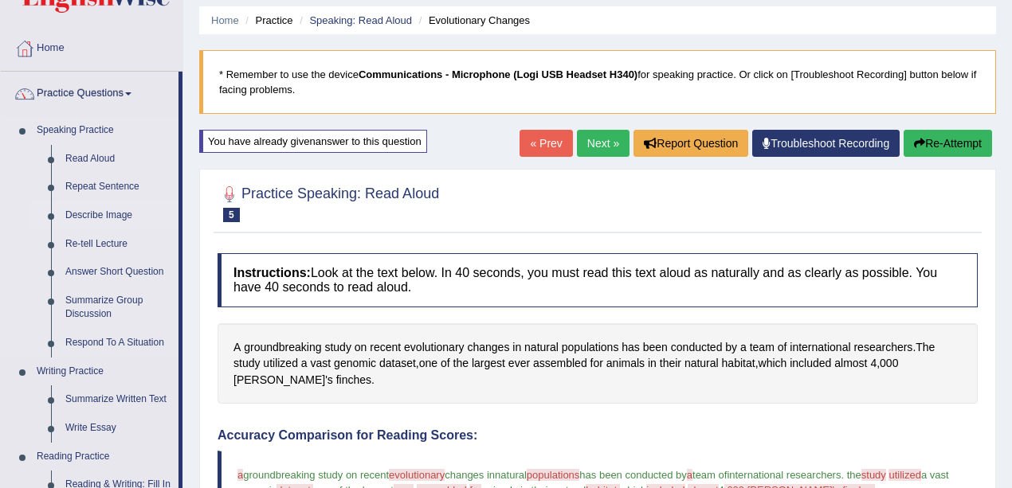
click at [94, 210] on link "Describe Image" at bounding box center [118, 216] width 120 height 29
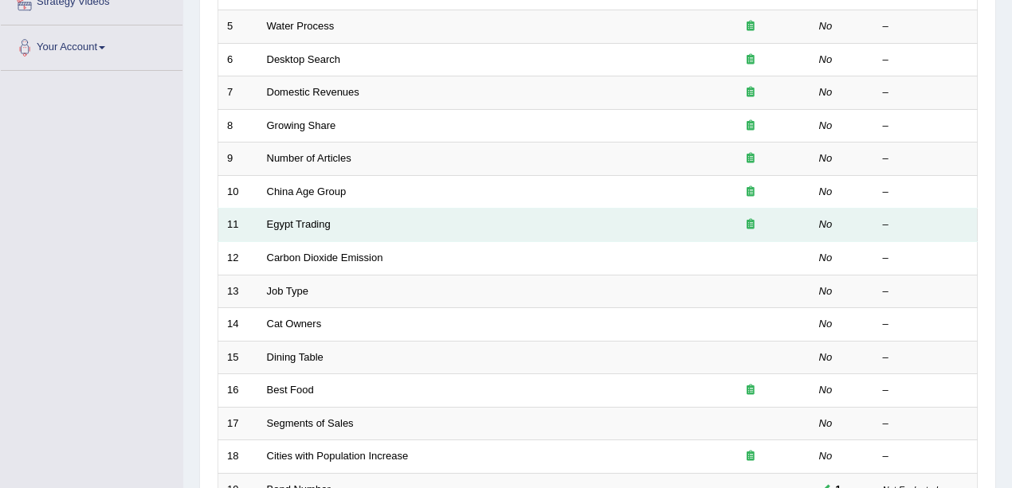
scroll to position [559, 0]
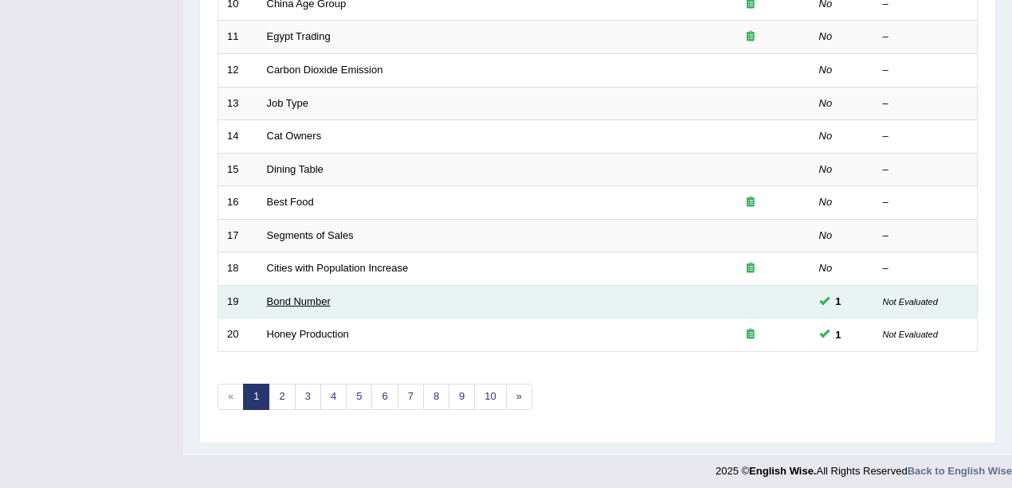
click at [307, 296] on link "Bond Number" at bounding box center [299, 302] width 64 height 12
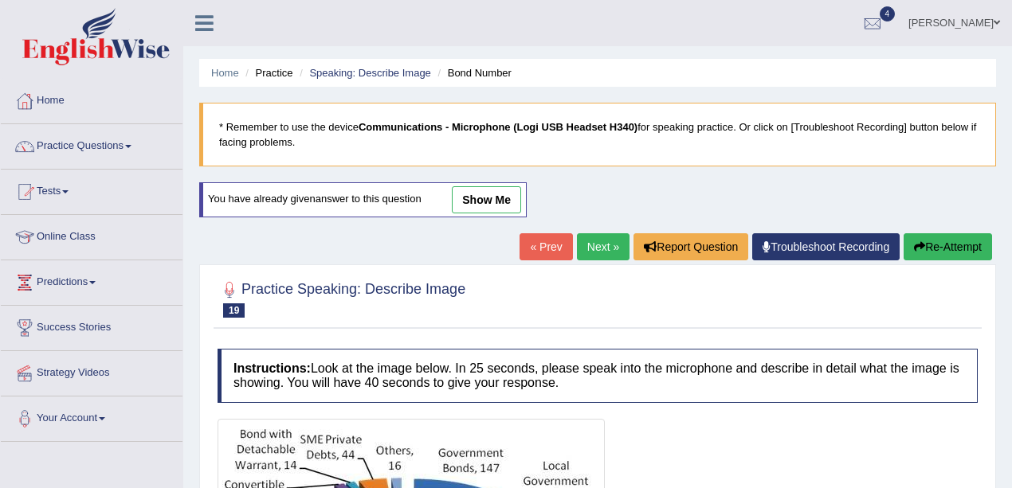
click at [502, 203] on link "show me" at bounding box center [486, 199] width 69 height 27
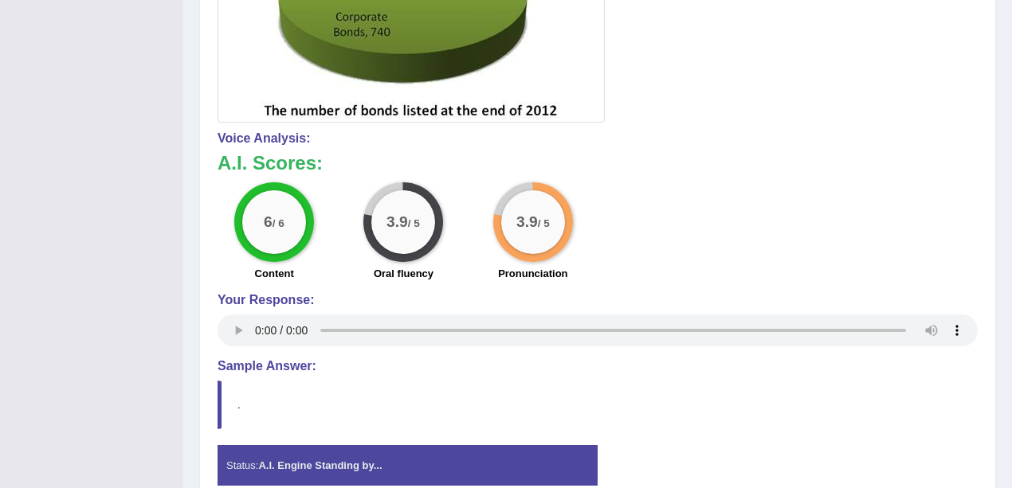
scroll to position [584, 0]
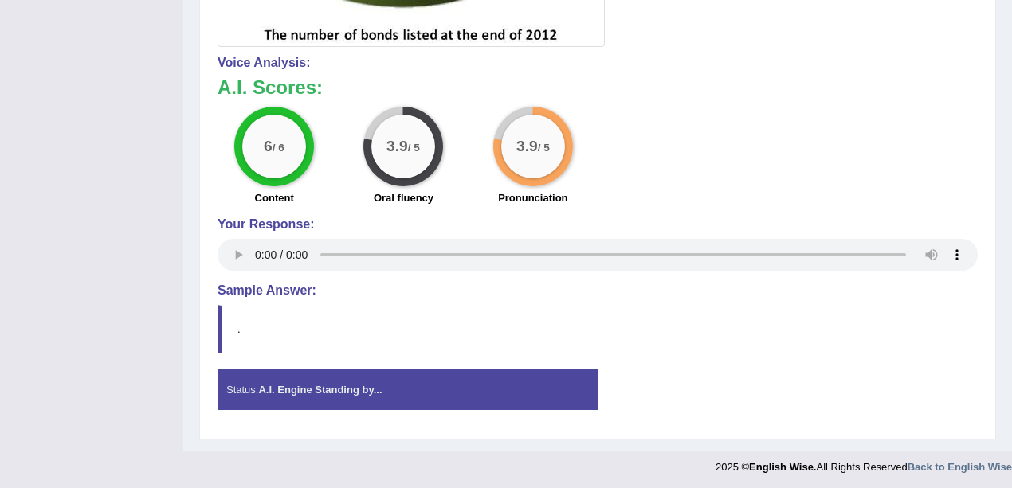
drag, startPoint x: 383, startPoint y: 143, endPoint x: 440, endPoint y: 143, distance: 56.6
click at [437, 143] on div "3.9 / 5" at bounding box center [403, 147] width 80 height 80
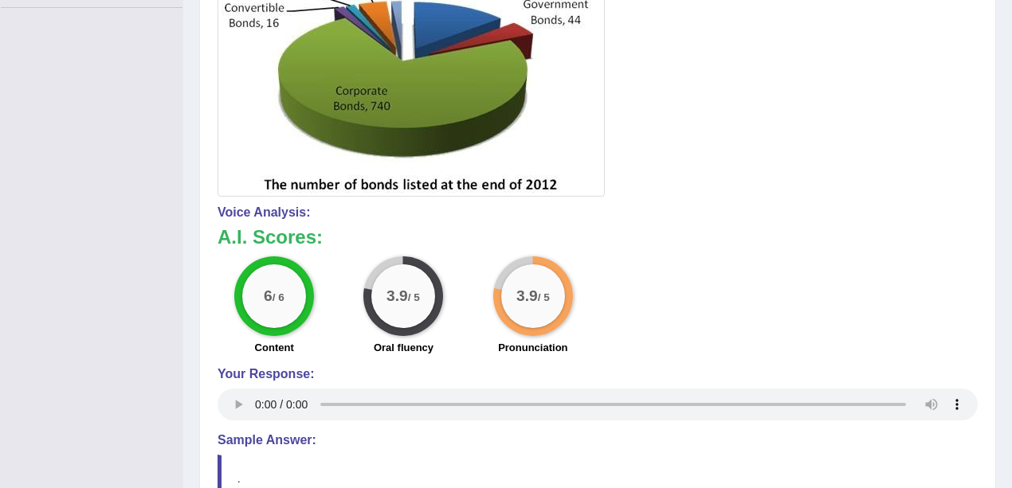
scroll to position [478, 0]
